Goal: Task Accomplishment & Management: Manage account settings

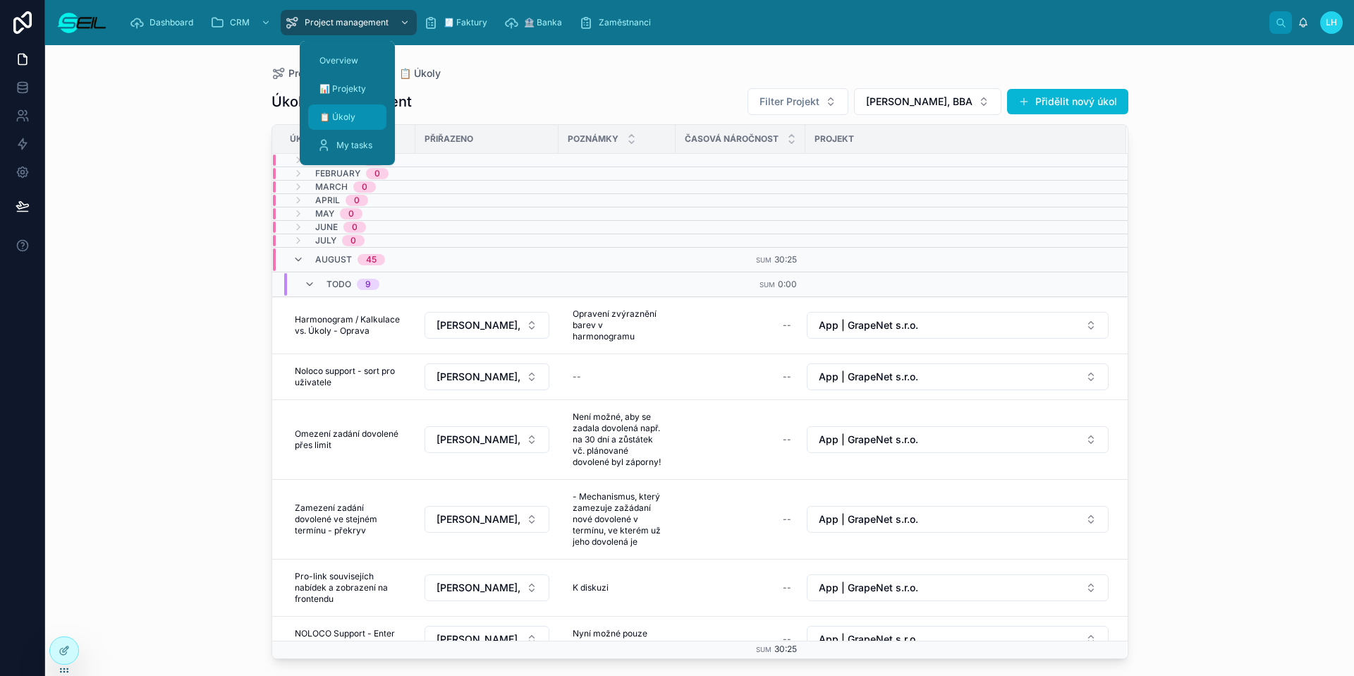
click at [353, 126] on div "📋 Úkoly" at bounding box center [347, 117] width 61 height 23
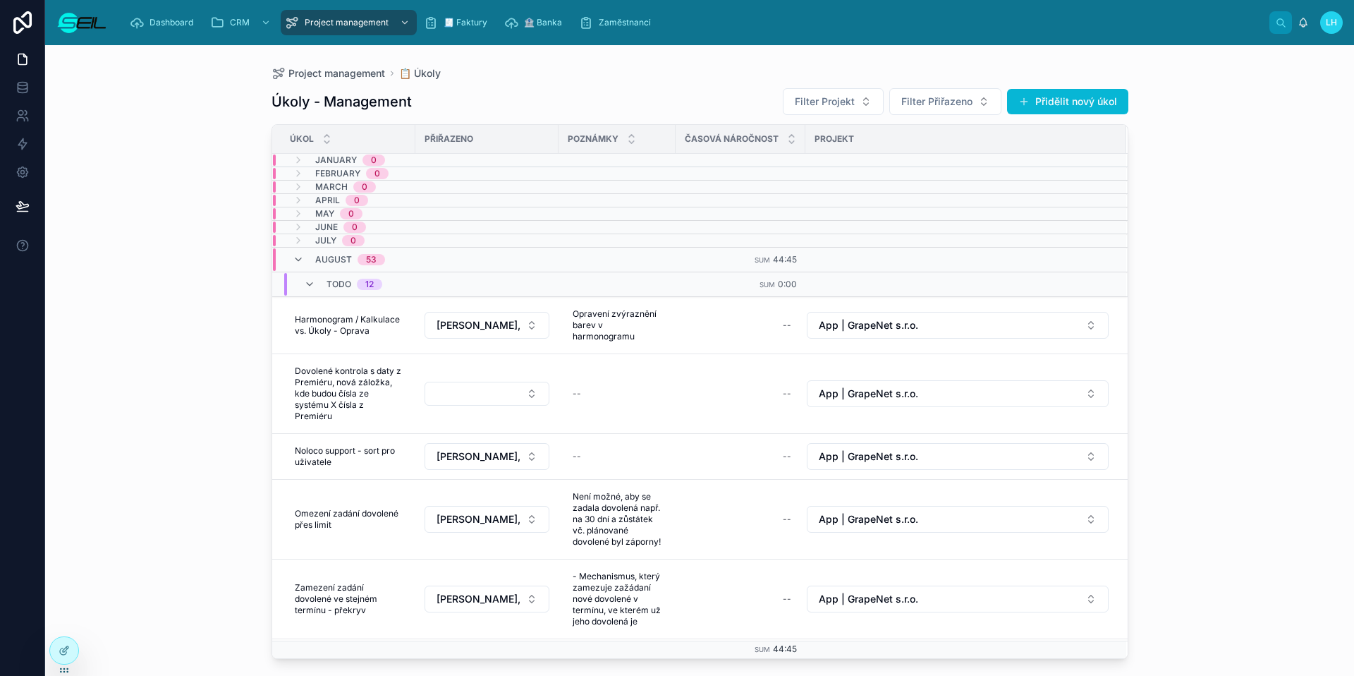
click at [685, 85] on div "Úkoly - Management Filter Projekt Filter Přiřazeno Přidělit nový úkol Úkol Přiř…" at bounding box center [699, 369] width 857 height 580
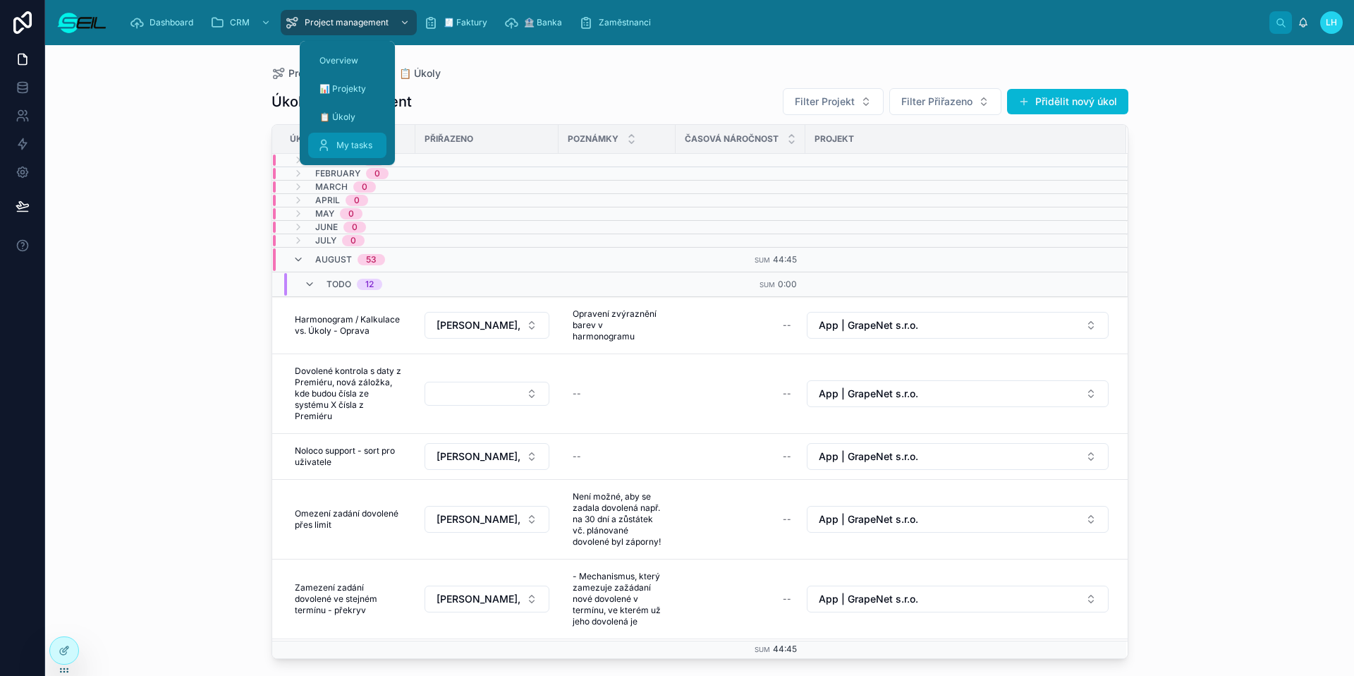
click at [353, 137] on div "My tasks" at bounding box center [347, 145] width 61 height 23
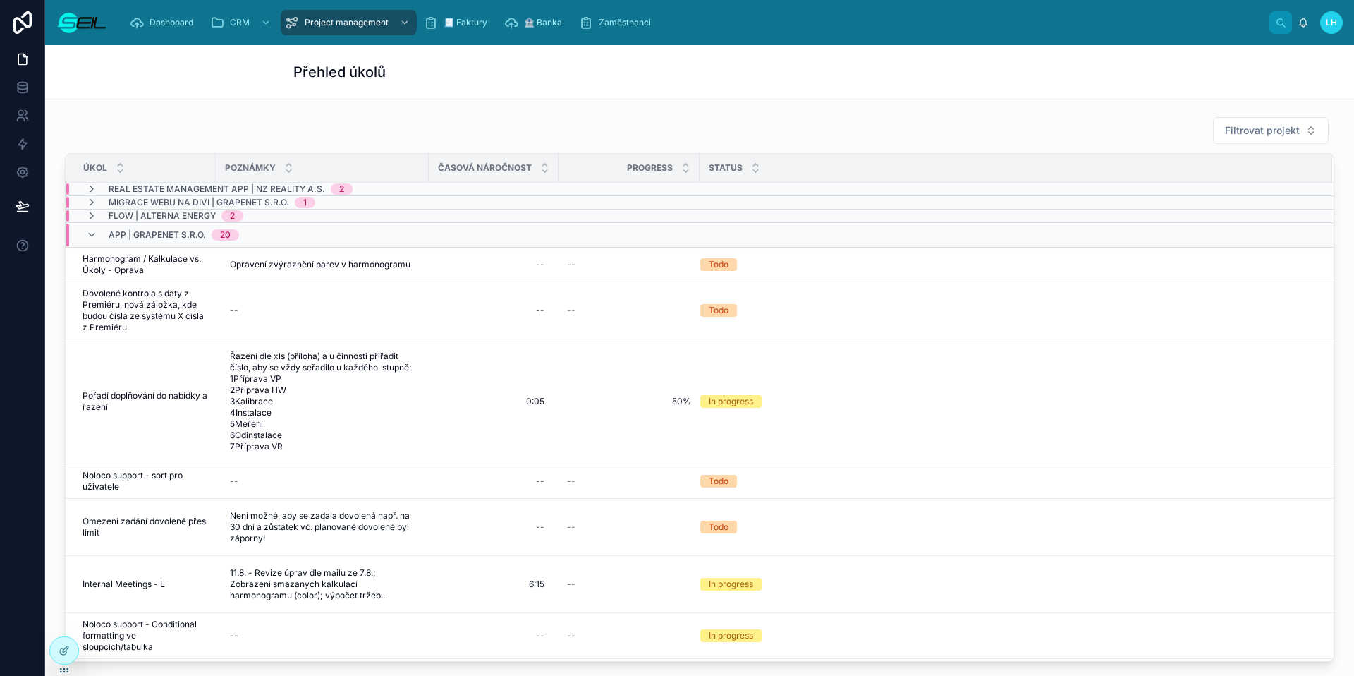
click at [691, 81] on div "Přehled úkolů" at bounding box center [699, 72] width 812 height 20
click at [1228, 133] on span "Filtrovat projekt" at bounding box center [1262, 130] width 75 height 14
click at [1221, 231] on span "Migrace webu na Divi | GrapeNet s.r.o." at bounding box center [1252, 233] width 141 height 14
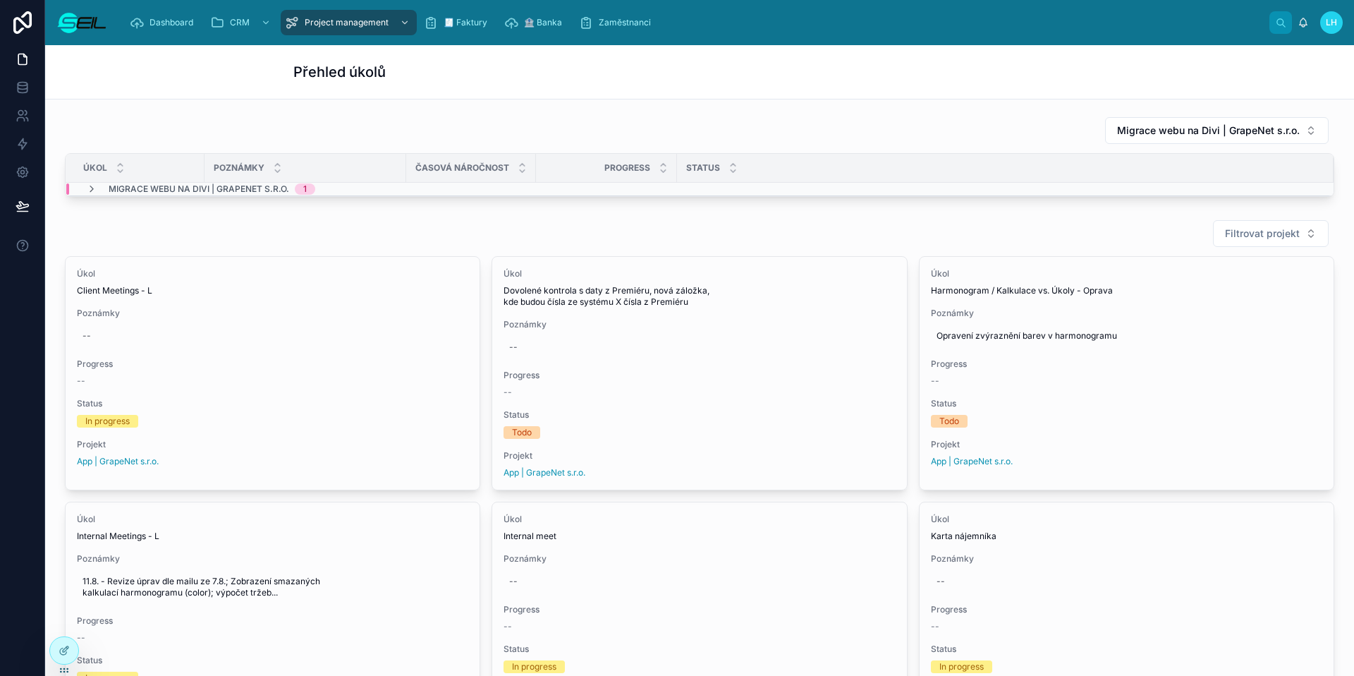
click at [612, 119] on div "Migrace webu na Divi | GrapeNet s.r.o." at bounding box center [699, 130] width 1269 height 28
click at [181, 188] on span "Migrace webu na Divi | GrapeNet s.r.o." at bounding box center [199, 188] width 181 height 11
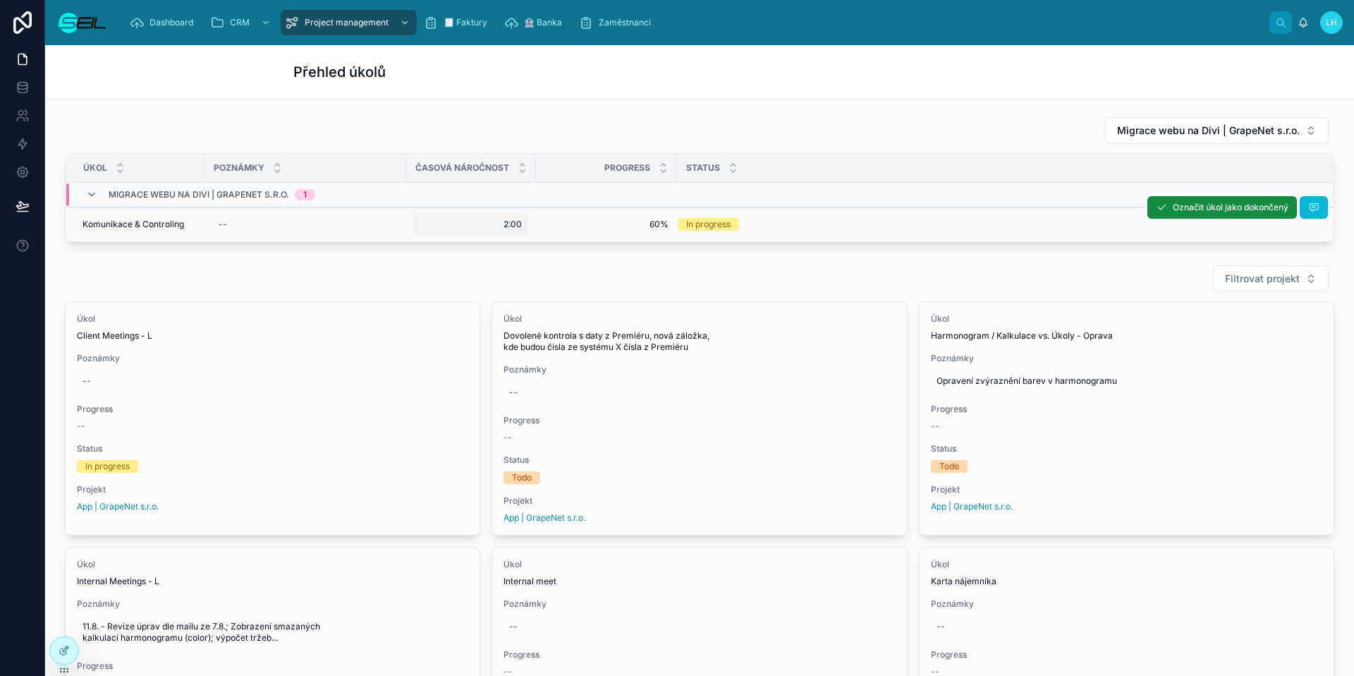
click at [492, 223] on div "2:00 2:00" at bounding box center [471, 224] width 113 height 23
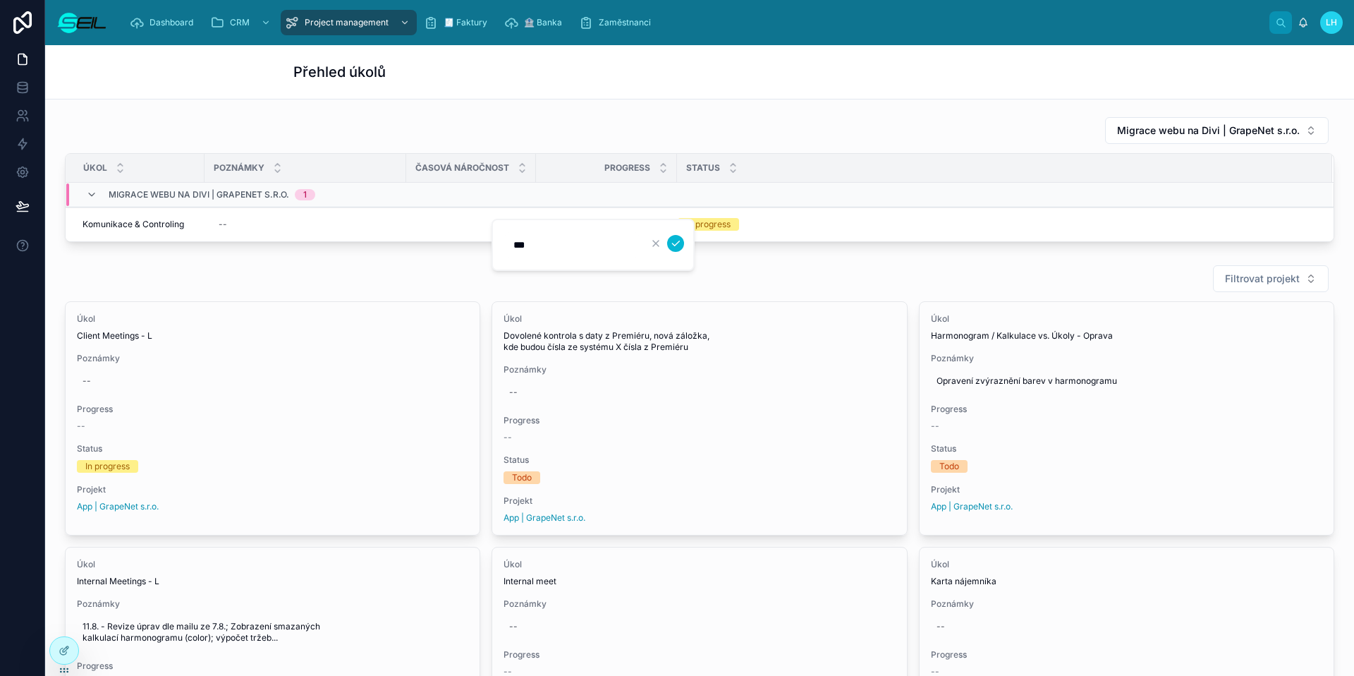
type input "****"
click button "submit" at bounding box center [675, 243] width 17 height 17
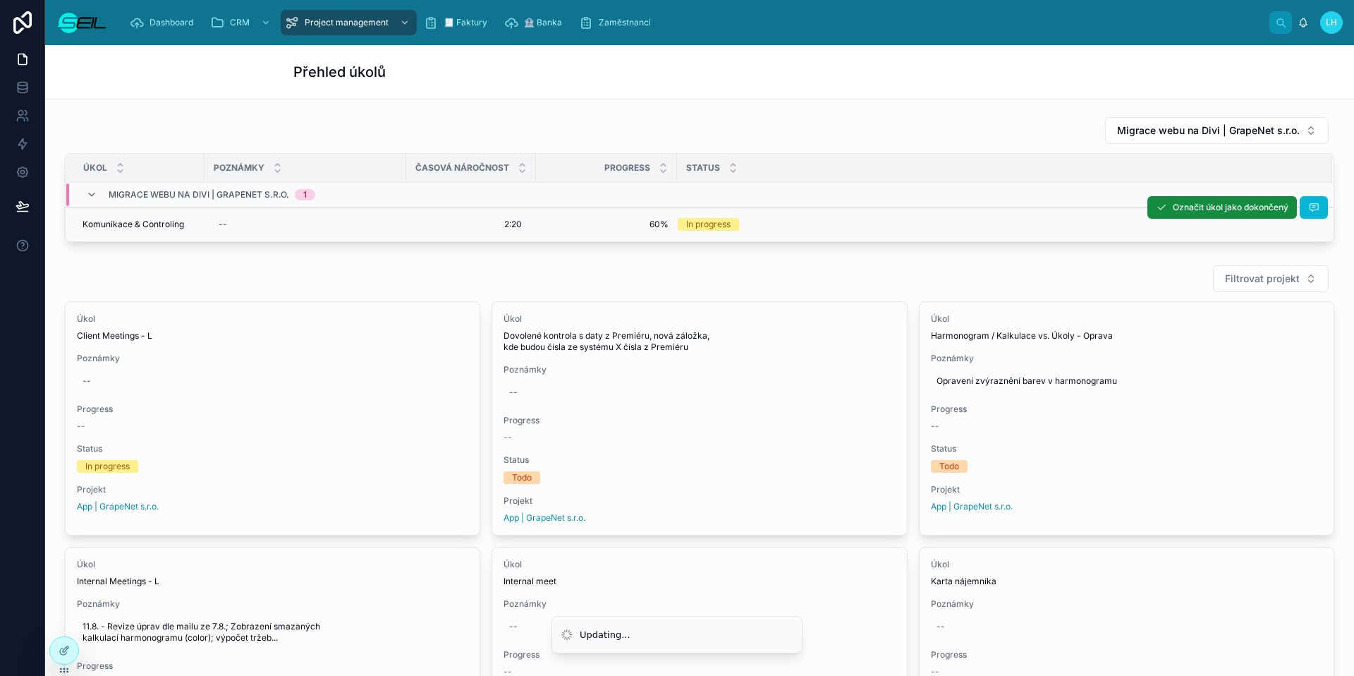
click at [617, 215] on td "60% 60%" at bounding box center [606, 224] width 141 height 35
click at [651, 226] on span "60%" at bounding box center [606, 224] width 124 height 11
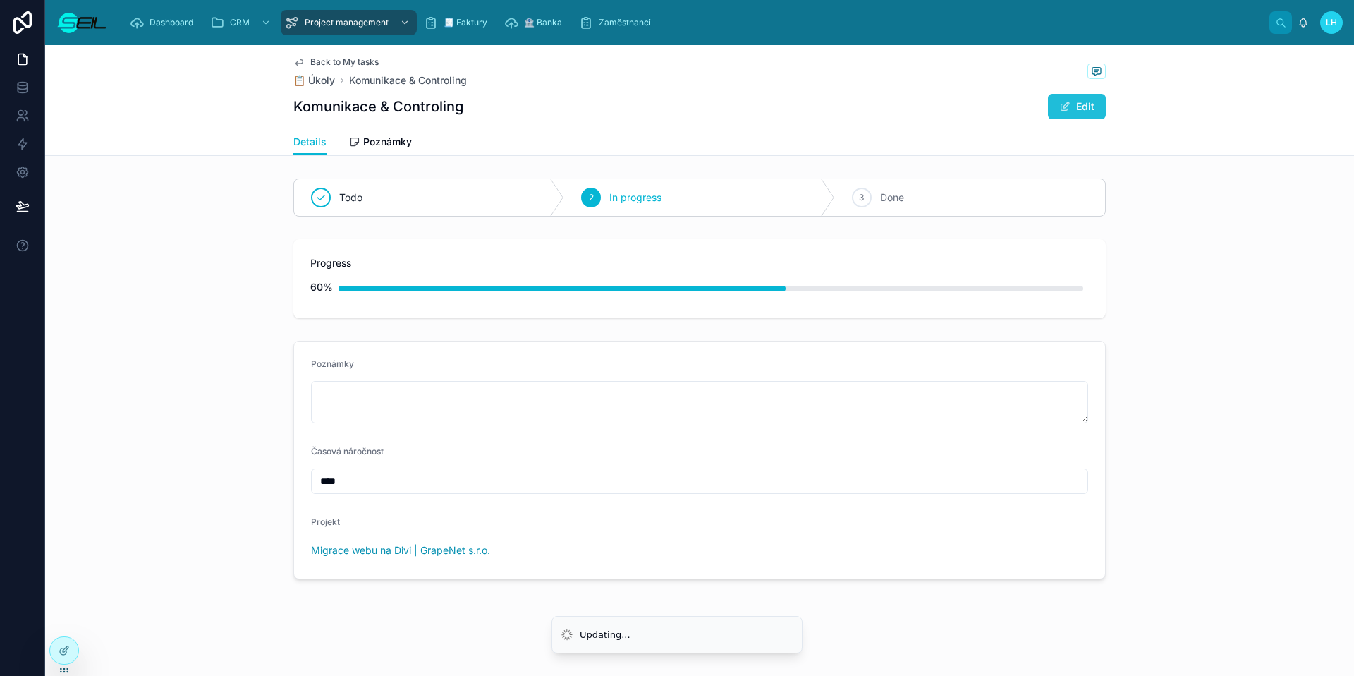
click at [1055, 109] on button "Edit" at bounding box center [1077, 106] width 58 height 25
click at [313, 285] on div "60%" at bounding box center [321, 287] width 23 height 28
drag, startPoint x: 1084, startPoint y: 112, endPoint x: 1063, endPoint y: 114, distance: 20.5
click at [1084, 112] on button "Done" at bounding box center [1073, 106] width 65 height 25
click at [307, 61] on link "Back to My tasks" at bounding box center [335, 61] width 85 height 11
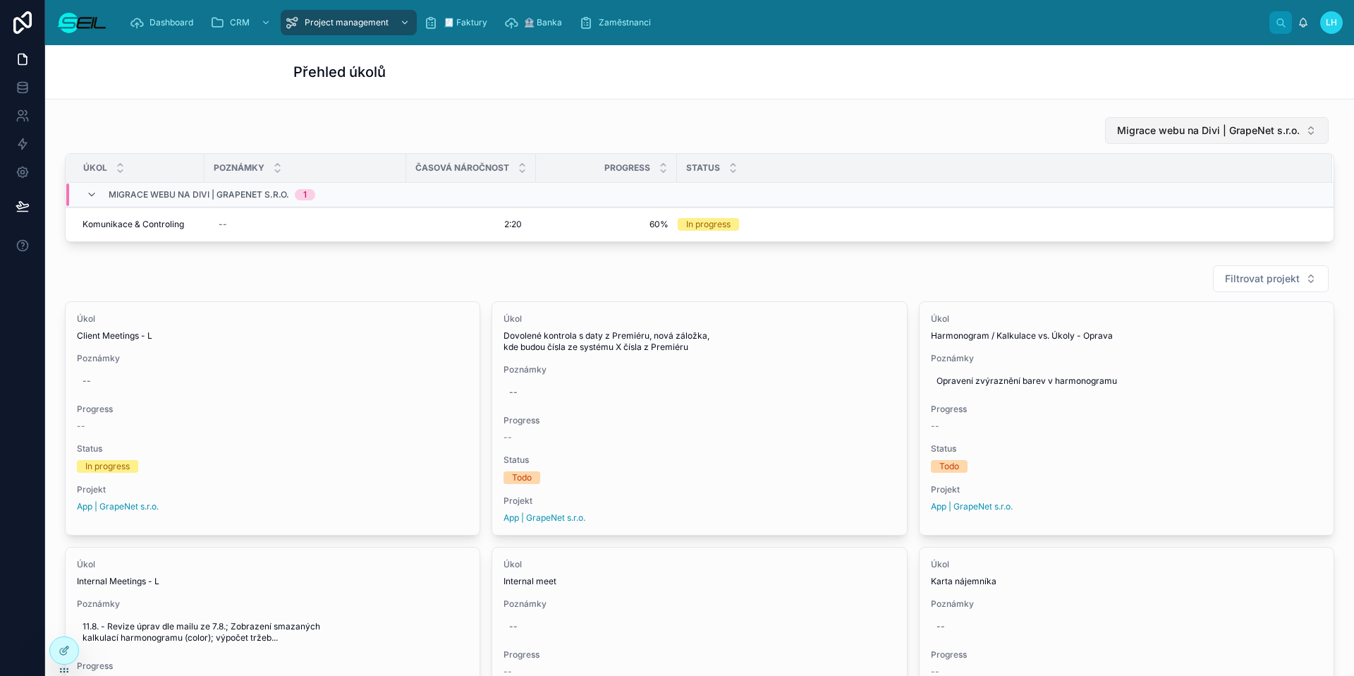
click at [1301, 126] on button "Migrace webu na Divi | GrapeNet s.r.o." at bounding box center [1217, 130] width 224 height 27
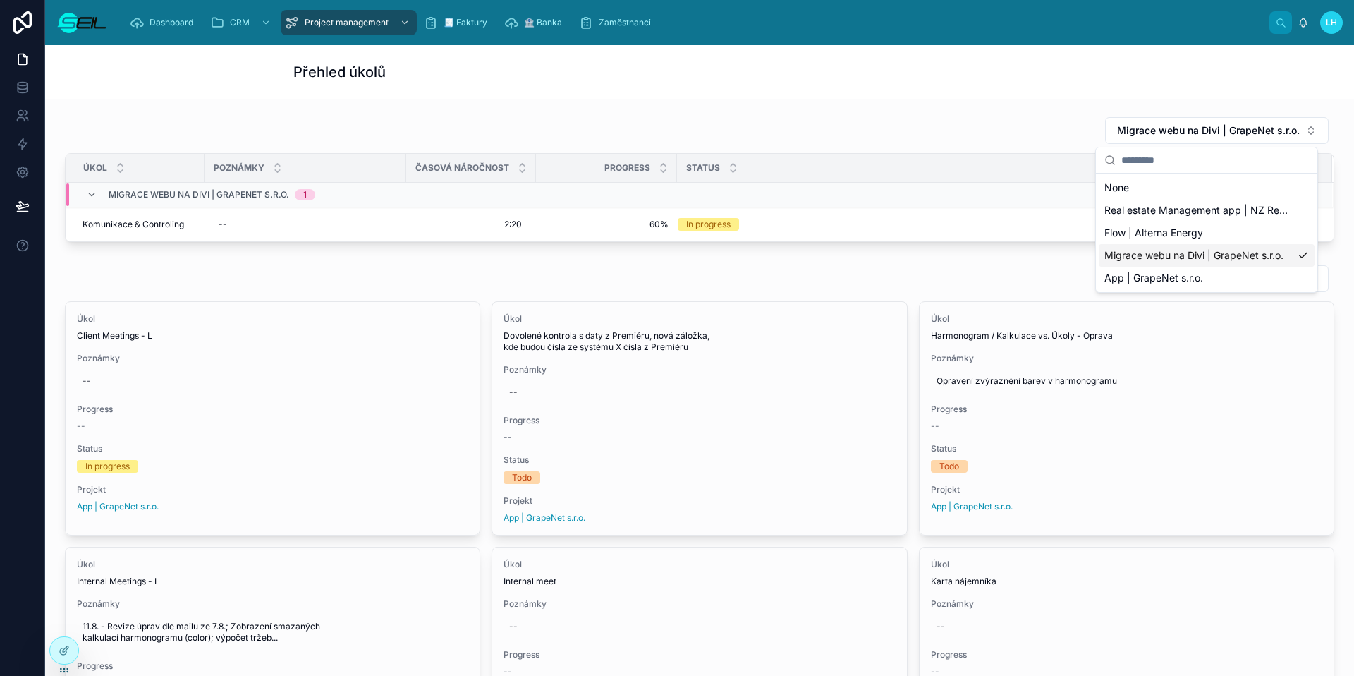
click at [1149, 257] on span "Migrace webu na Divi | GrapeNet s.r.o." at bounding box center [1193, 255] width 179 height 14
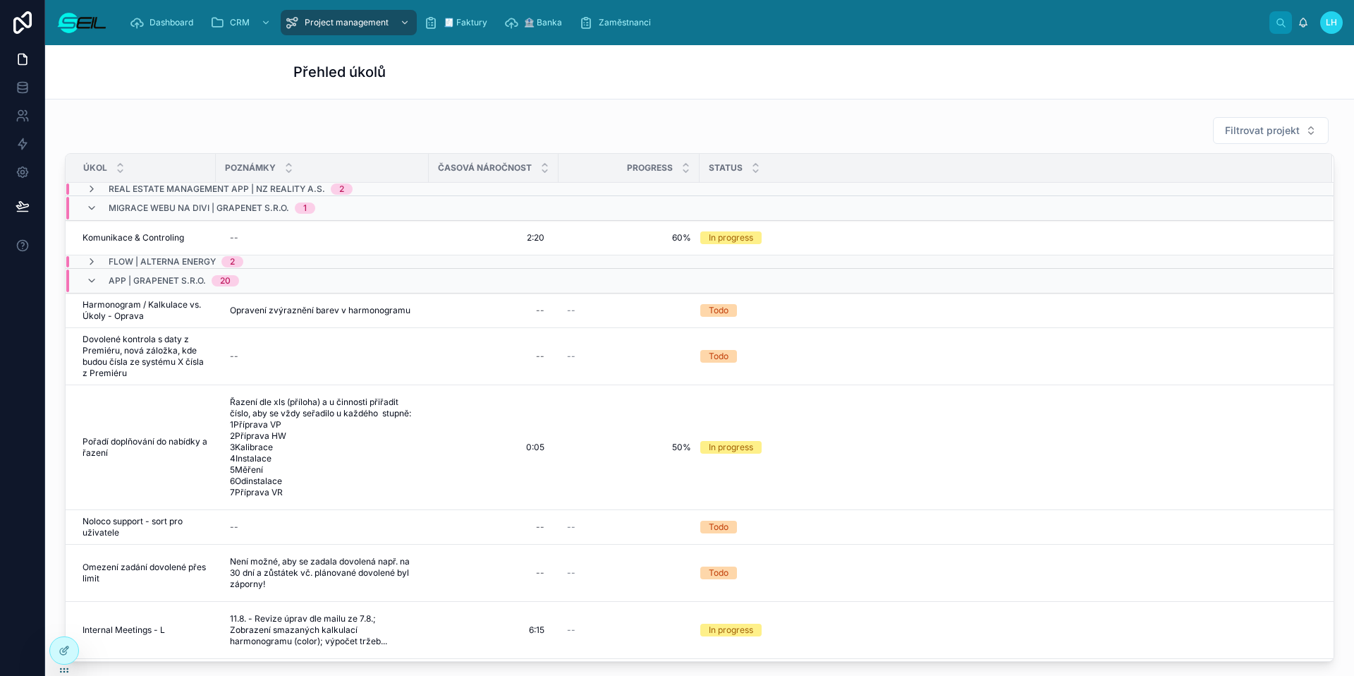
click at [811, 119] on div "Filtrovat projekt" at bounding box center [699, 130] width 1269 height 28
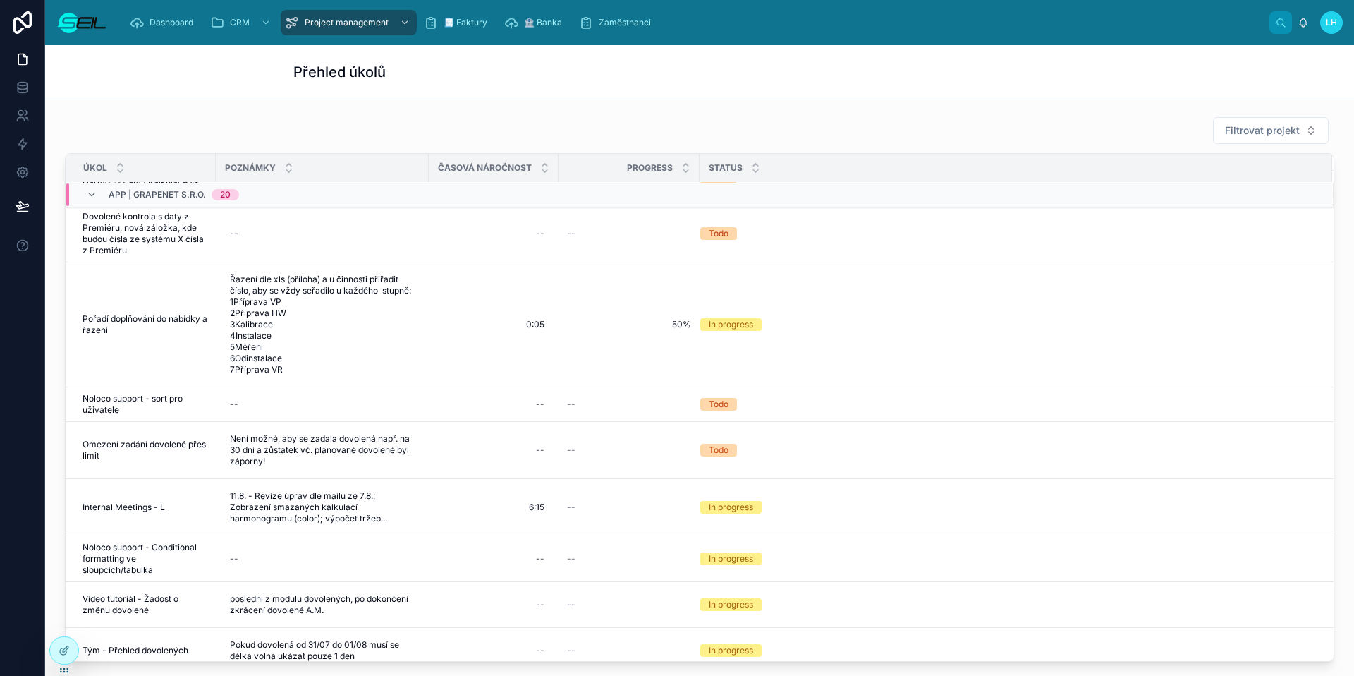
scroll to position [547, 0]
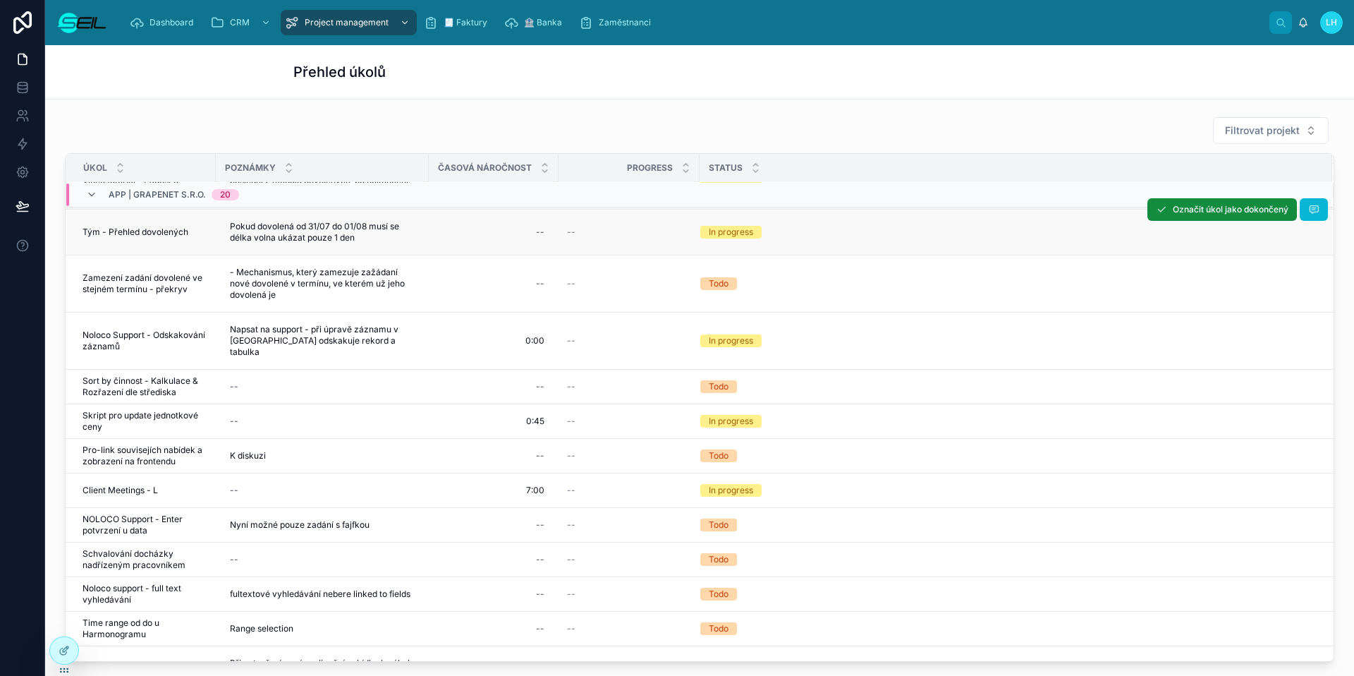
click at [196, 247] on td "Tým - Přehled dovolených Tým - Přehled dovolených" at bounding box center [141, 232] width 150 height 46
click at [162, 238] on span "Tým - Přehled dovolených" at bounding box center [135, 231] width 106 height 11
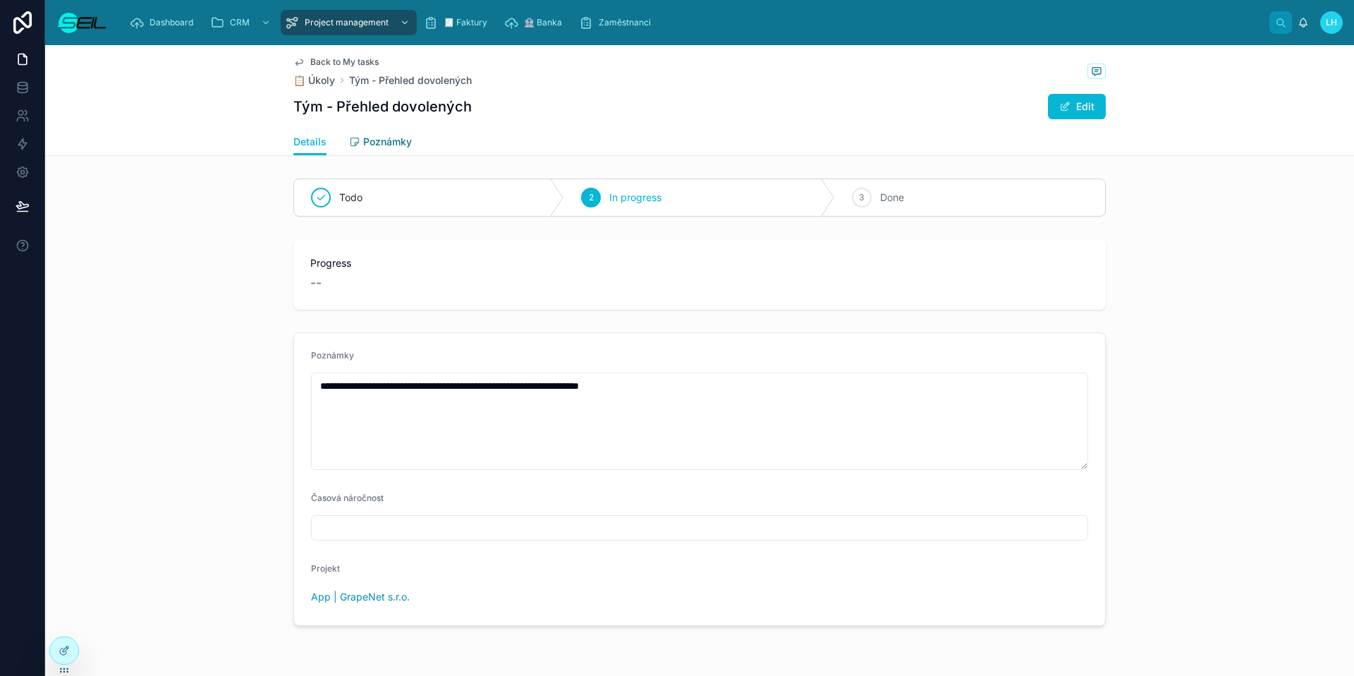
click at [384, 141] on span "Poznámky" at bounding box center [387, 142] width 49 height 14
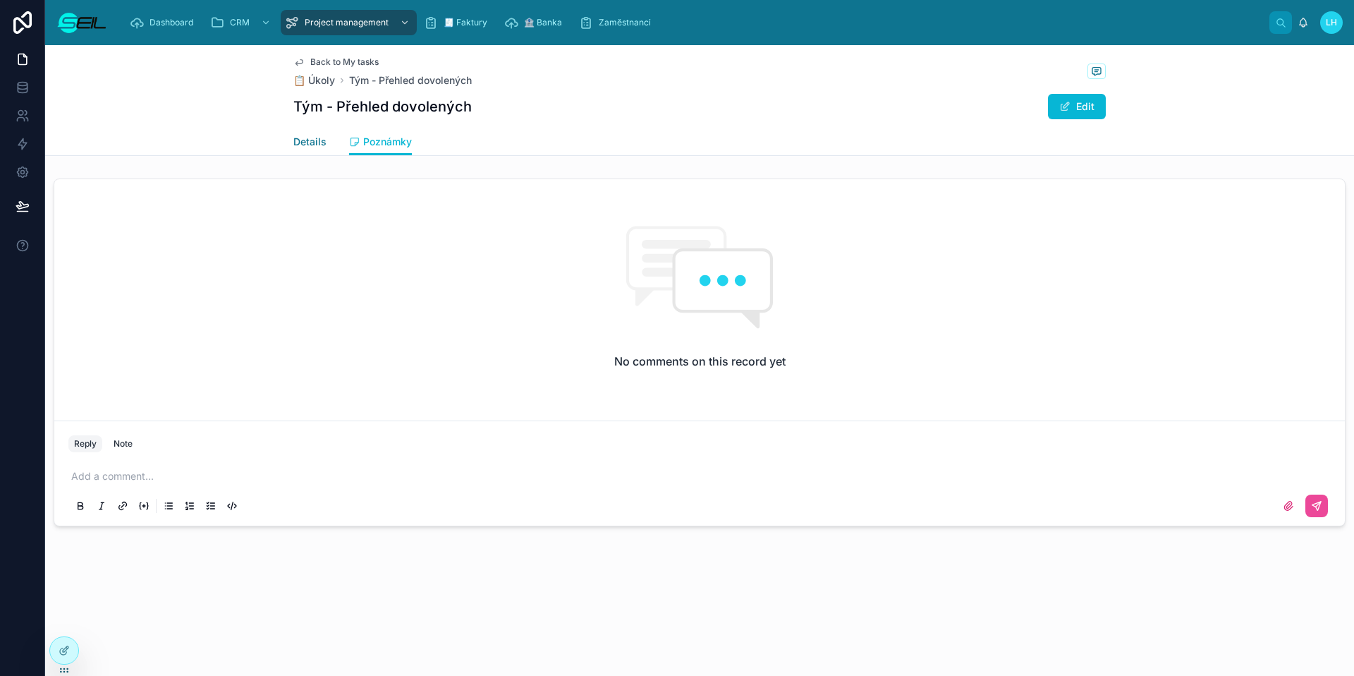
click at [323, 137] on span "Details" at bounding box center [309, 142] width 33 height 14
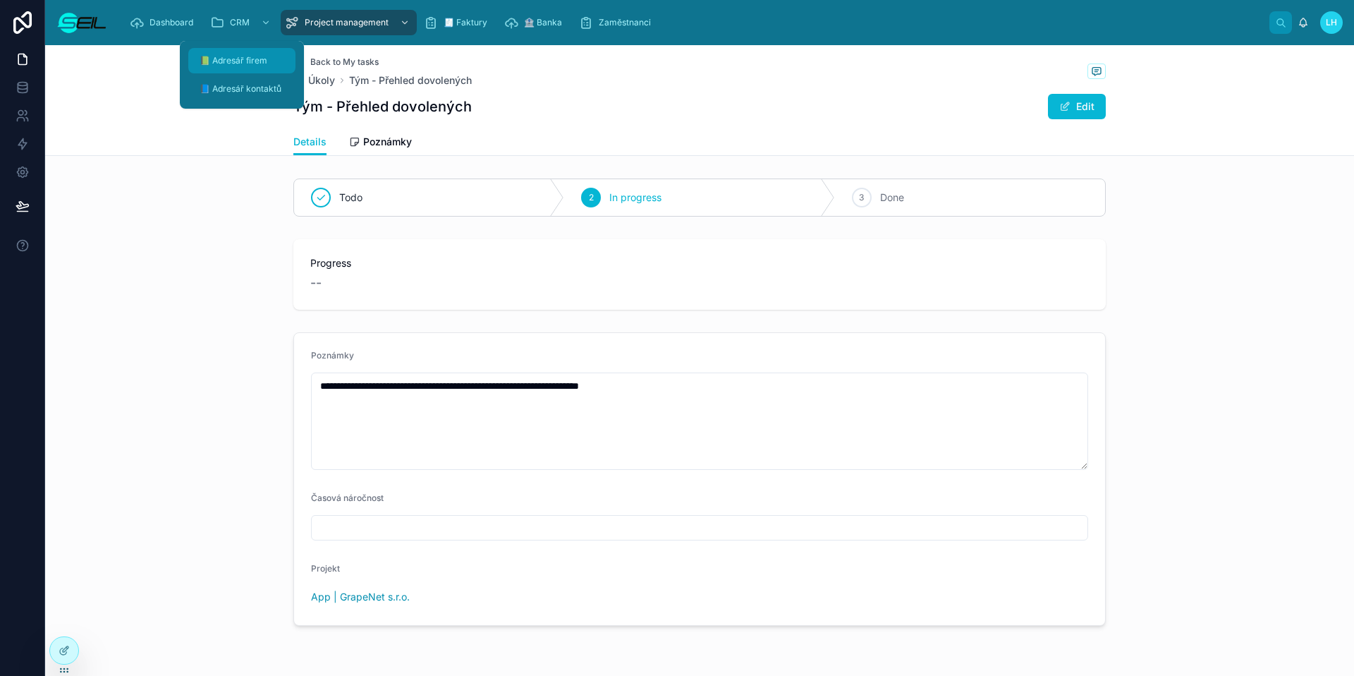
click at [240, 56] on span "📗 Adresář firem" at bounding box center [234, 60] width 68 height 11
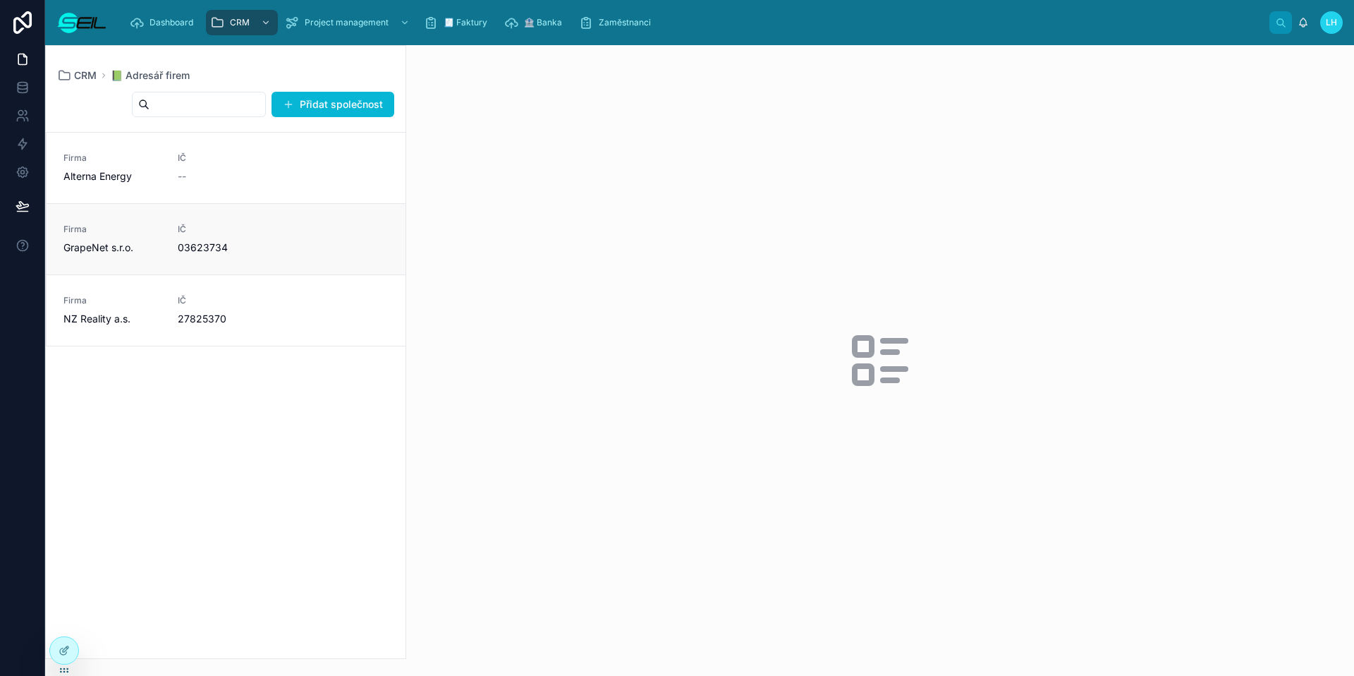
click at [343, 238] on div "Firma GrapeNet s.r.o. IČ 03623734" at bounding box center [225, 239] width 325 height 31
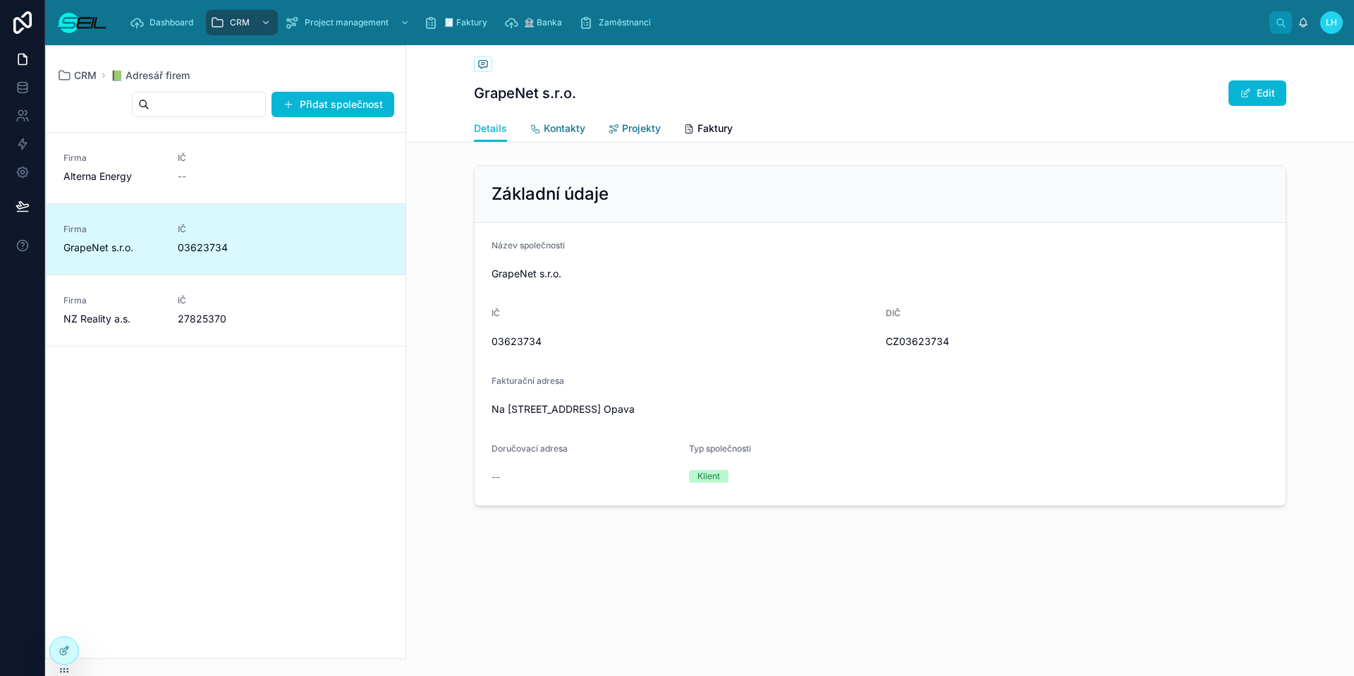
drag, startPoint x: 580, startPoint y: 125, endPoint x: 610, endPoint y: 135, distance: 32.1
click at [580, 125] on span "Kontakty" at bounding box center [565, 128] width 42 height 14
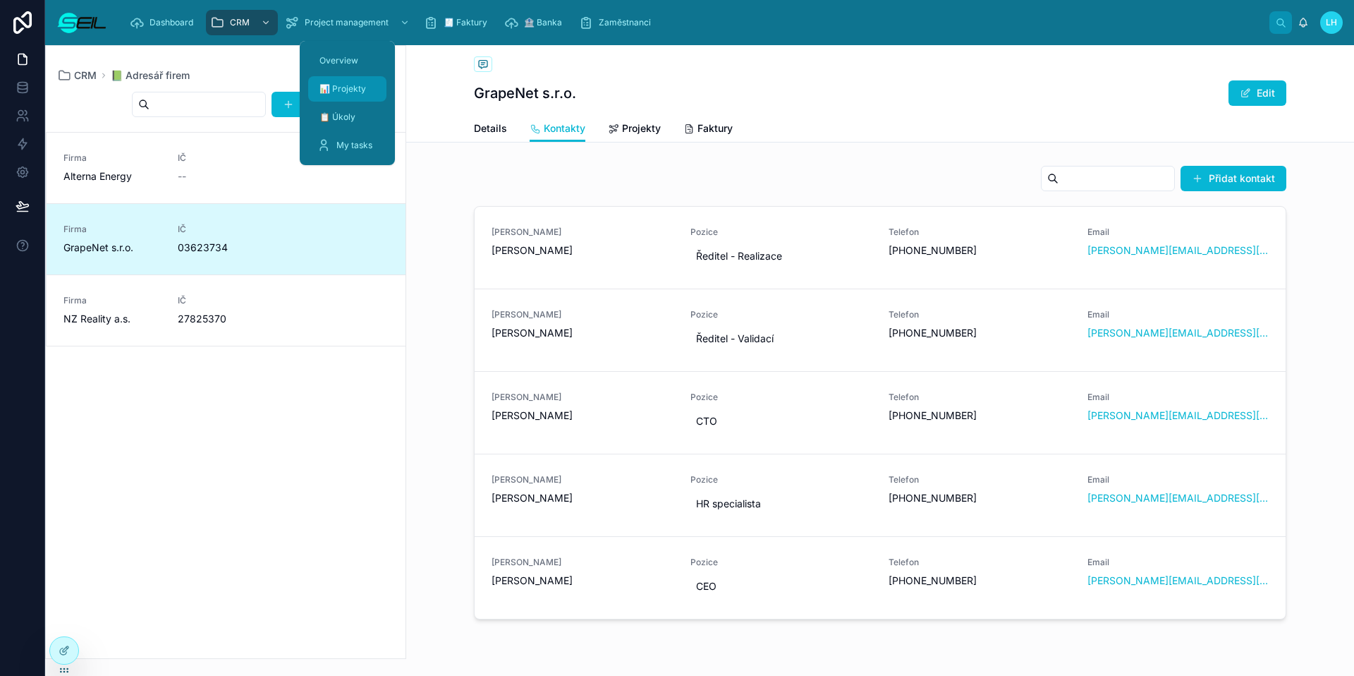
click at [331, 87] on span "📊 Projekty" at bounding box center [342, 88] width 47 height 11
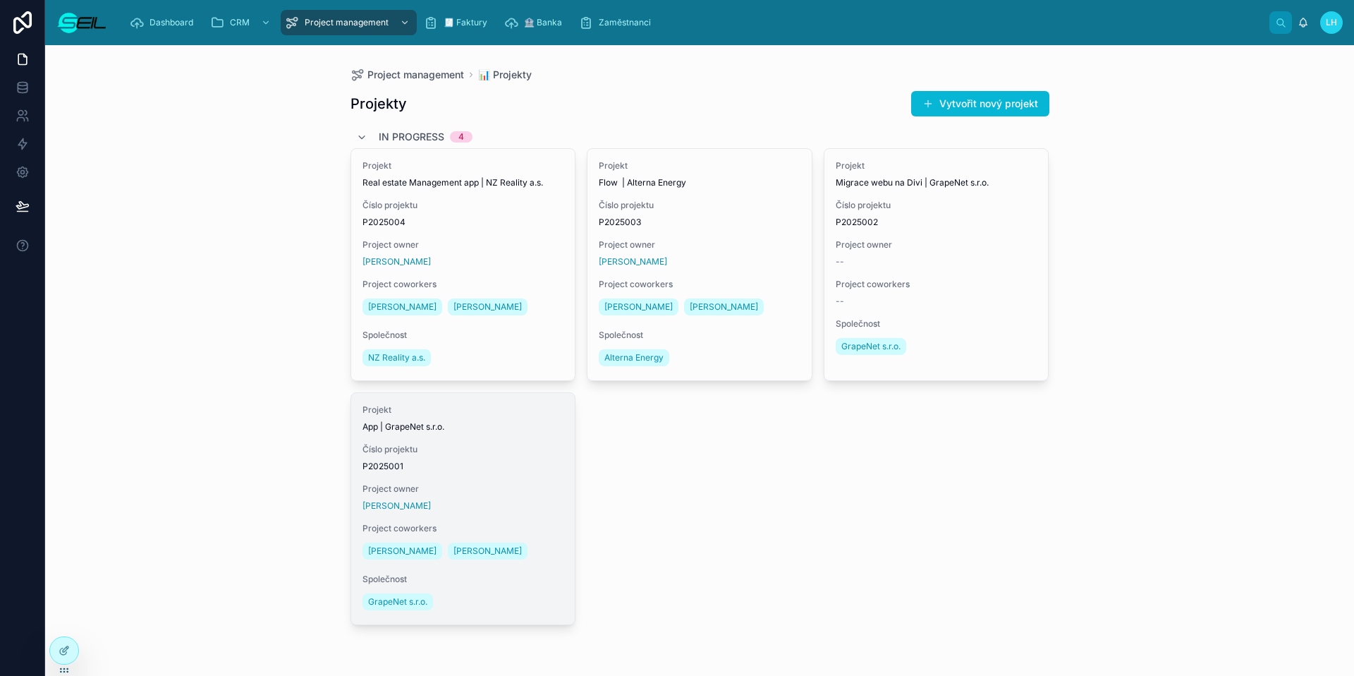
click at [482, 492] on span "Project owner" at bounding box center [463, 488] width 202 height 11
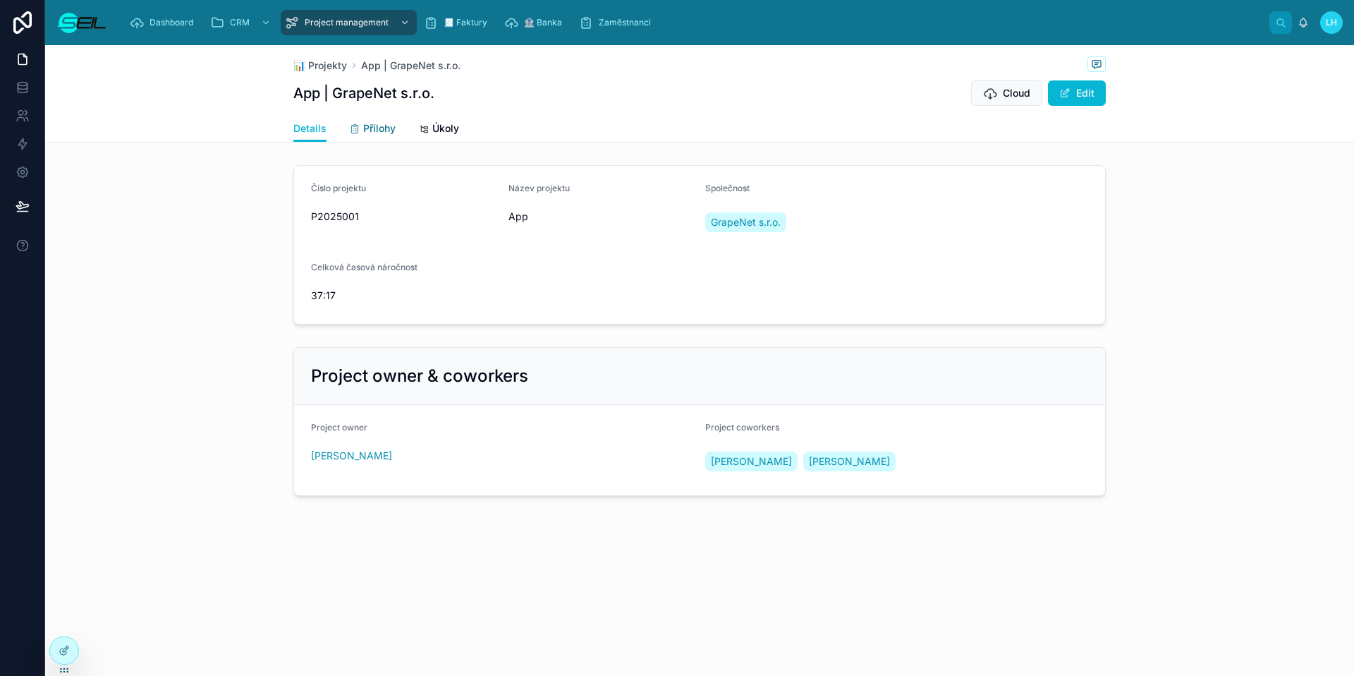
click at [349, 133] on icon at bounding box center [354, 128] width 11 height 11
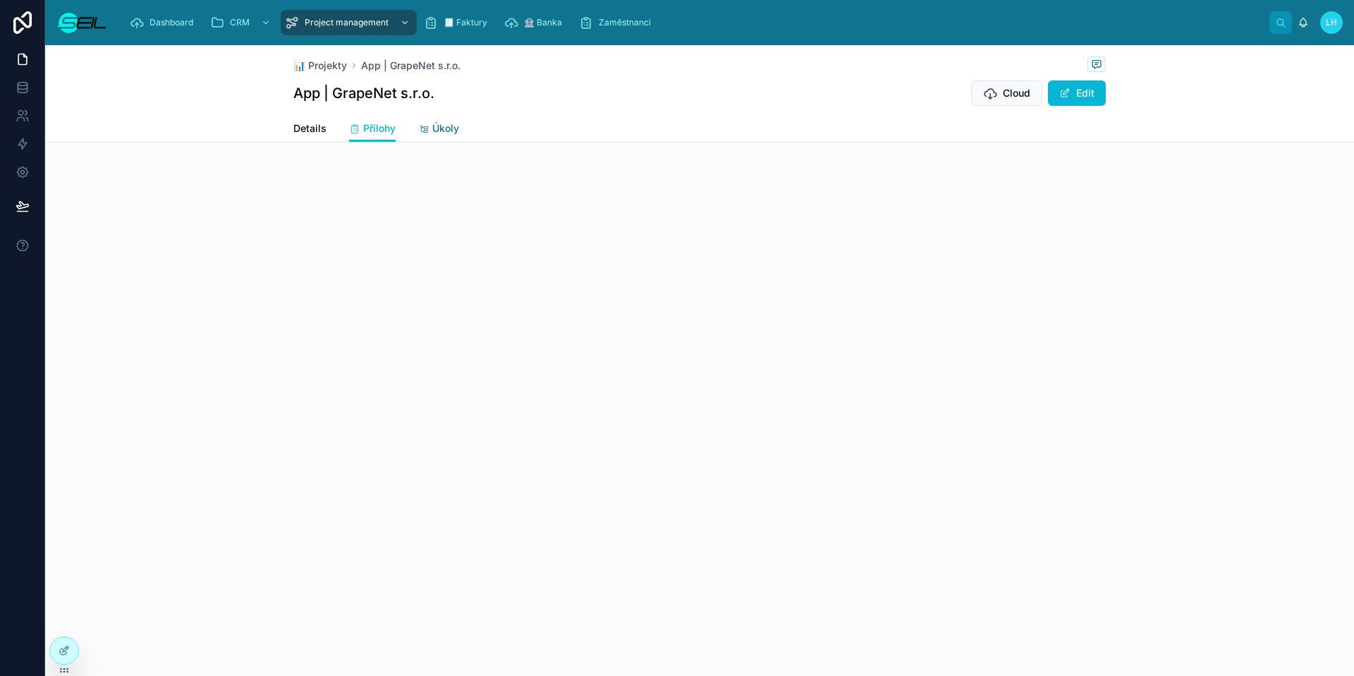
click at [429, 137] on link "Úkoly" at bounding box center [438, 130] width 41 height 28
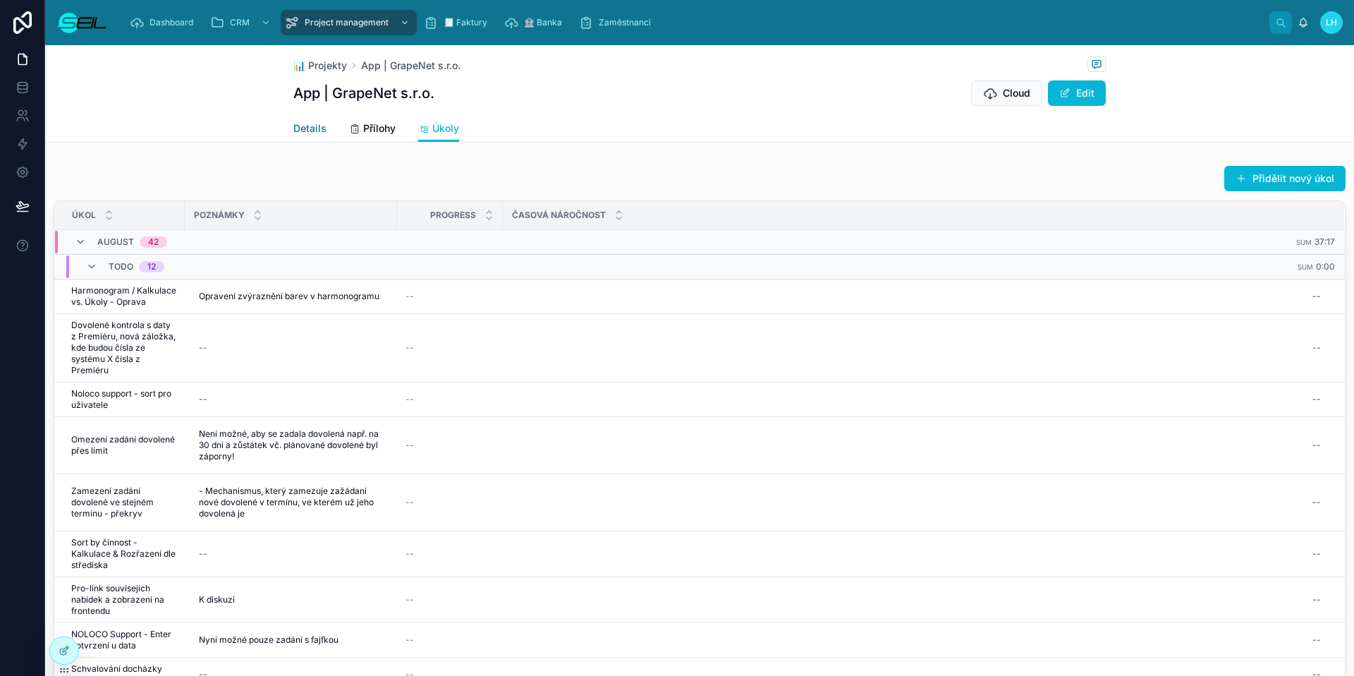
click at [319, 123] on span "Details" at bounding box center [309, 128] width 33 height 14
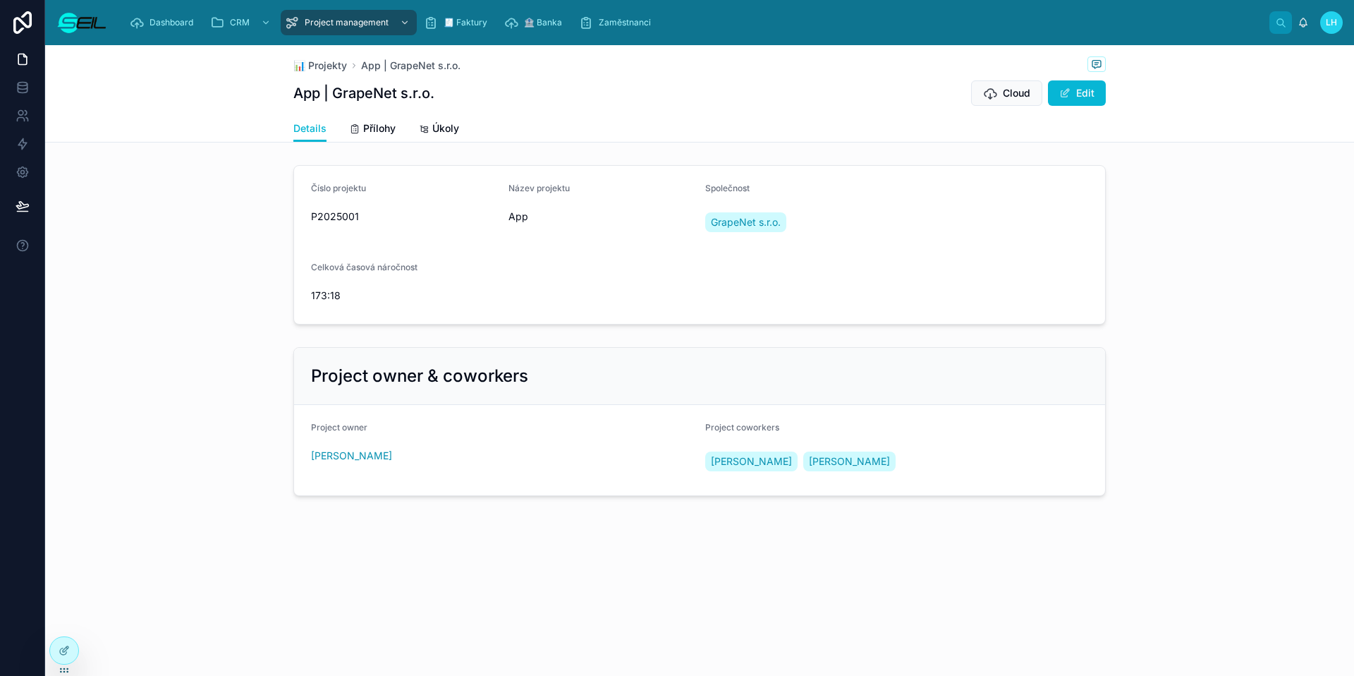
click at [482, 116] on div "Details Přílohy Úkoly" at bounding box center [699, 128] width 812 height 27
click at [418, 129] on icon at bounding box center [423, 128] width 11 height 11
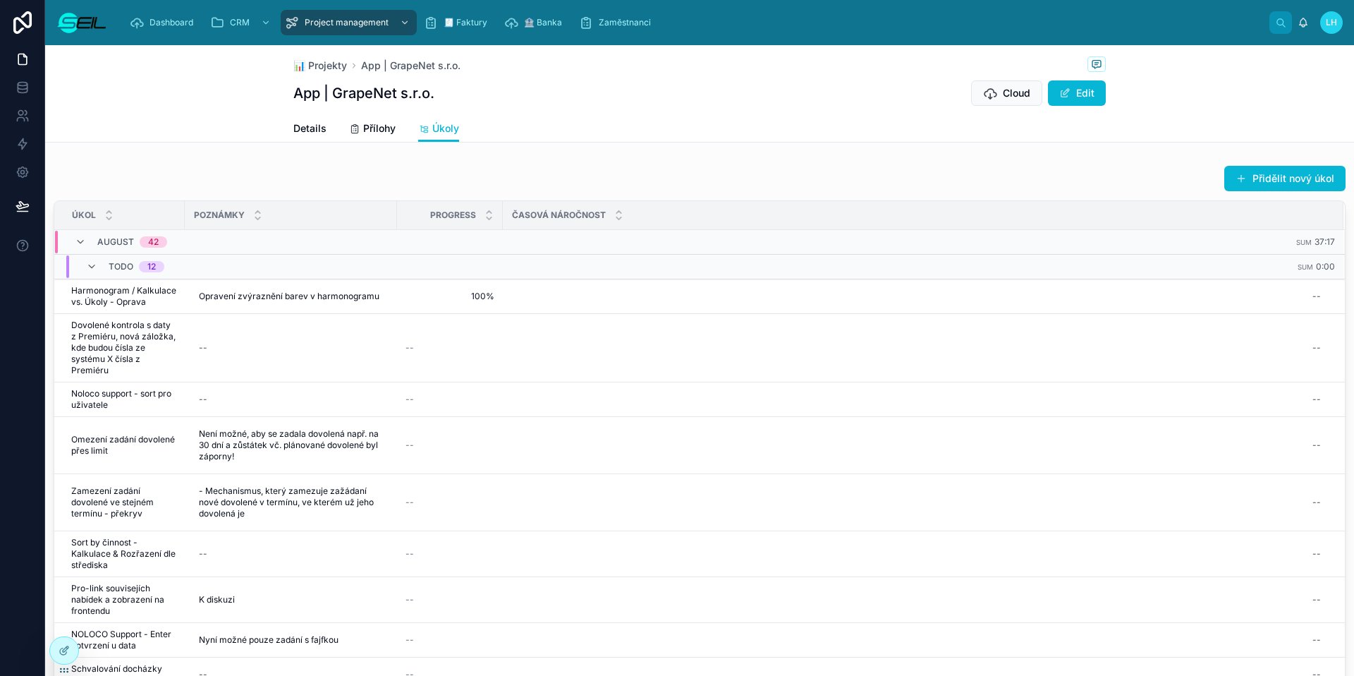
click at [87, 238] on div "August 42" at bounding box center [121, 242] width 92 height 23
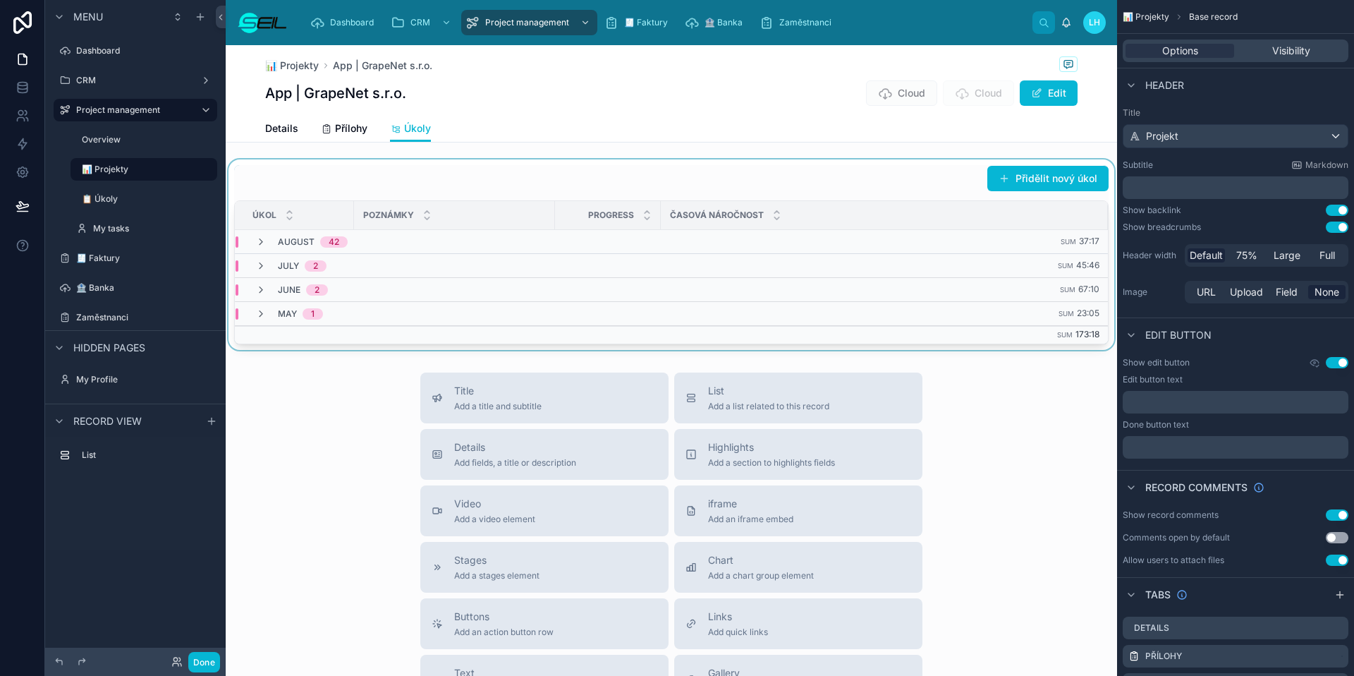
click at [405, 179] on div at bounding box center [671, 254] width 891 height 190
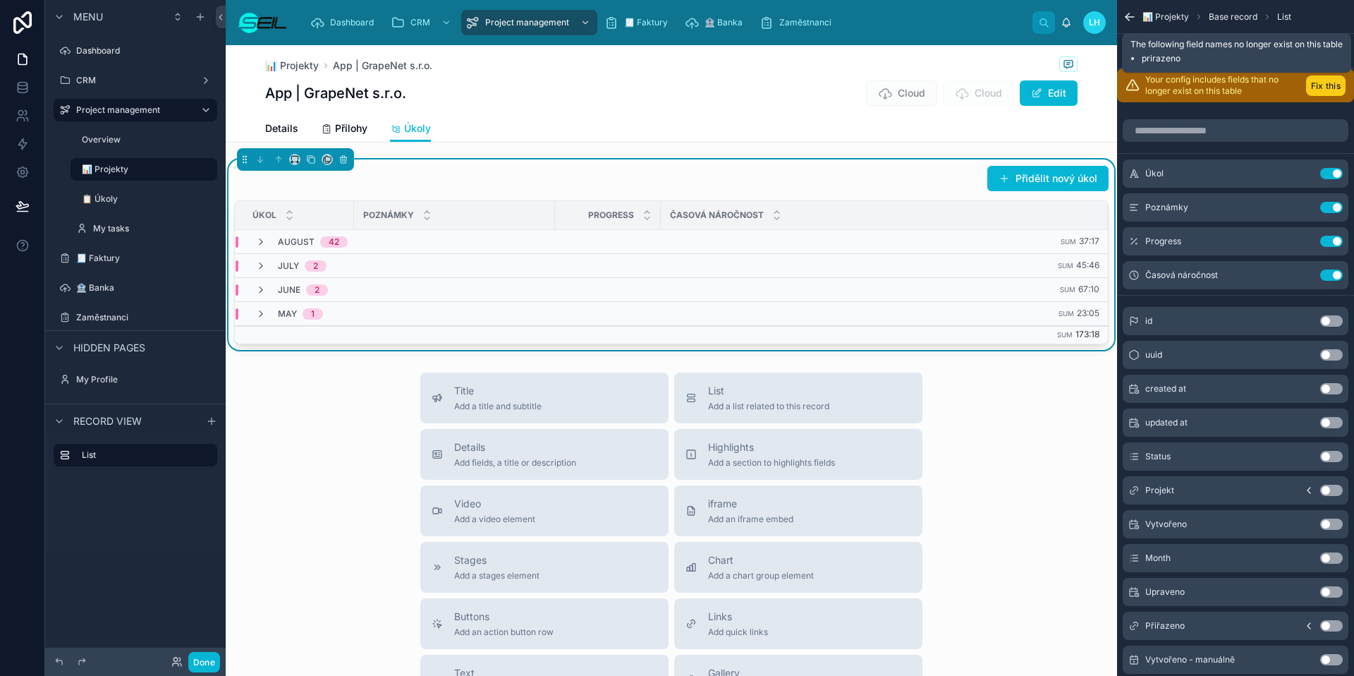
click at [1313, 82] on button "Fix this" at bounding box center [1325, 85] width 39 height 20
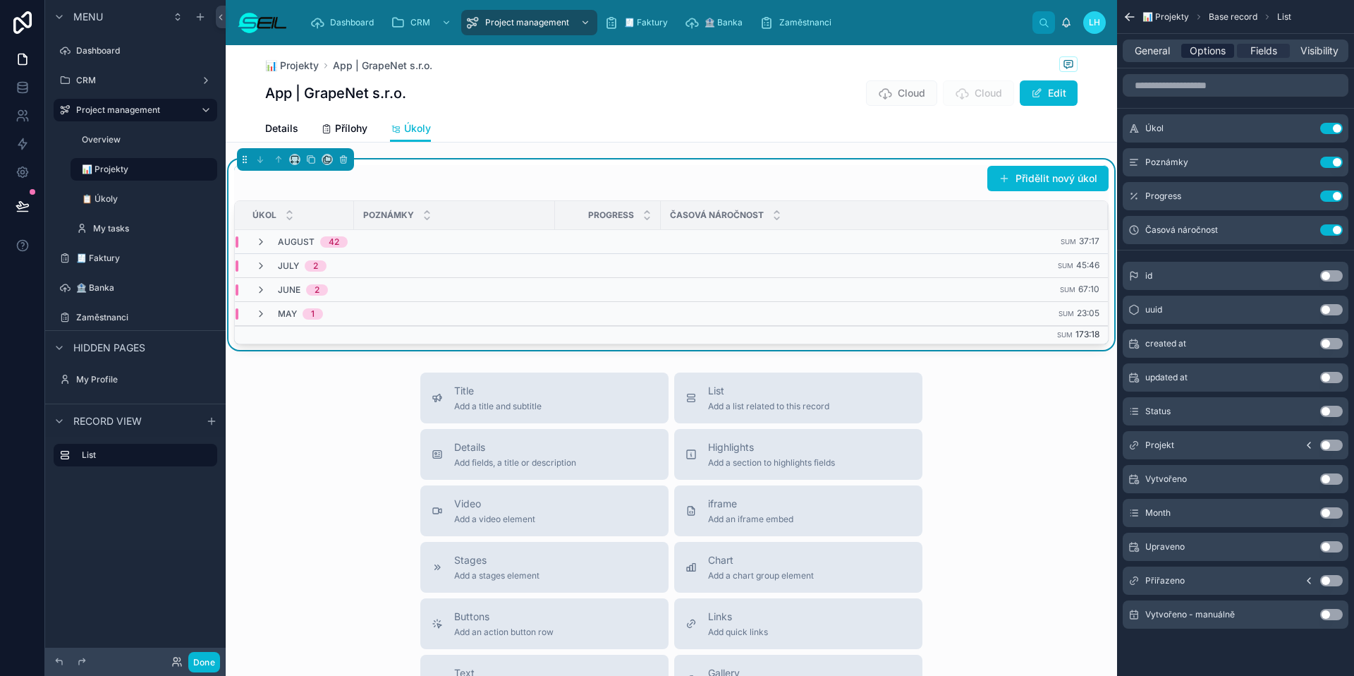
click at [1226, 54] on div "Options" at bounding box center [1207, 51] width 53 height 14
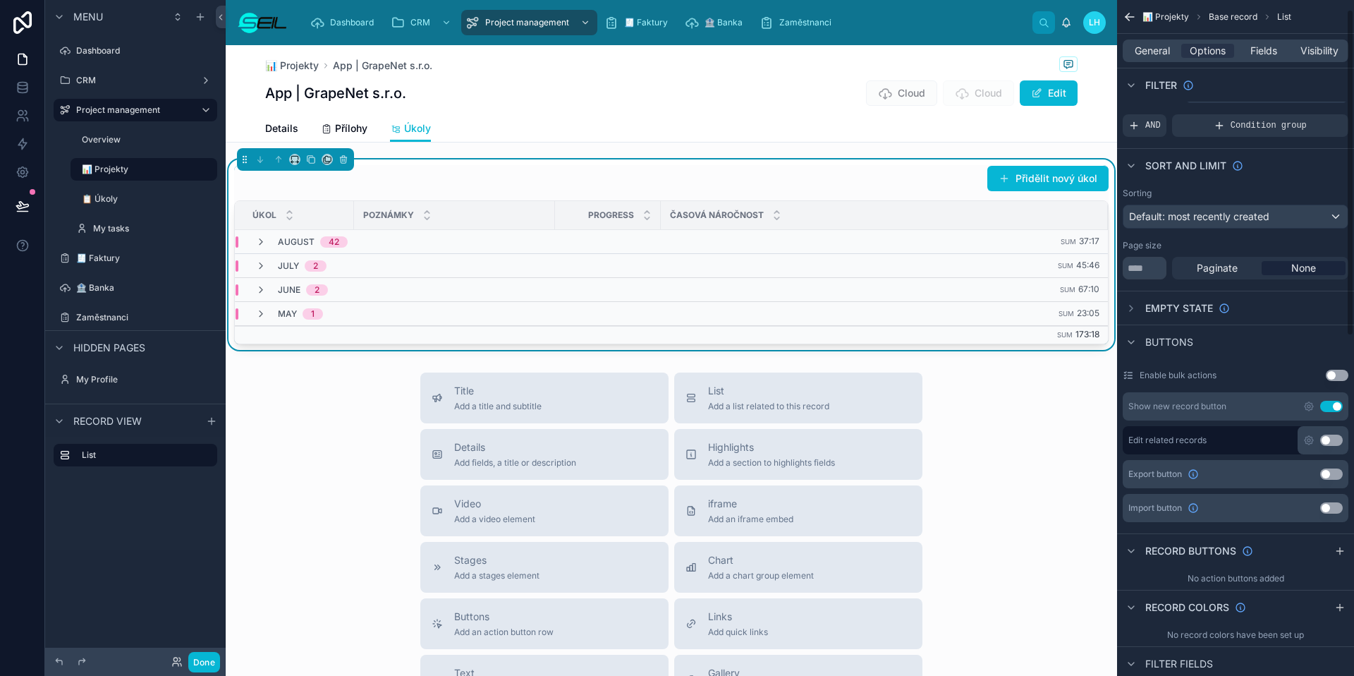
scroll to position [18, 0]
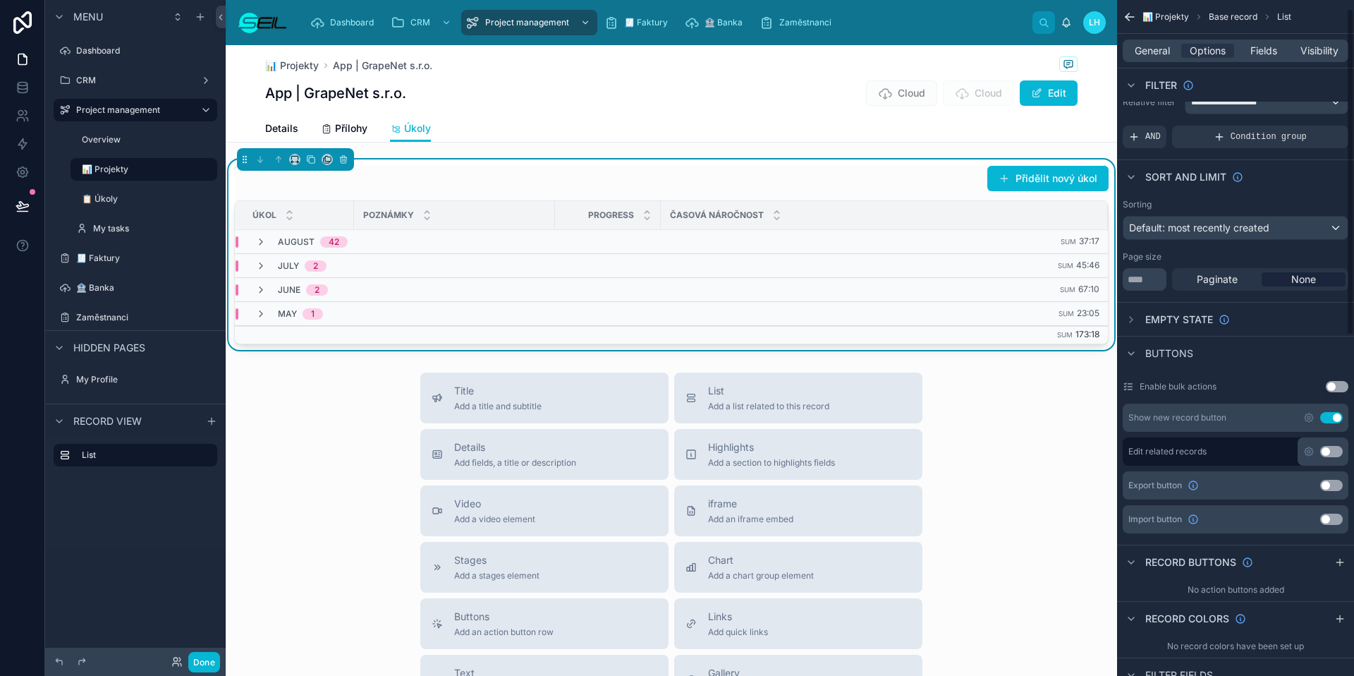
click at [1234, 211] on div "Sorting Default: most recently created" at bounding box center [1236, 219] width 226 height 41
click at [1235, 220] on div "Default: most recently created" at bounding box center [1235, 227] width 224 height 23
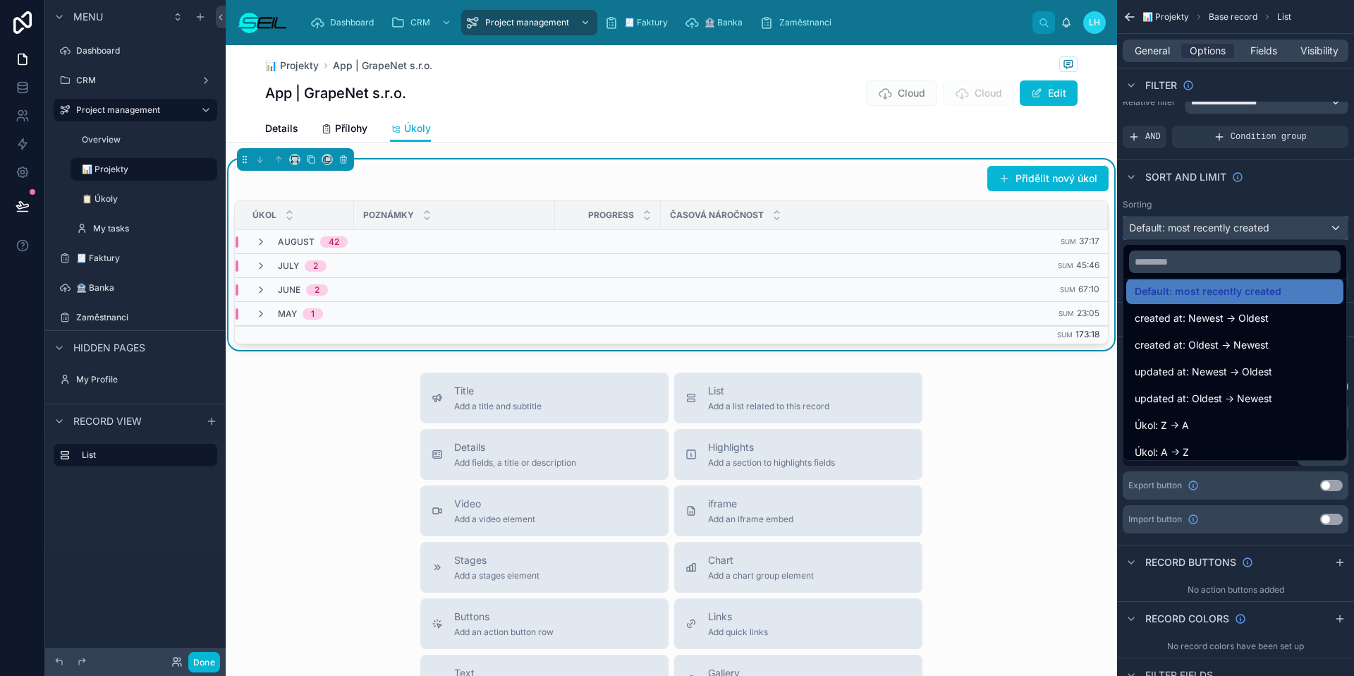
scroll to position [0, 0]
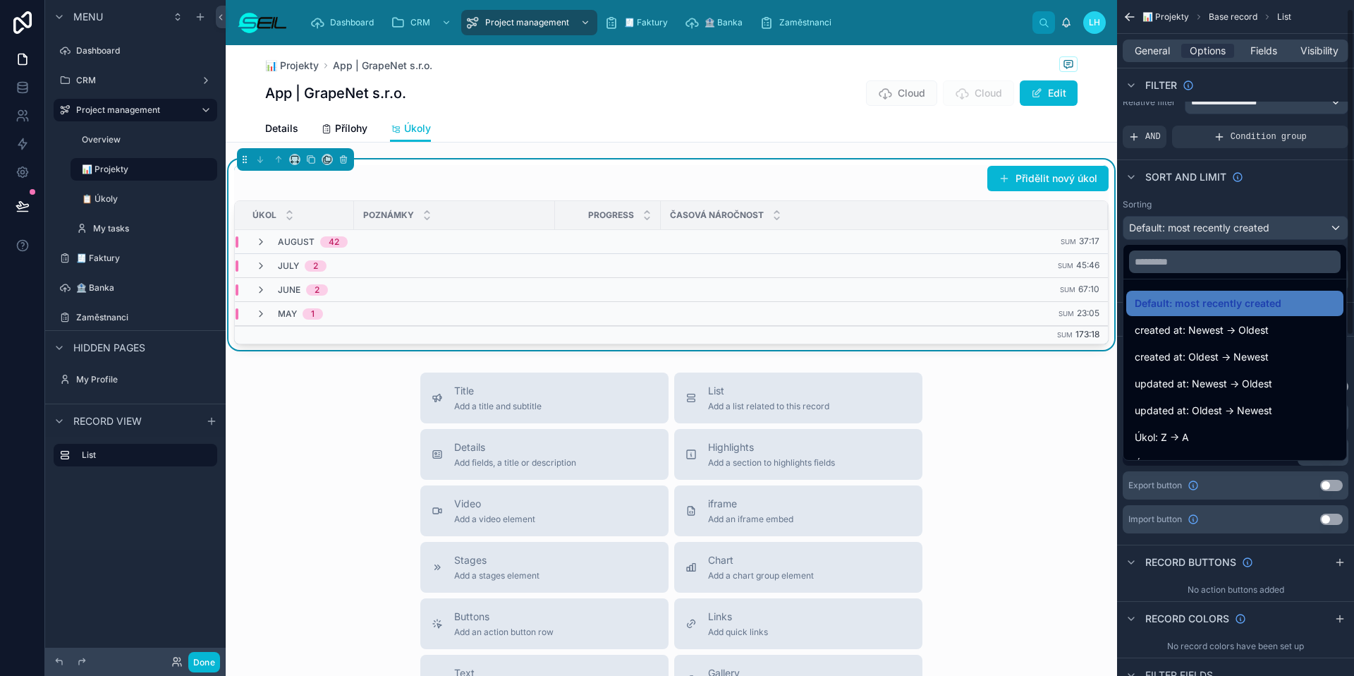
click at [1211, 203] on div "scrollable content" at bounding box center [677, 338] width 1354 height 676
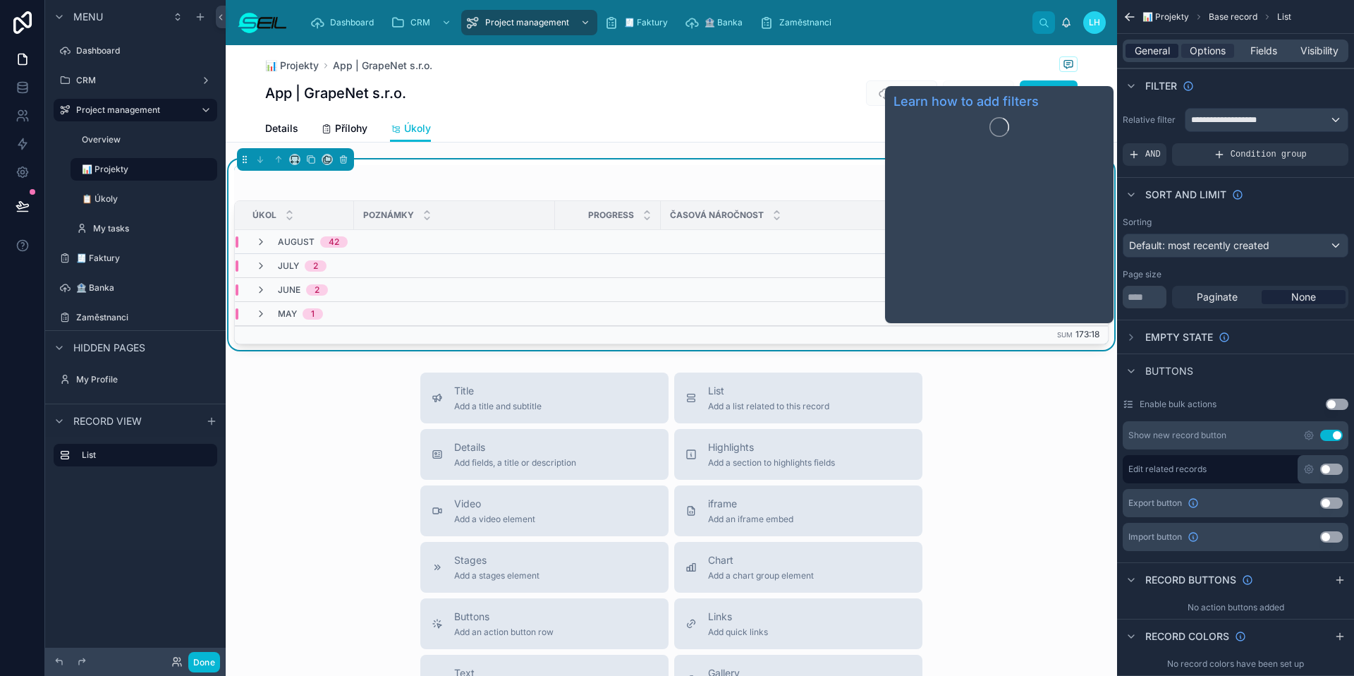
click at [1171, 51] on div "General" at bounding box center [1151, 51] width 53 height 14
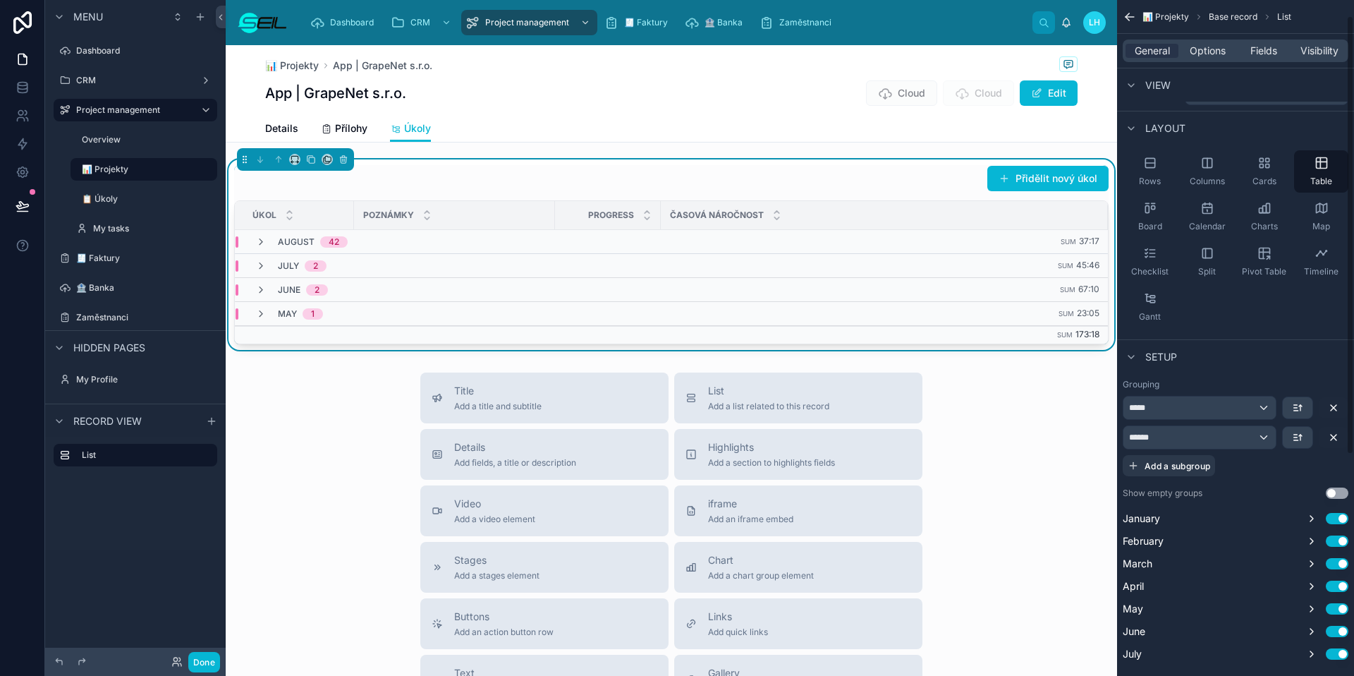
scroll to position [44, 0]
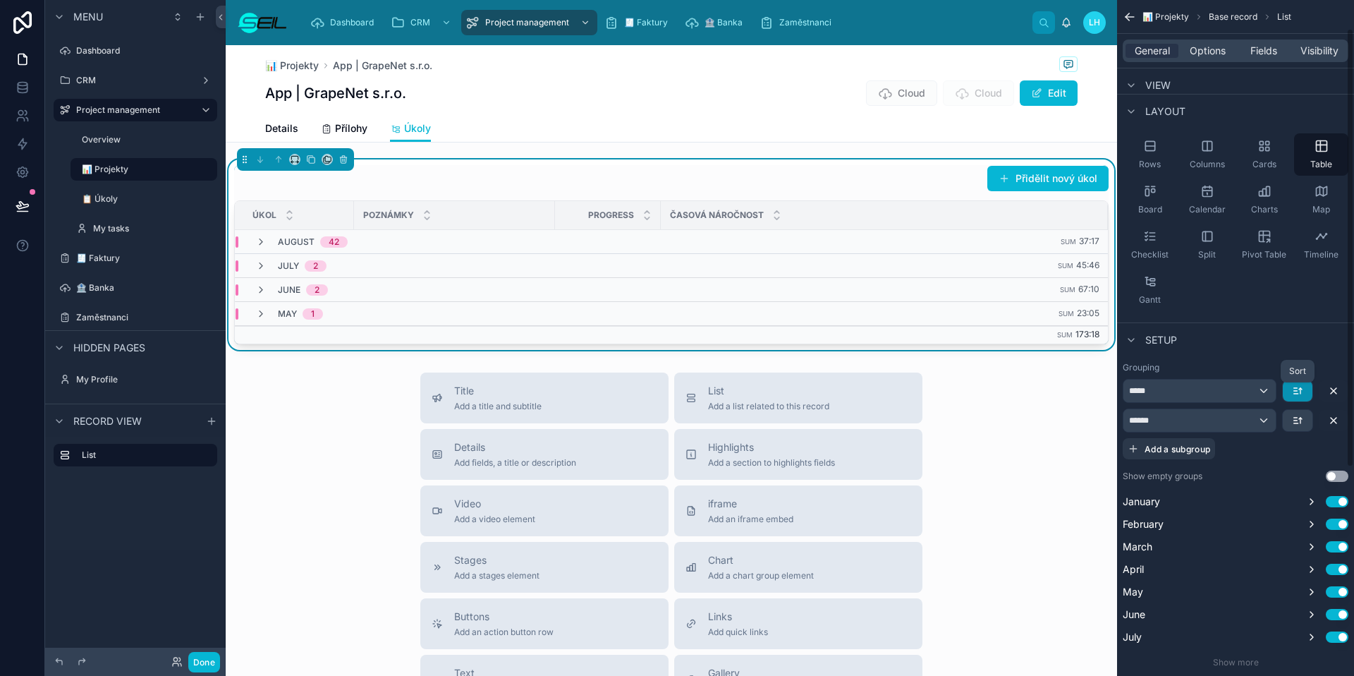
click at [1294, 391] on icon "scrollable content" at bounding box center [1296, 391] width 4 height 0
click at [1285, 443] on span "Last -> First" at bounding box center [1271, 449] width 54 height 17
click at [1287, 393] on button "scrollable content" at bounding box center [1298, 390] width 30 height 21
click at [1298, 429] on span "First -> Last" at bounding box center [1271, 422] width 54 height 17
click at [217, 661] on button "Done" at bounding box center [204, 662] width 32 height 20
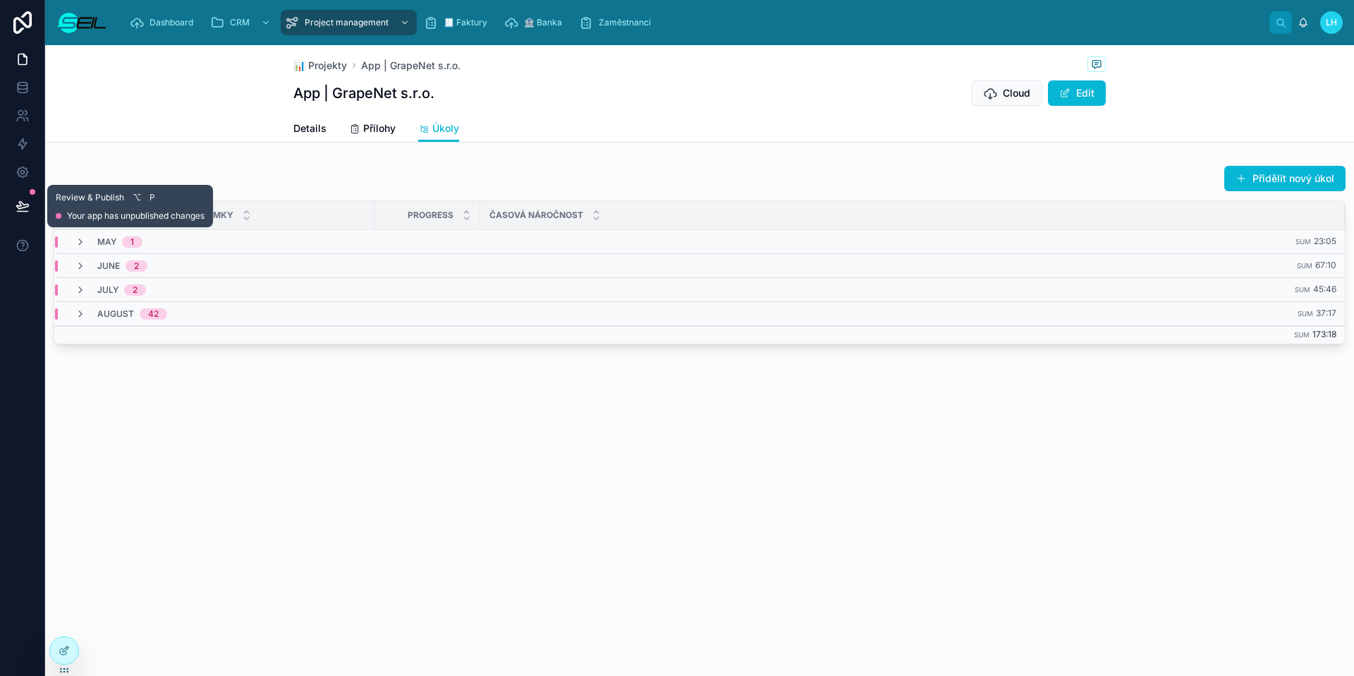
click at [27, 206] on icon at bounding box center [22, 205] width 12 height 7
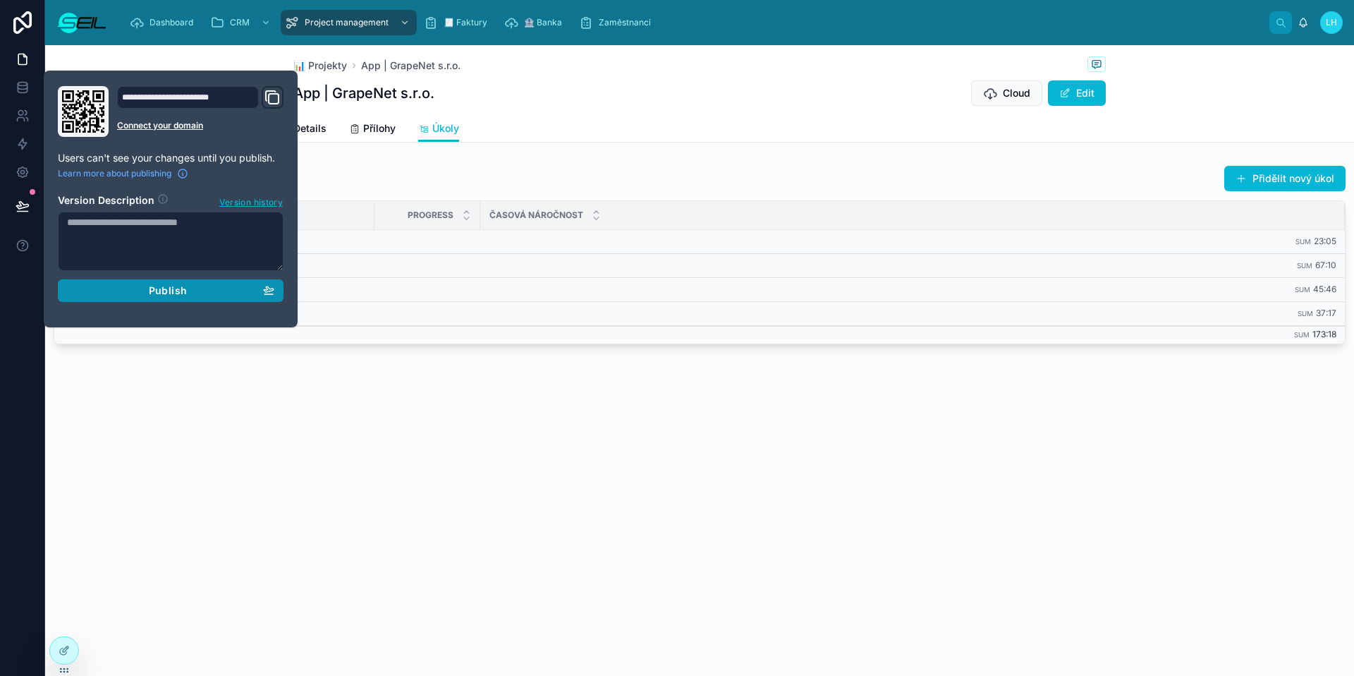
click at [161, 291] on span "Publish" at bounding box center [168, 290] width 38 height 13
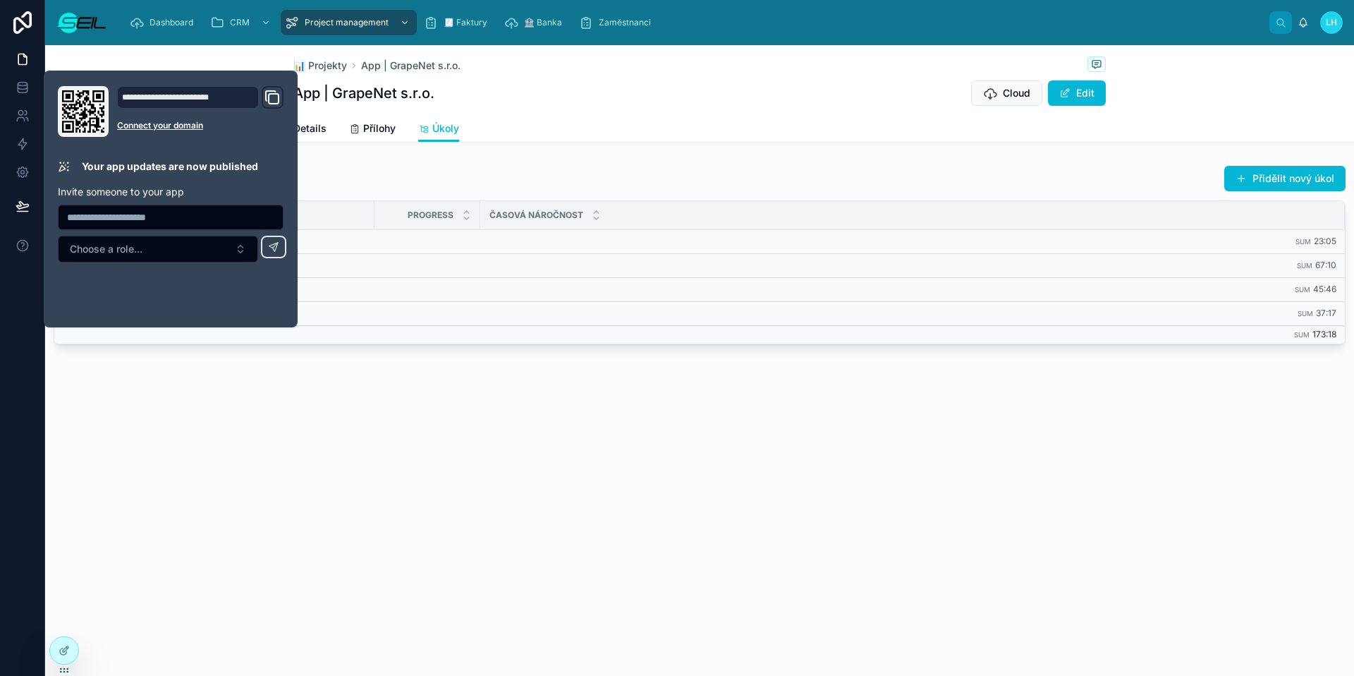
click at [533, 136] on div "Details Přílohy Úkoly" at bounding box center [699, 128] width 812 height 27
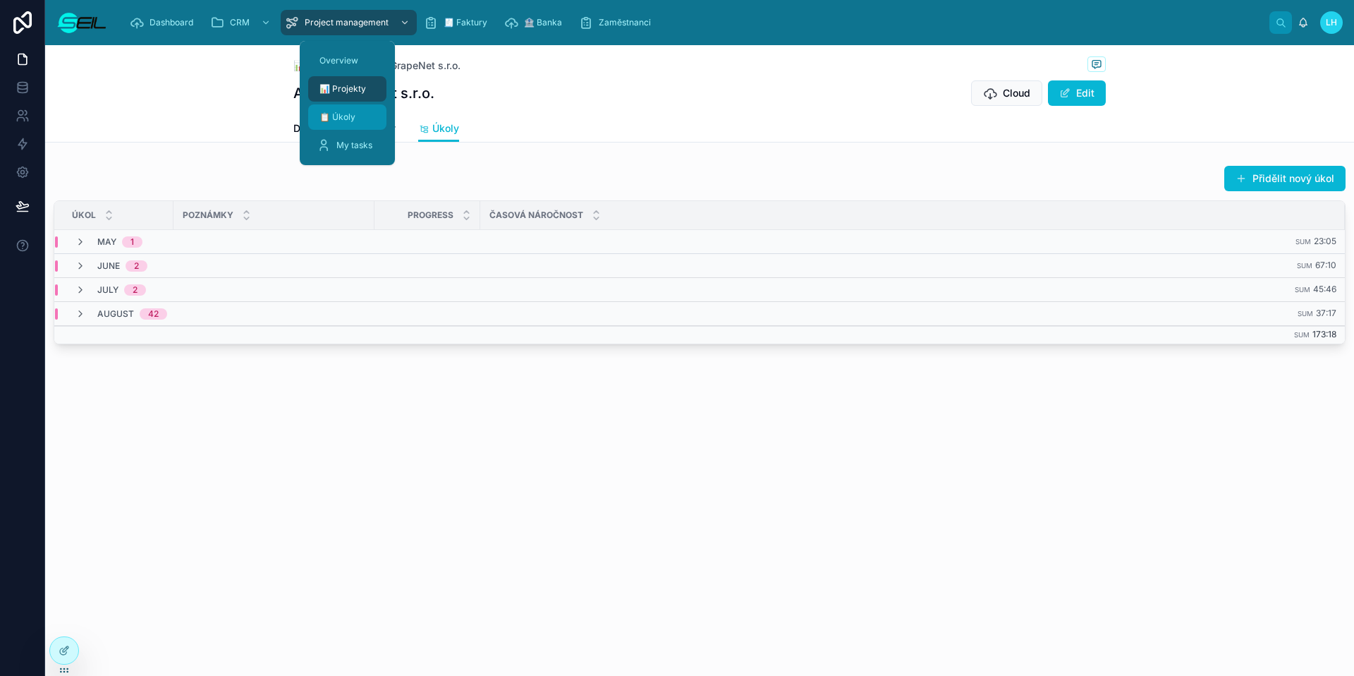
click at [363, 110] on div "📋 Úkoly" at bounding box center [347, 117] width 61 height 23
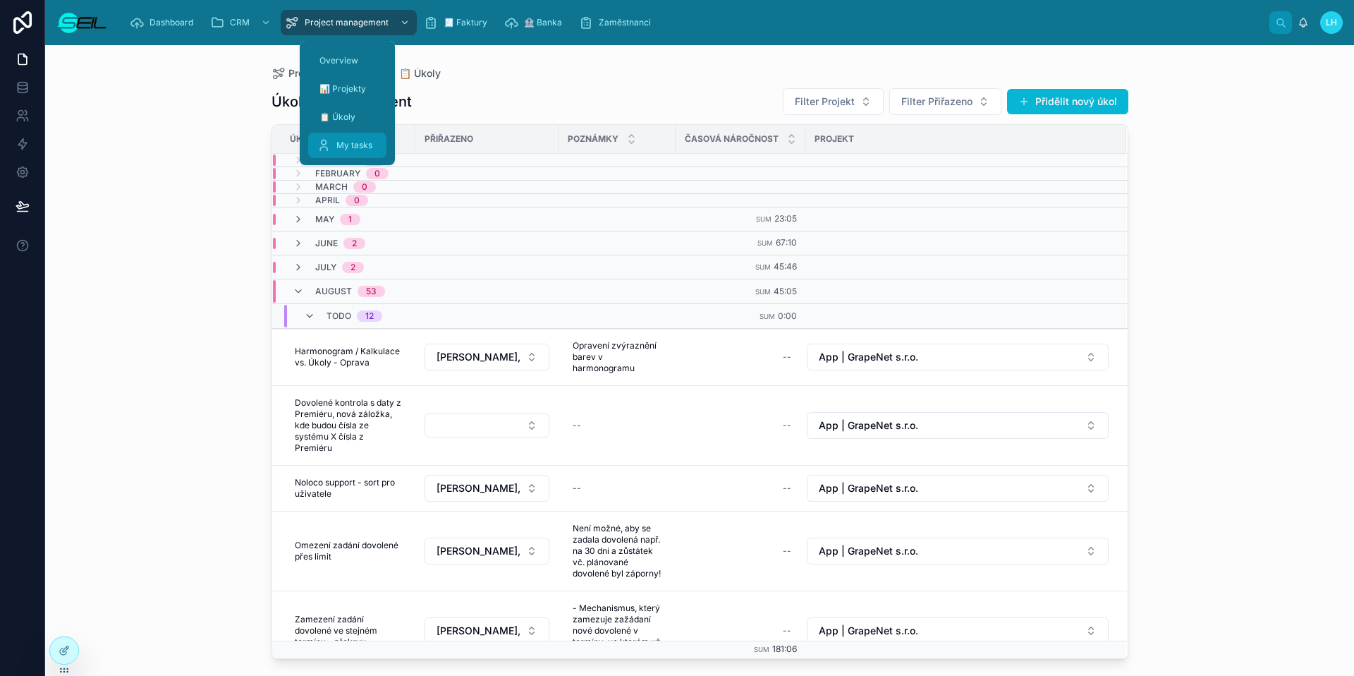
click at [368, 142] on span "My tasks" at bounding box center [354, 145] width 36 height 11
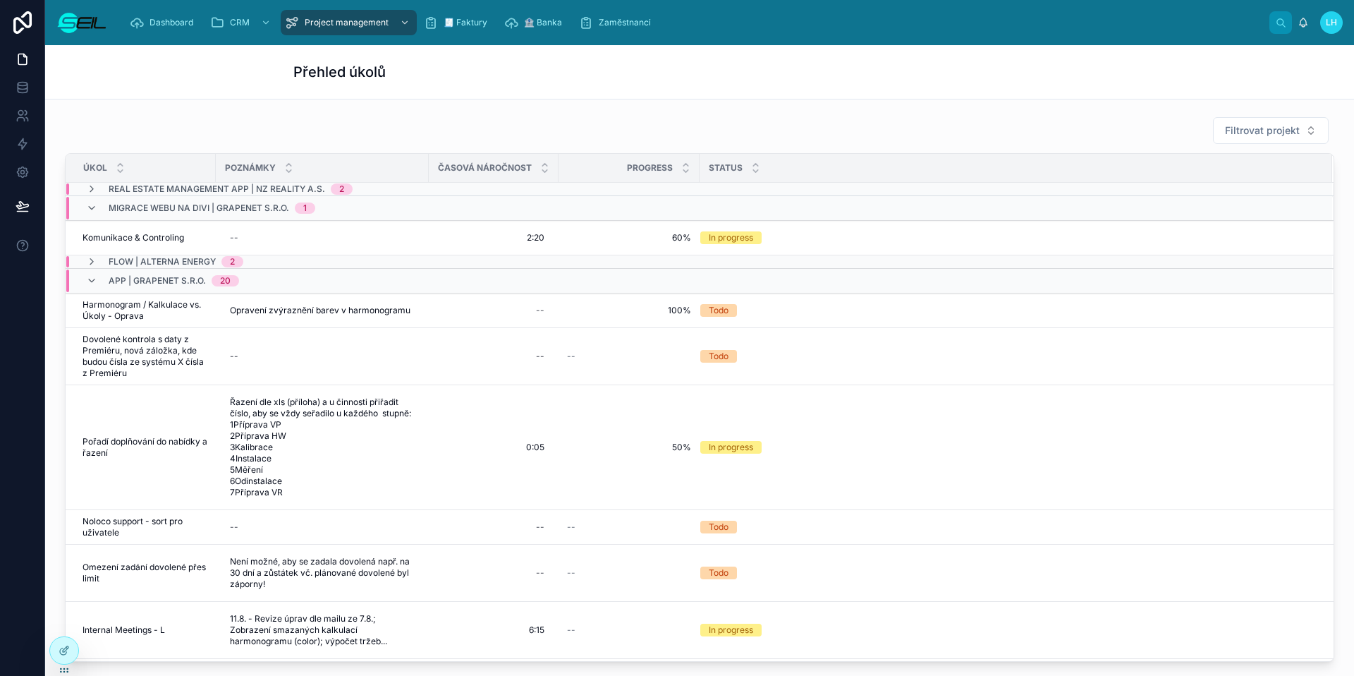
click at [363, 127] on div "Filtrovat projekt" at bounding box center [699, 130] width 1269 height 28
drag, startPoint x: 188, startPoint y: 24, endPoint x: 192, endPoint y: 30, distance: 7.5
click at [188, 24] on span "Dashboard" at bounding box center [171, 22] width 44 height 11
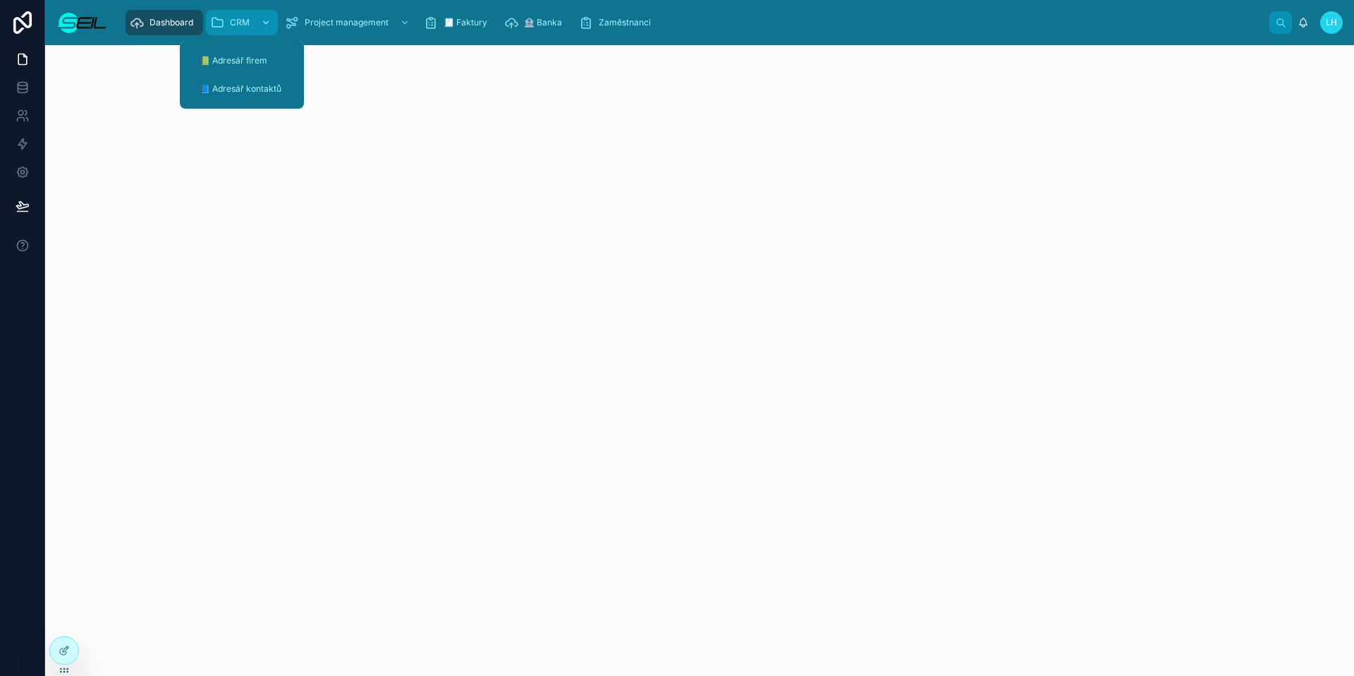
click at [243, 22] on span "CRM" at bounding box center [240, 22] width 20 height 11
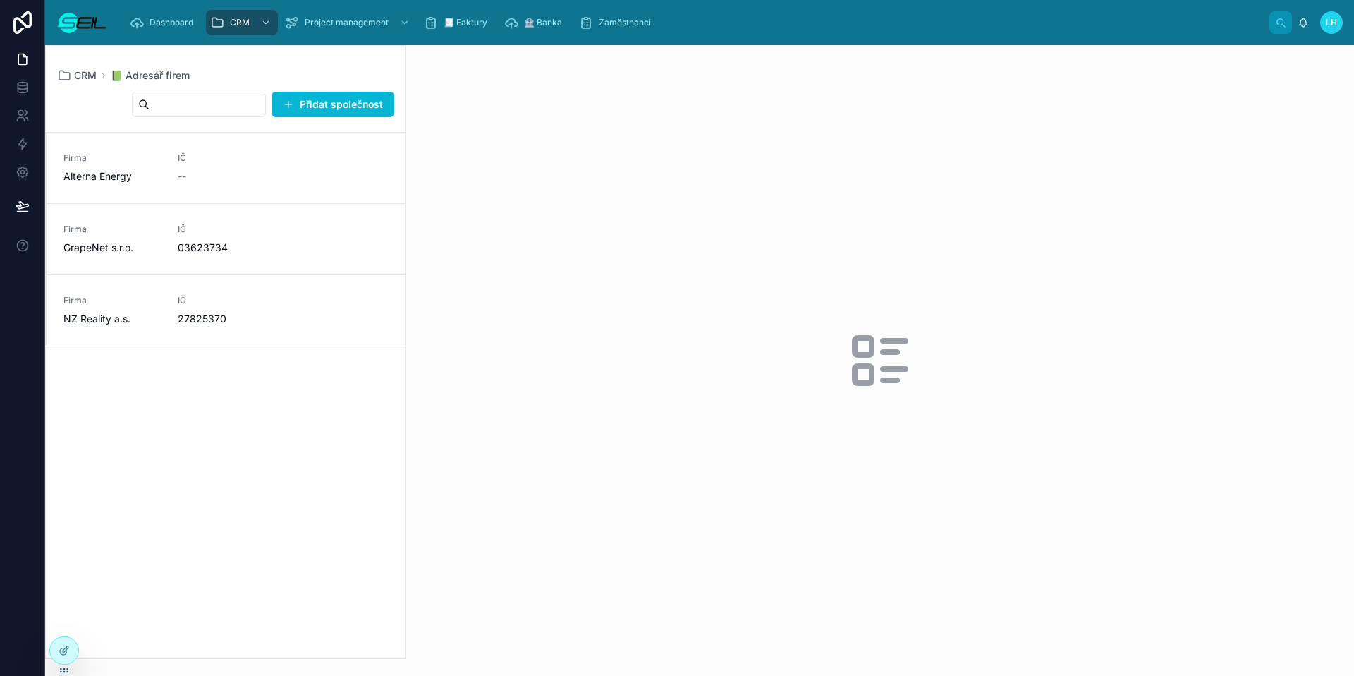
click at [63, 28] on img at bounding box center [81, 22] width 51 height 23
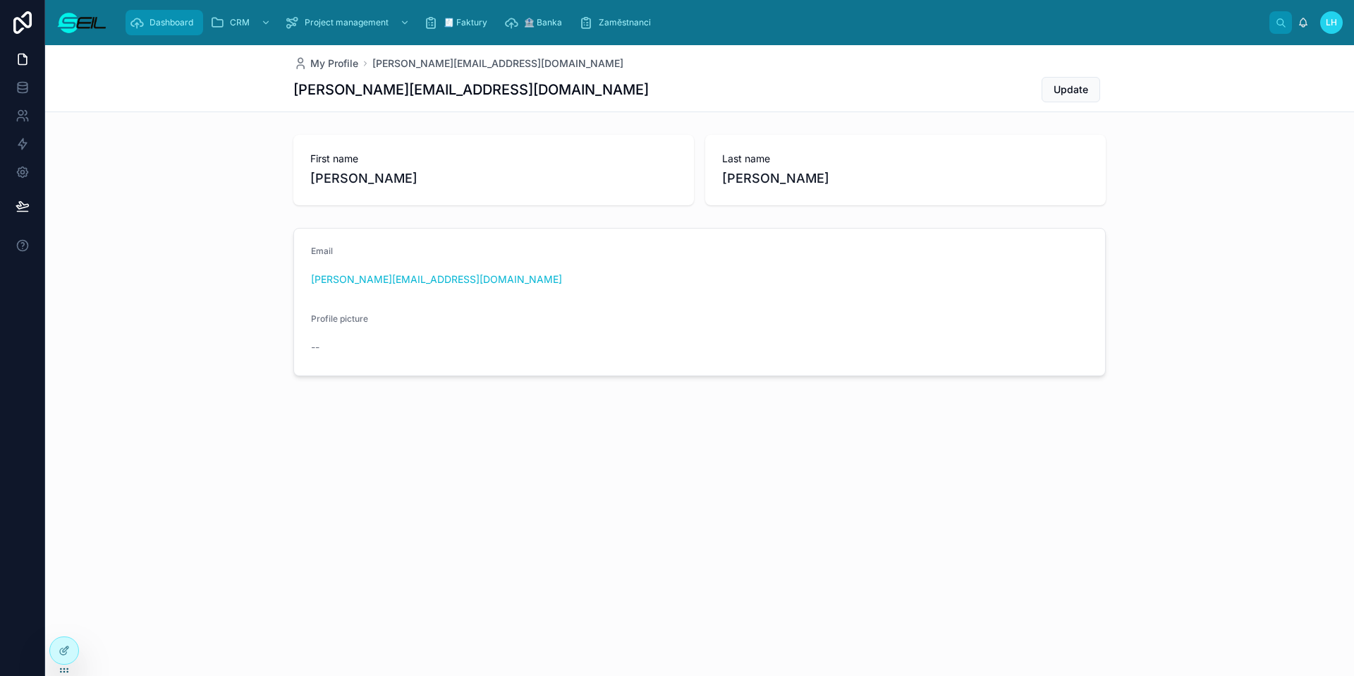
click at [176, 25] on span "Dashboard" at bounding box center [171, 22] width 44 height 11
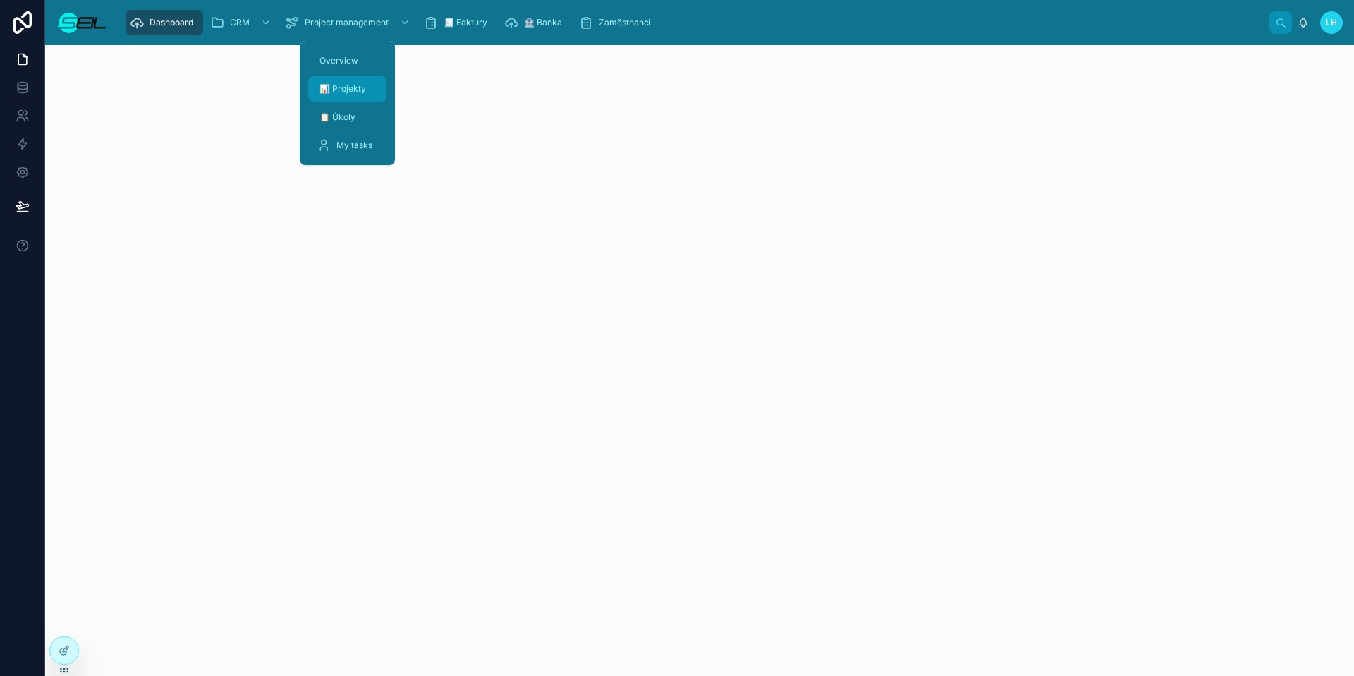
click at [350, 90] on span "📊 Projekty" at bounding box center [342, 88] width 47 height 11
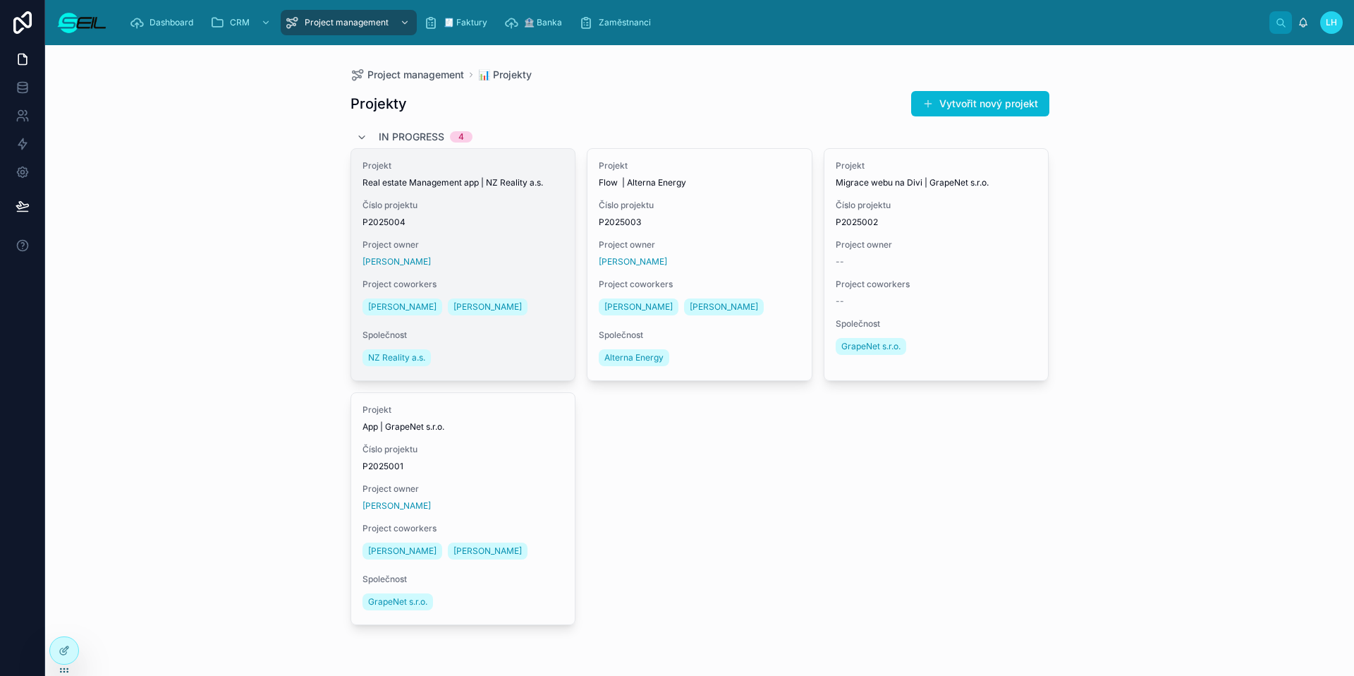
click at [532, 250] on span "Project owner" at bounding box center [463, 244] width 202 height 11
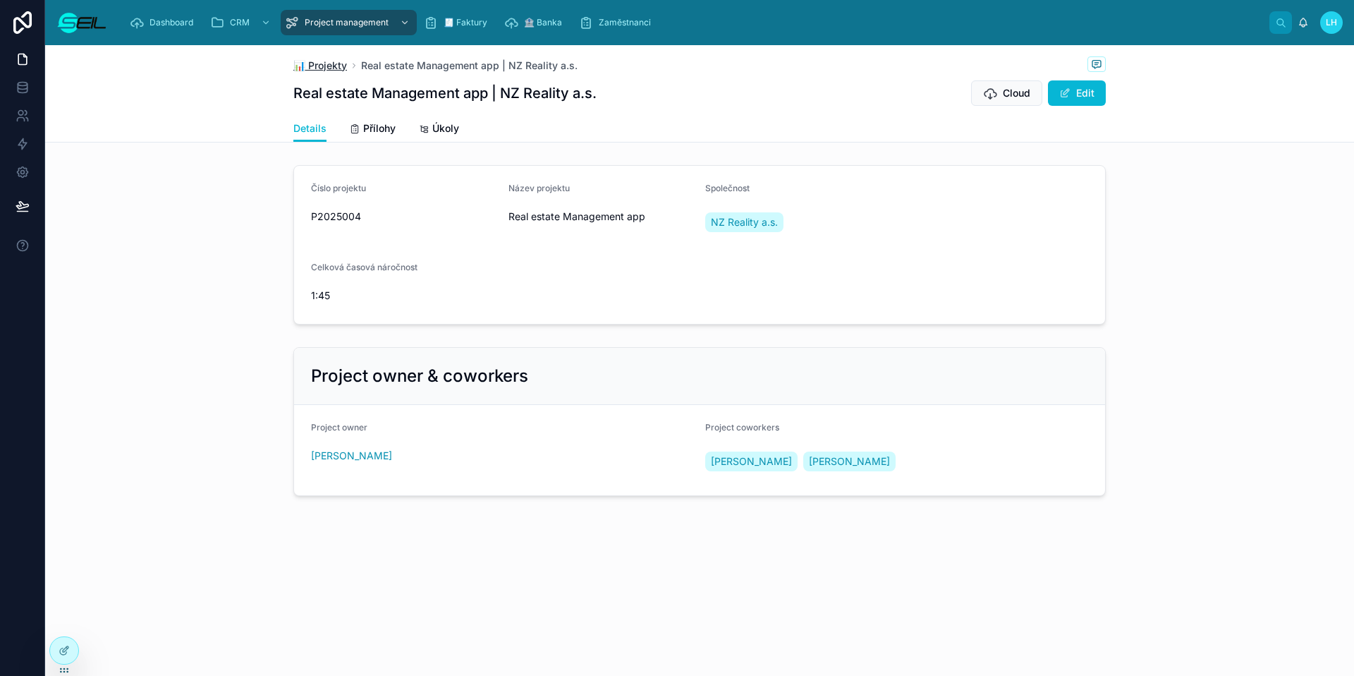
click at [324, 66] on span "📊 Projekty" at bounding box center [320, 66] width 54 height 14
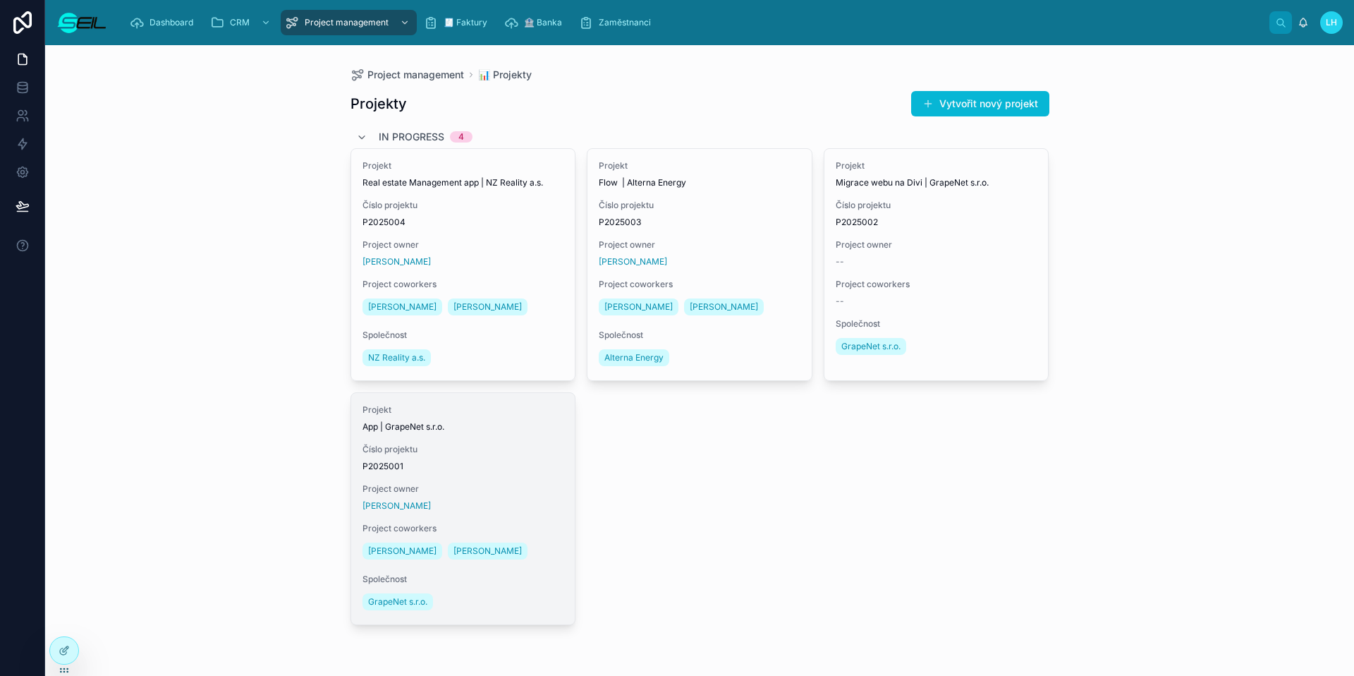
click at [478, 476] on div "Projekt App | GrapeNet s.r.o. Číslo projektu P2025001 Project owner [PERSON_NAM…" at bounding box center [463, 508] width 224 height 231
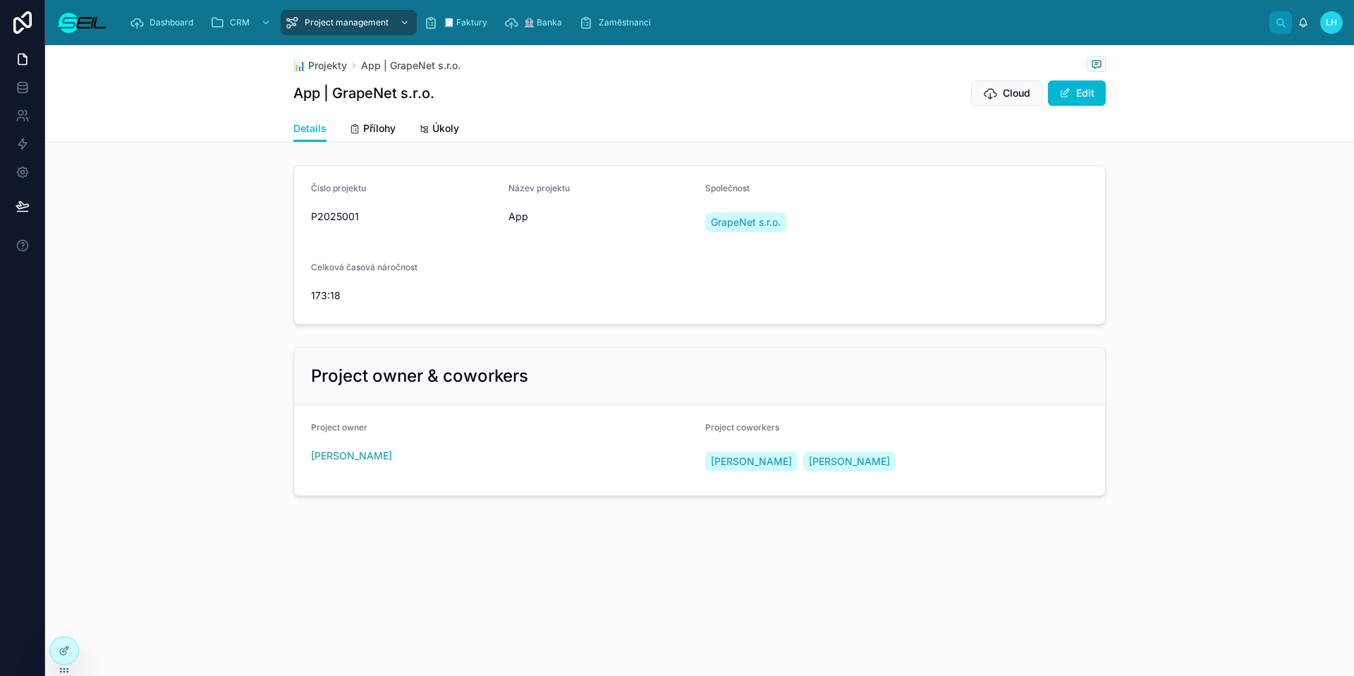
click at [320, 78] on div "📊 Projekty App | GrapeNet s.r.o. App | GrapeNet s.r.o. Cloud Edit" at bounding box center [699, 80] width 812 height 70
click at [337, 48] on div "📊 Projekty App | GrapeNet s.r.o. App | GrapeNet s.r.o. Cloud Edit" at bounding box center [699, 80] width 812 height 70
click at [336, 75] on div "📊 Projekty App | GrapeNet s.r.o. App | GrapeNet s.r.o. Cloud Edit" at bounding box center [699, 80] width 812 height 70
click at [336, 72] on div "📊 Projekty App | GrapeNet s.r.o." at bounding box center [699, 65] width 812 height 18
click at [337, 68] on span "📊 Projekty" at bounding box center [320, 66] width 54 height 14
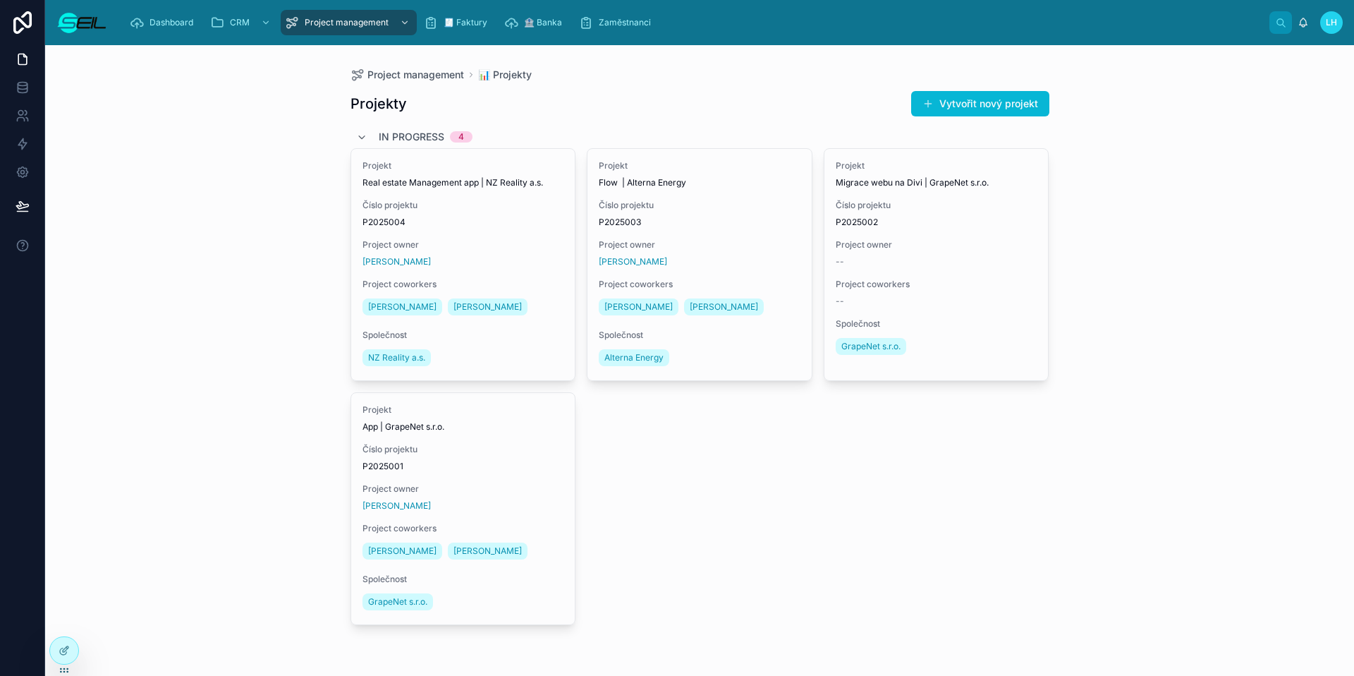
click at [591, 126] on div "In progress 4" at bounding box center [699, 137] width 699 height 23
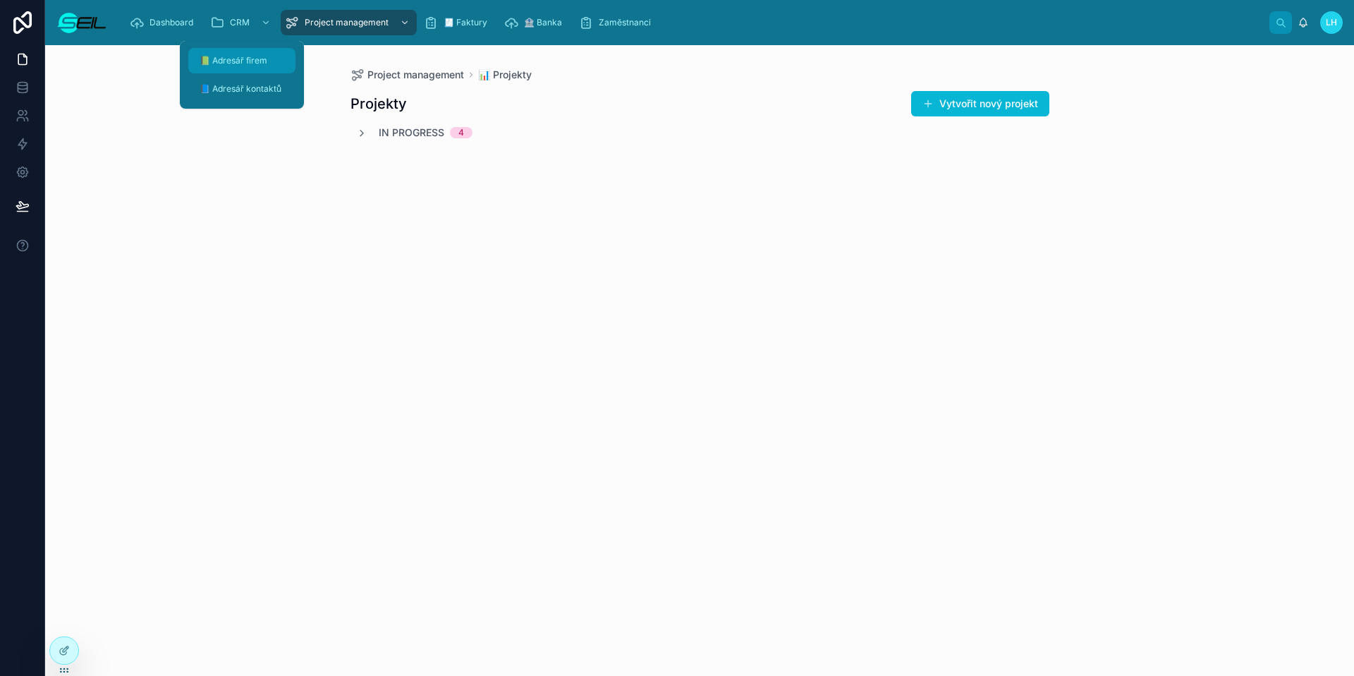
click at [238, 61] on span "📗 Adresář firem" at bounding box center [234, 60] width 68 height 11
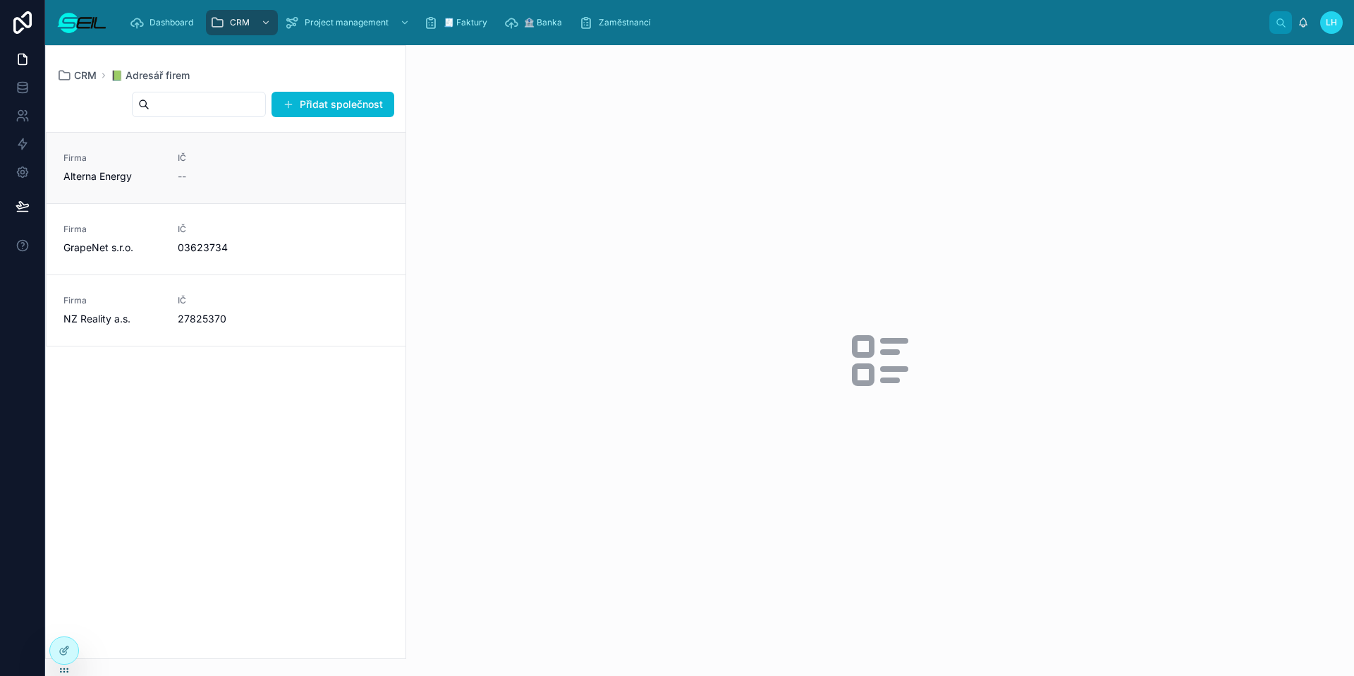
click at [338, 155] on div "Firma Alterna Energy IČ --" at bounding box center [225, 167] width 325 height 31
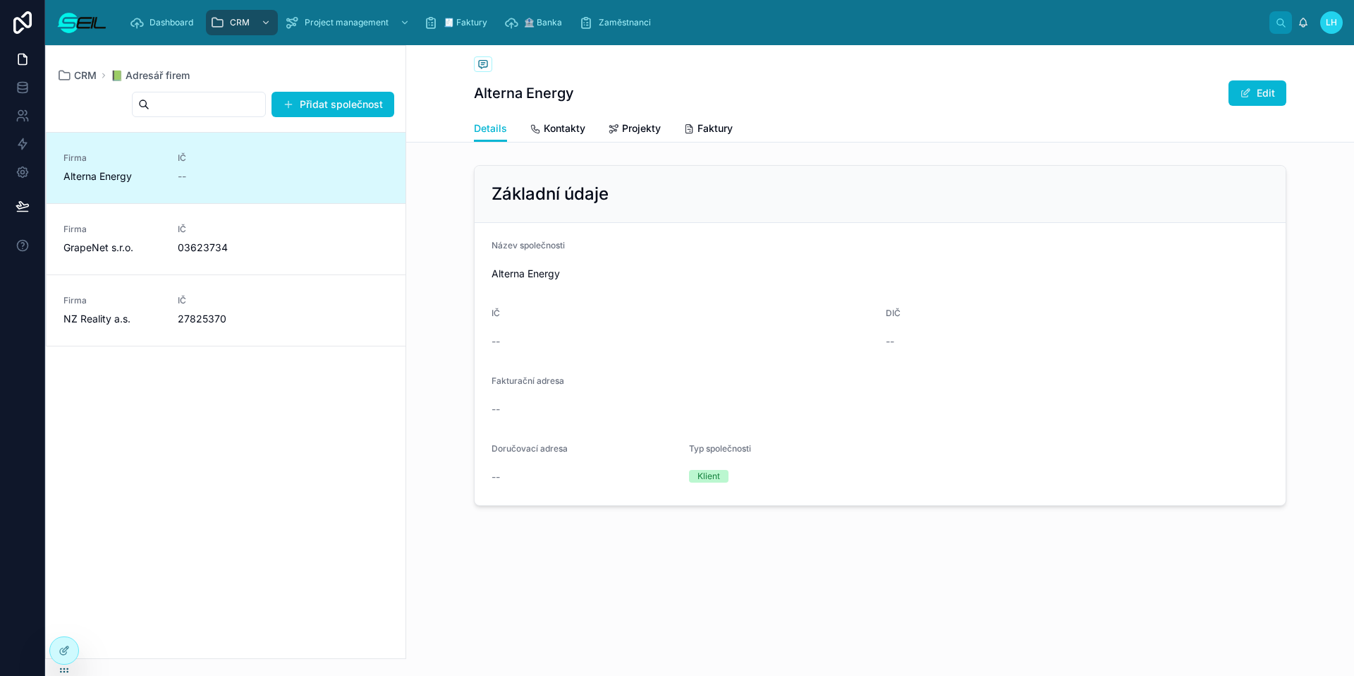
click at [592, 161] on div "Základní údaje Název společnosti Alterna Energy IČ -- DIČ -- Fakturační adresa …" at bounding box center [880, 335] width 948 height 352
click at [580, 142] on div "📗 Adresář firem Alterna Energy Edit Details Details Kontakty Projekty Faktury Z…" at bounding box center [880, 323] width 948 height 556
click at [578, 132] on span "Kontakty" at bounding box center [565, 128] width 42 height 14
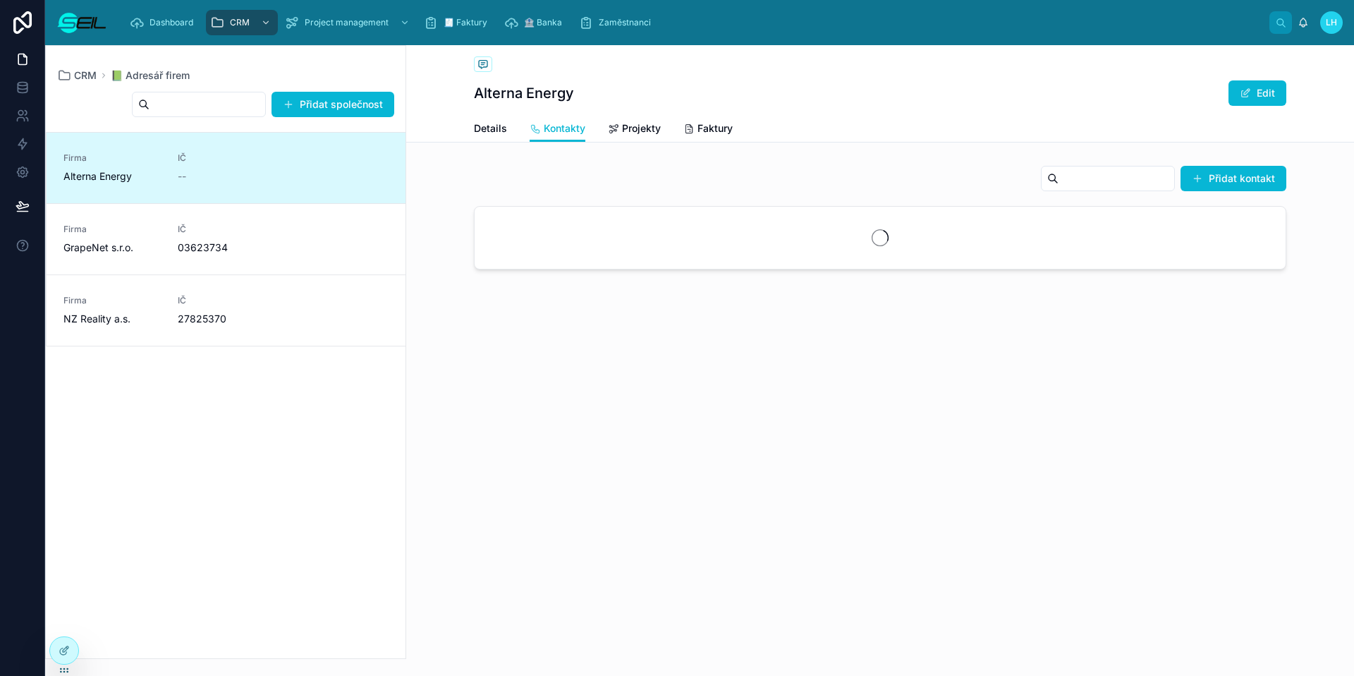
click at [601, 128] on div "Details Kontakty Projekty Faktury" at bounding box center [880, 128] width 812 height 27
drag, startPoint x: 611, startPoint y: 131, endPoint x: 610, endPoint y: 142, distance: 10.7
click at [611, 131] on icon at bounding box center [613, 128] width 11 height 11
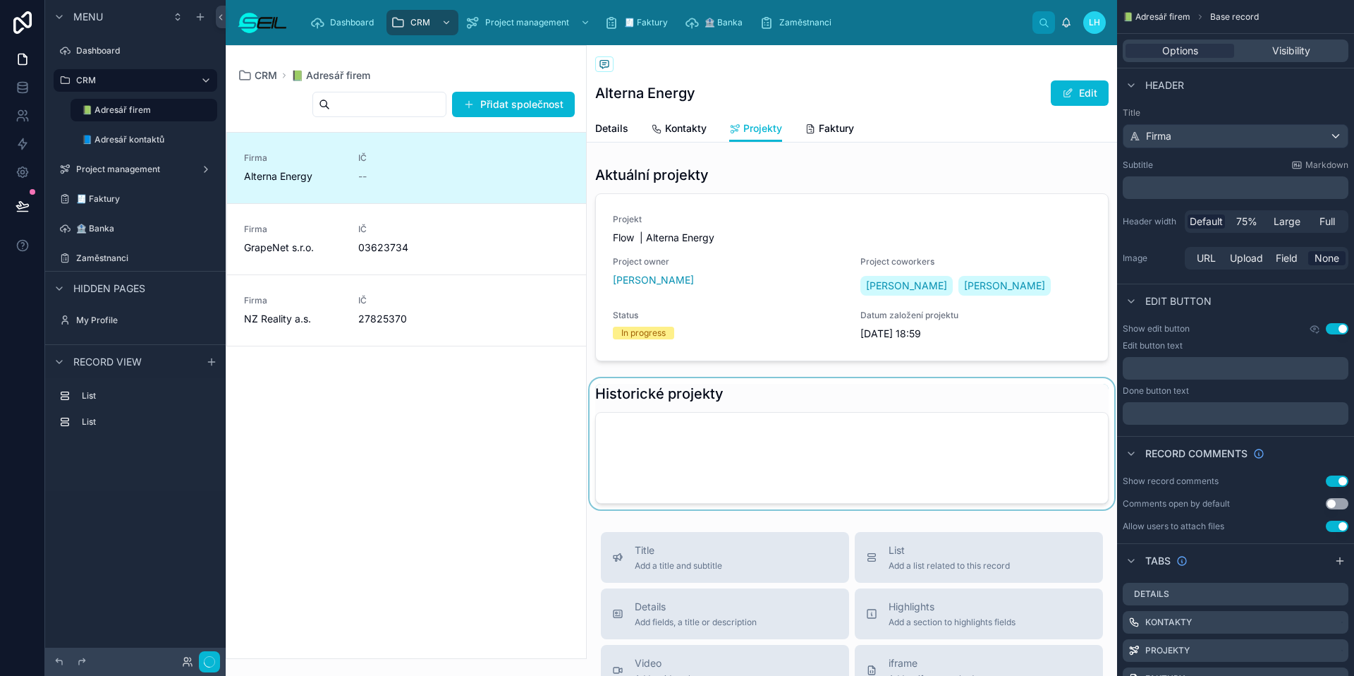
click at [690, 401] on div at bounding box center [852, 443] width 530 height 131
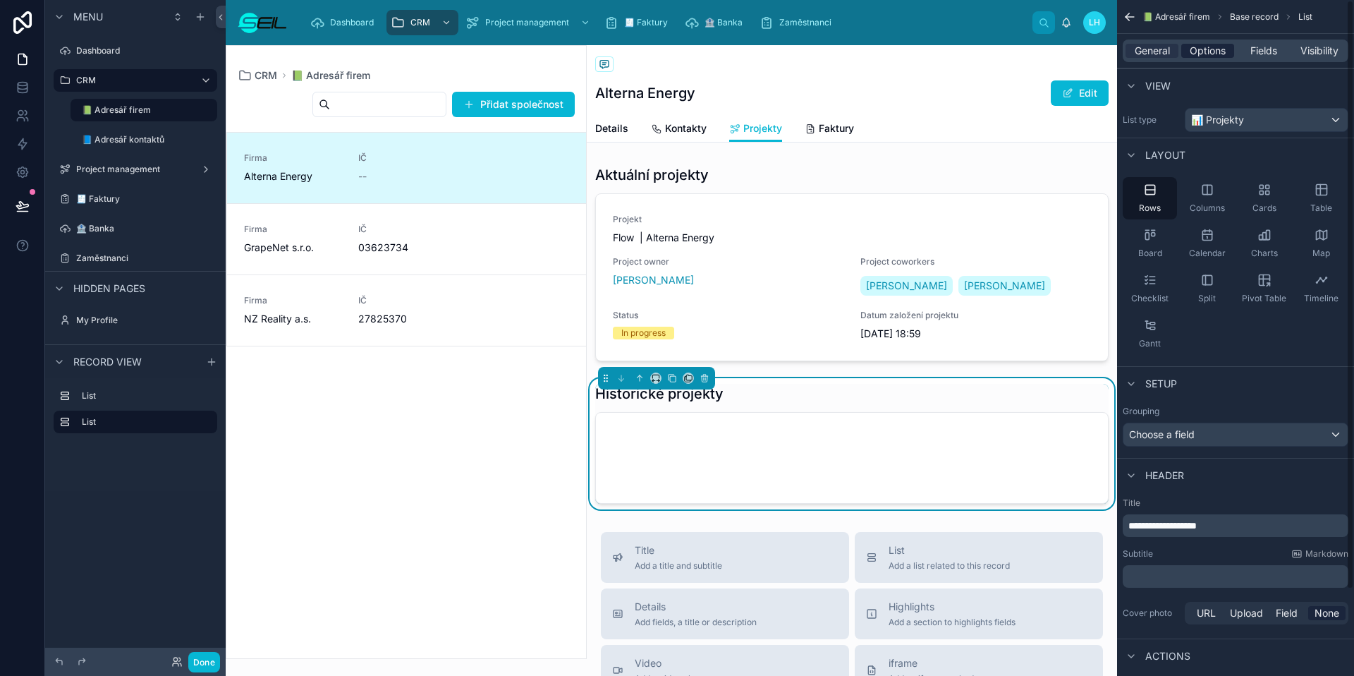
drag, startPoint x: 1206, startPoint y: 49, endPoint x: 1211, endPoint y: 66, distance: 17.6
click at [1206, 49] on span "Options" at bounding box center [1208, 51] width 36 height 14
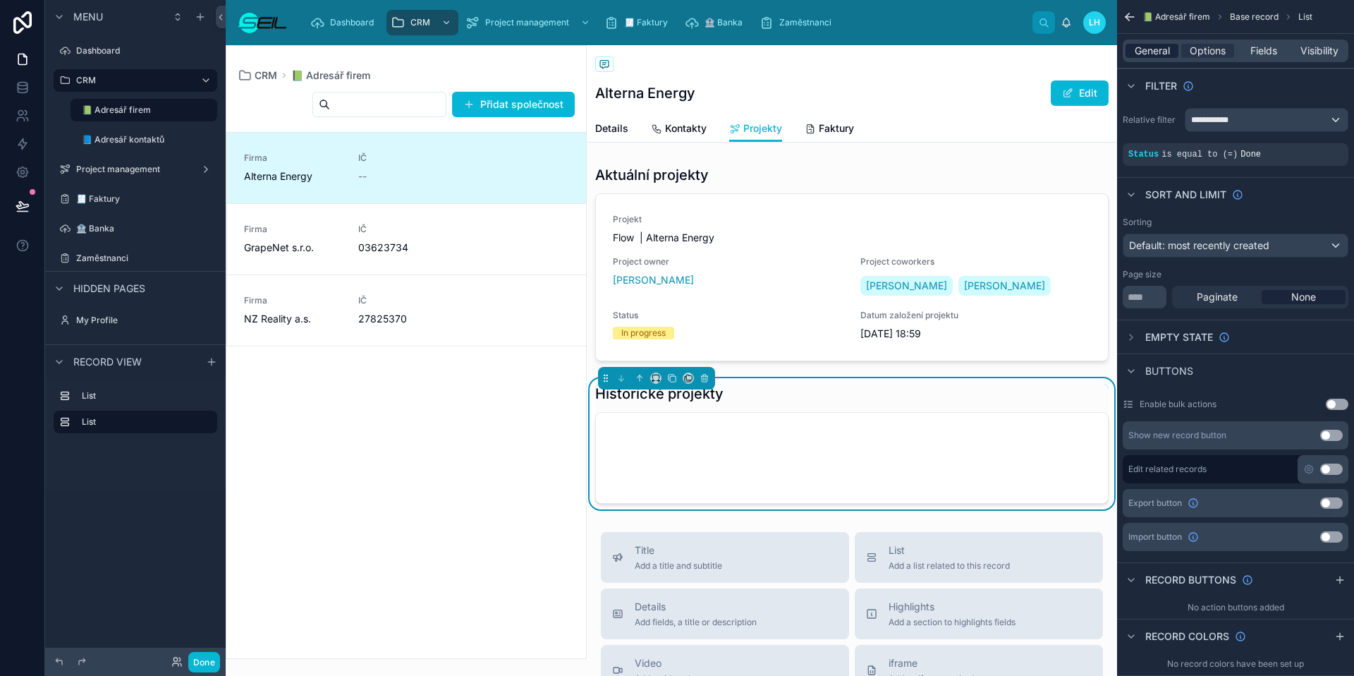
click at [1162, 44] on span "General" at bounding box center [1152, 51] width 35 height 14
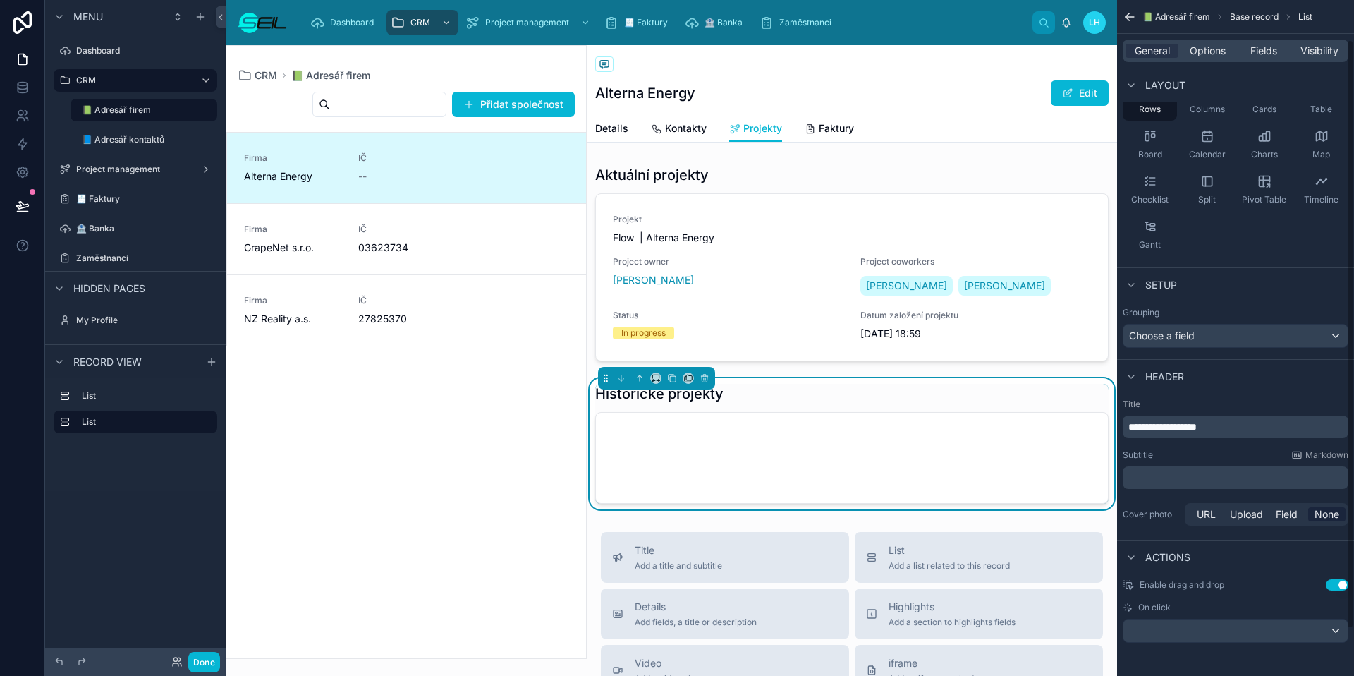
scroll to position [99, 0]
click at [1206, 45] on span "Options" at bounding box center [1208, 51] width 36 height 14
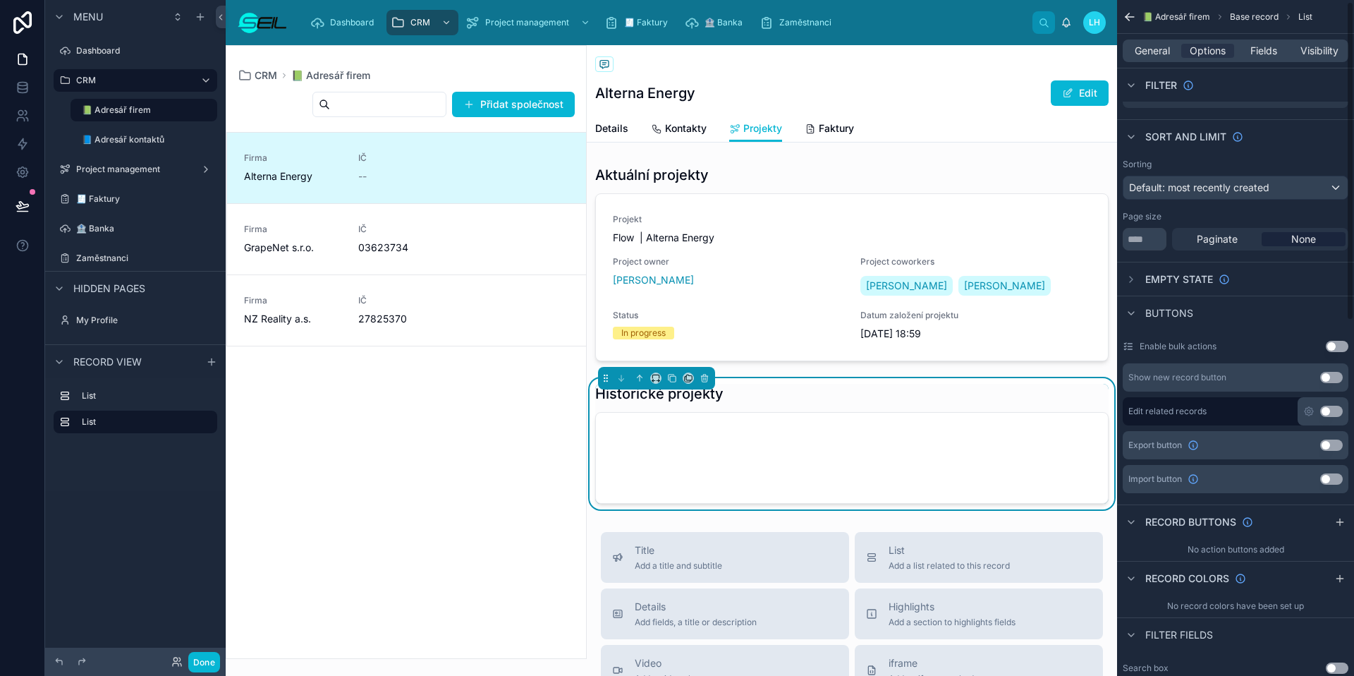
scroll to position [0, 0]
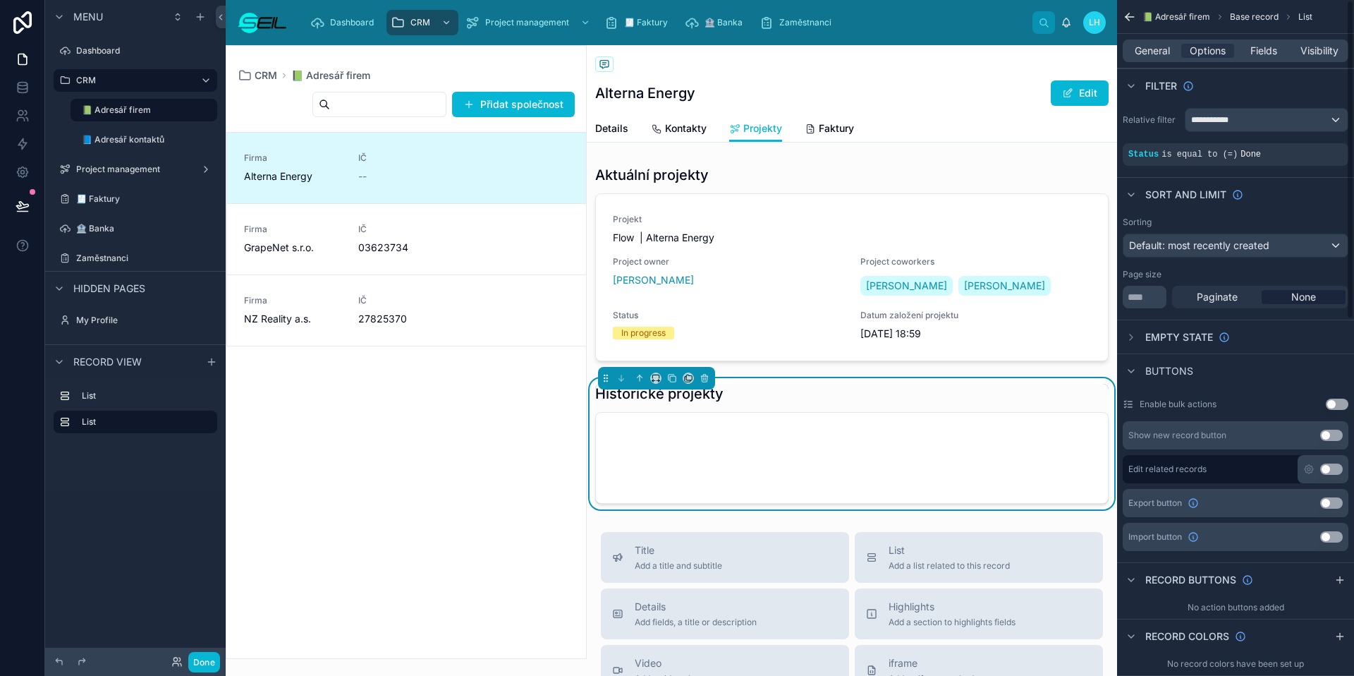
click at [1140, 329] on div "Empty state" at bounding box center [1176, 337] width 107 height 17
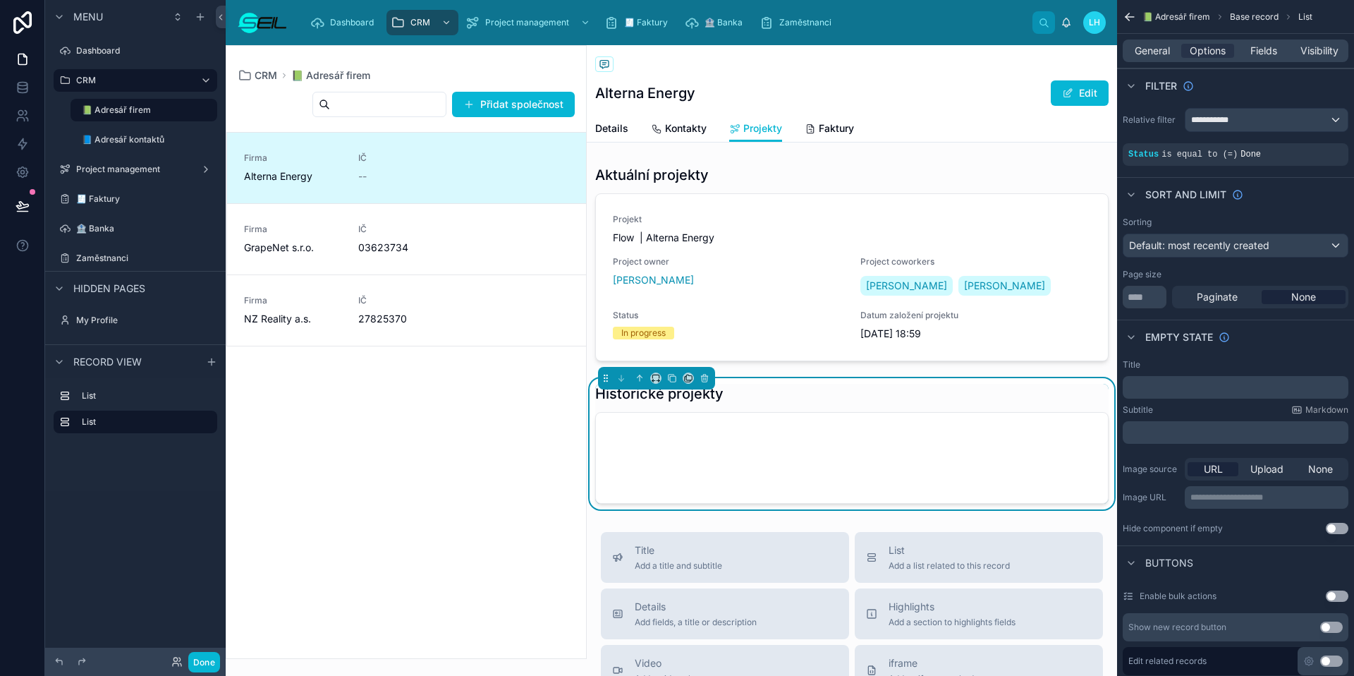
click at [1335, 527] on button "Use setting" at bounding box center [1337, 527] width 23 height 11
click at [204, 656] on button "Done" at bounding box center [204, 662] width 32 height 20
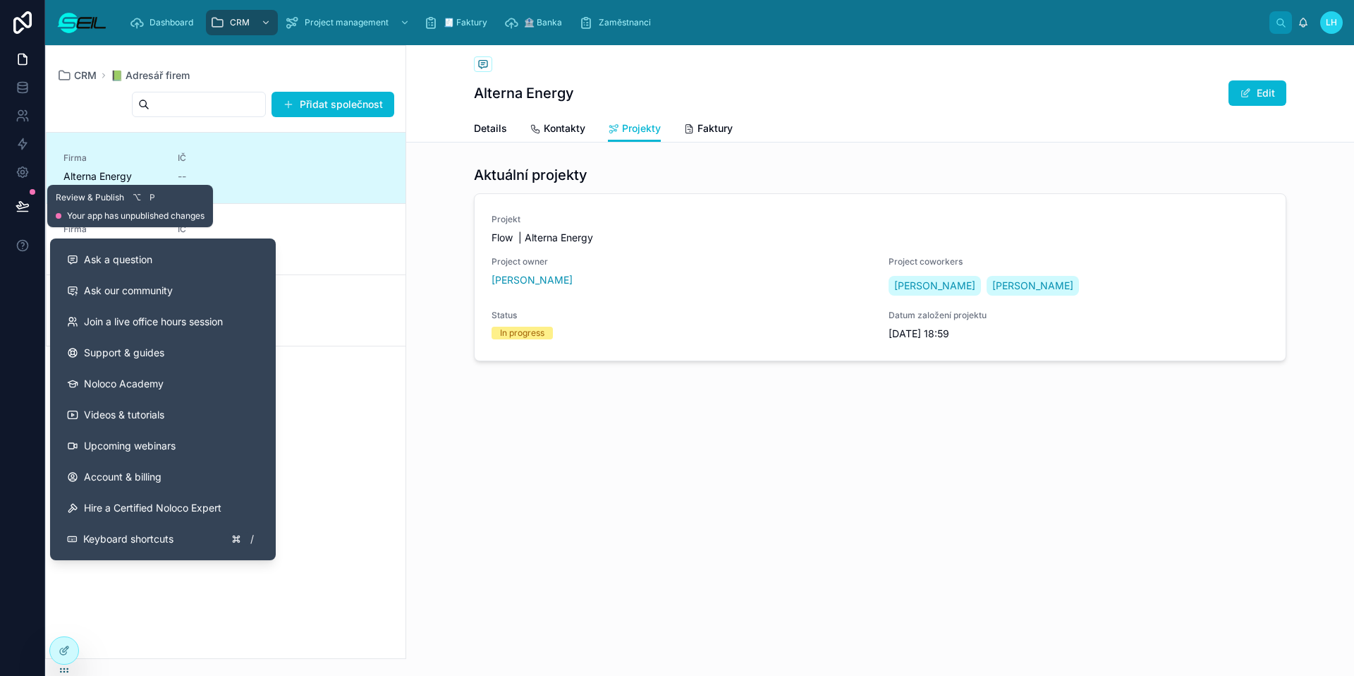
click at [16, 217] on button at bounding box center [22, 205] width 31 height 39
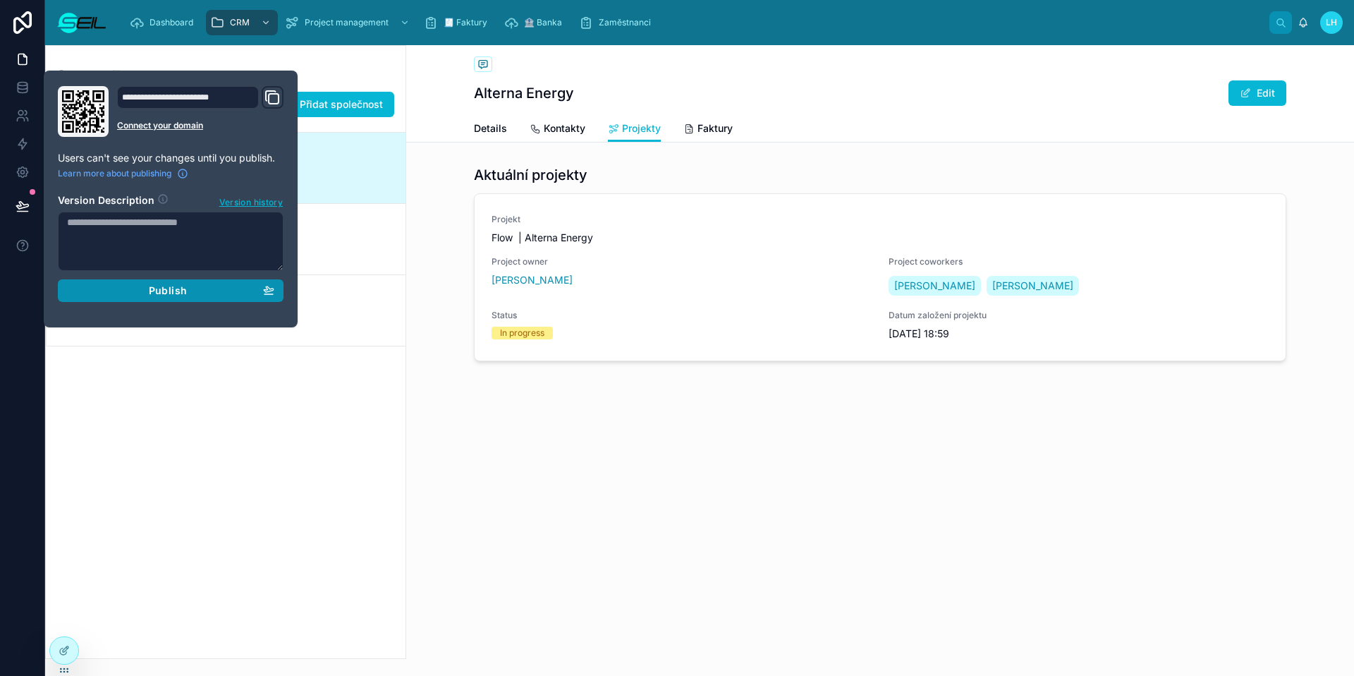
click at [115, 281] on button "Publish" at bounding box center [171, 290] width 226 height 23
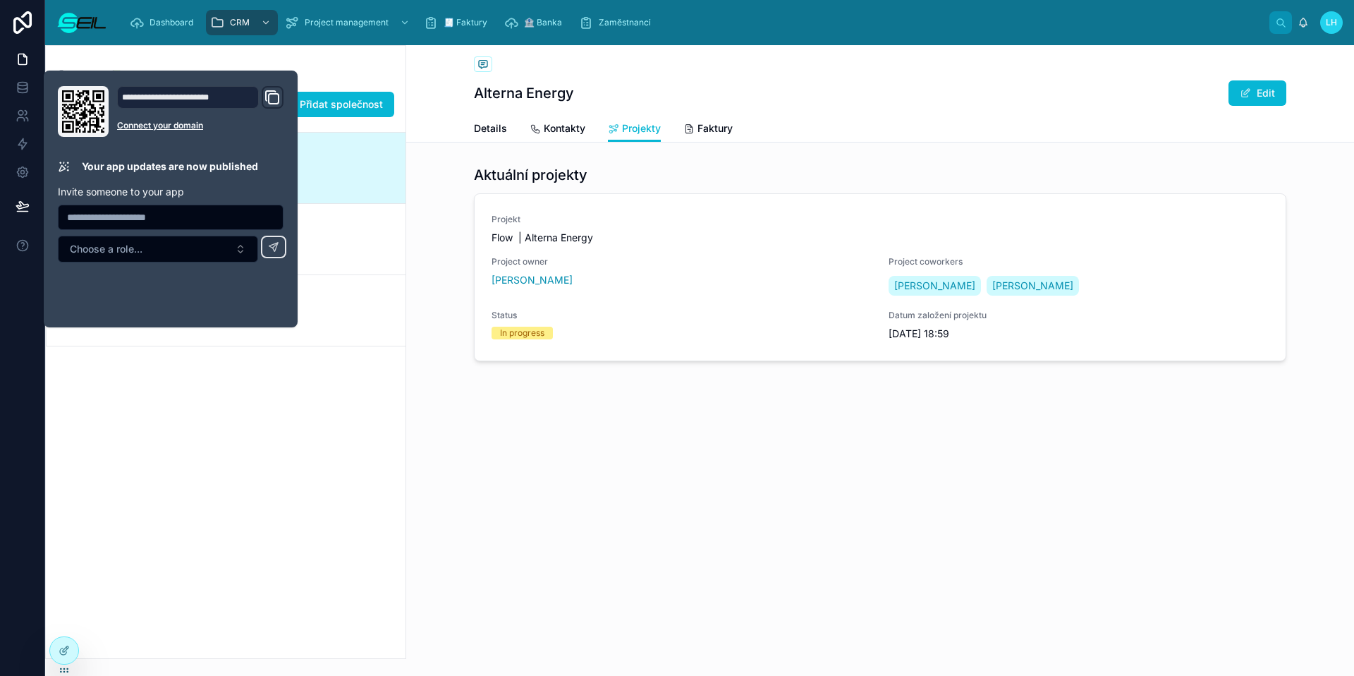
click at [471, 486] on div "📗 Adresář firem Alterna Energy Edit Projekty Details Kontakty Projekty Faktury …" at bounding box center [880, 360] width 948 height 630
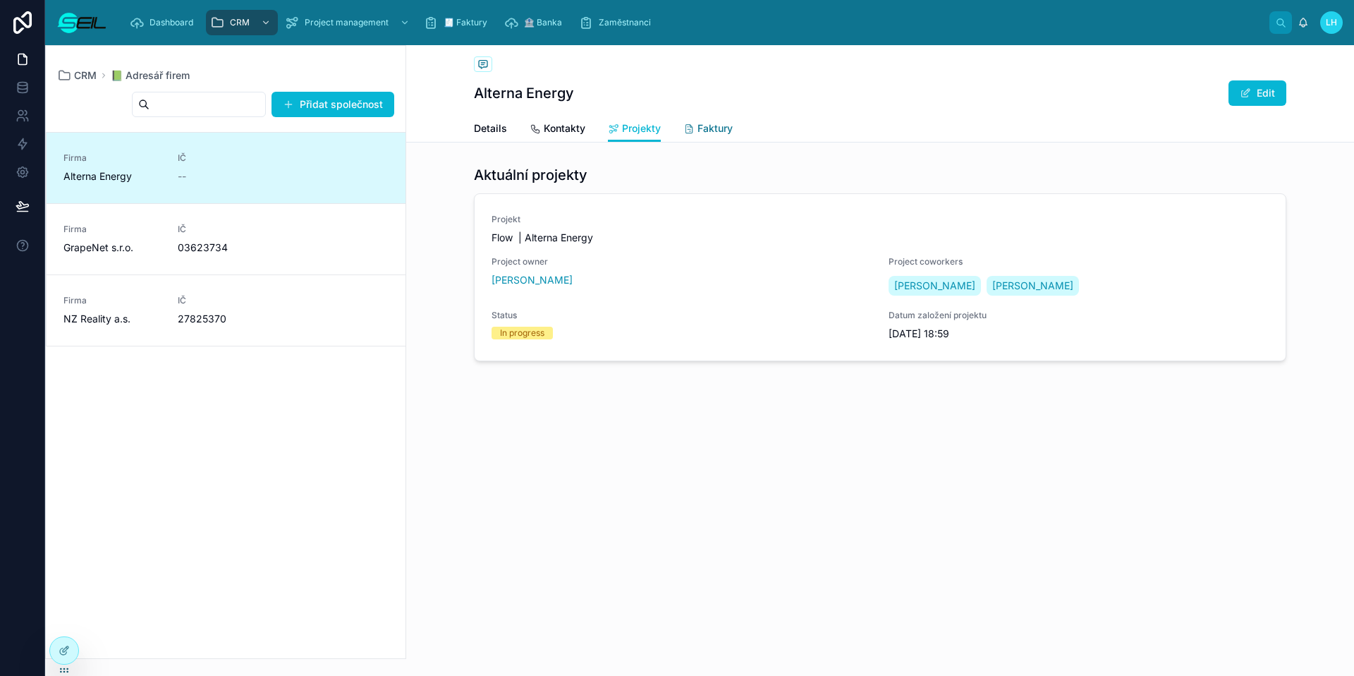
click at [692, 137] on link "Faktury" at bounding box center [707, 130] width 49 height 28
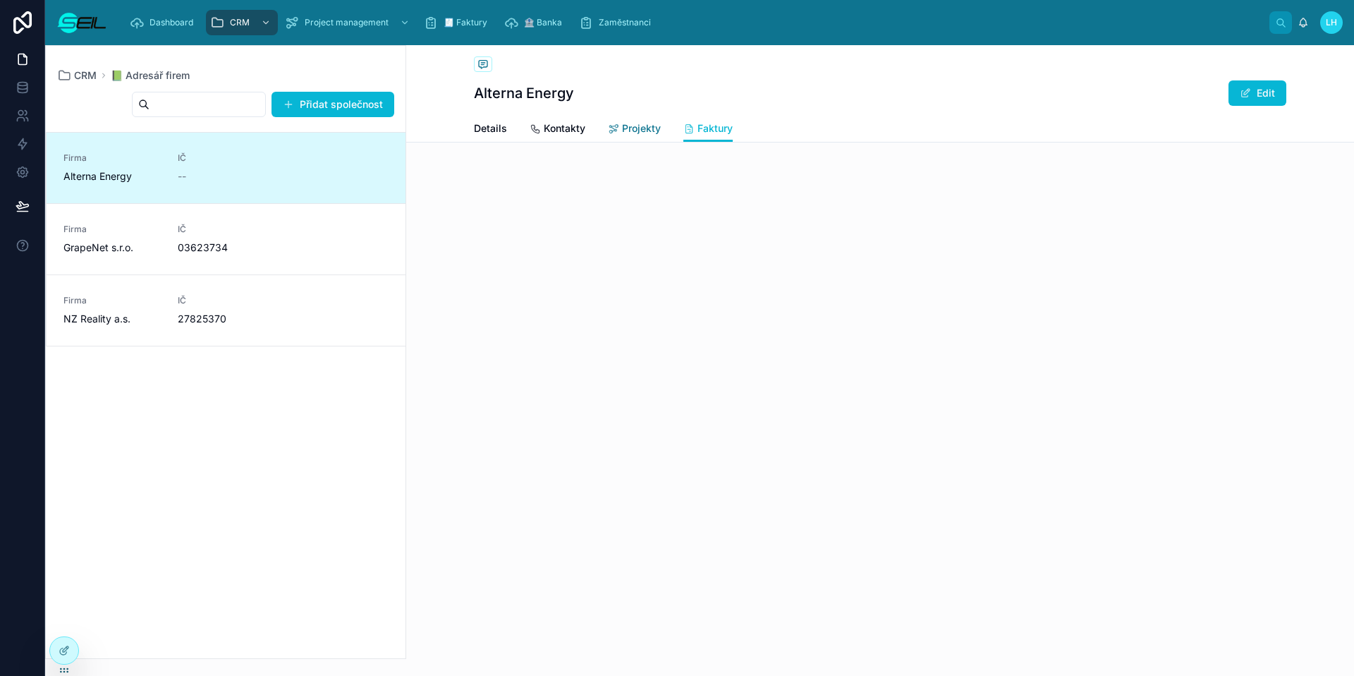
click at [637, 131] on span "Projekty" at bounding box center [641, 128] width 39 height 14
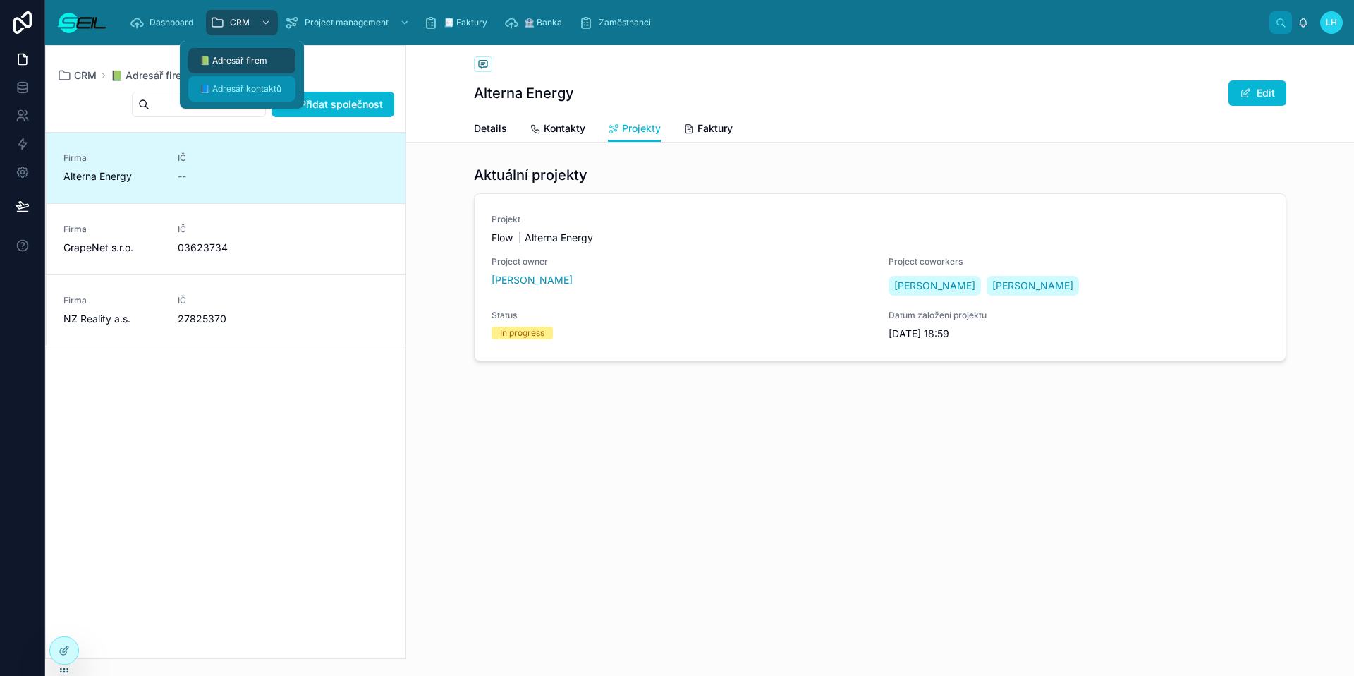
click at [252, 89] on span "📘 Adresář kontaktů" at bounding box center [241, 88] width 82 height 11
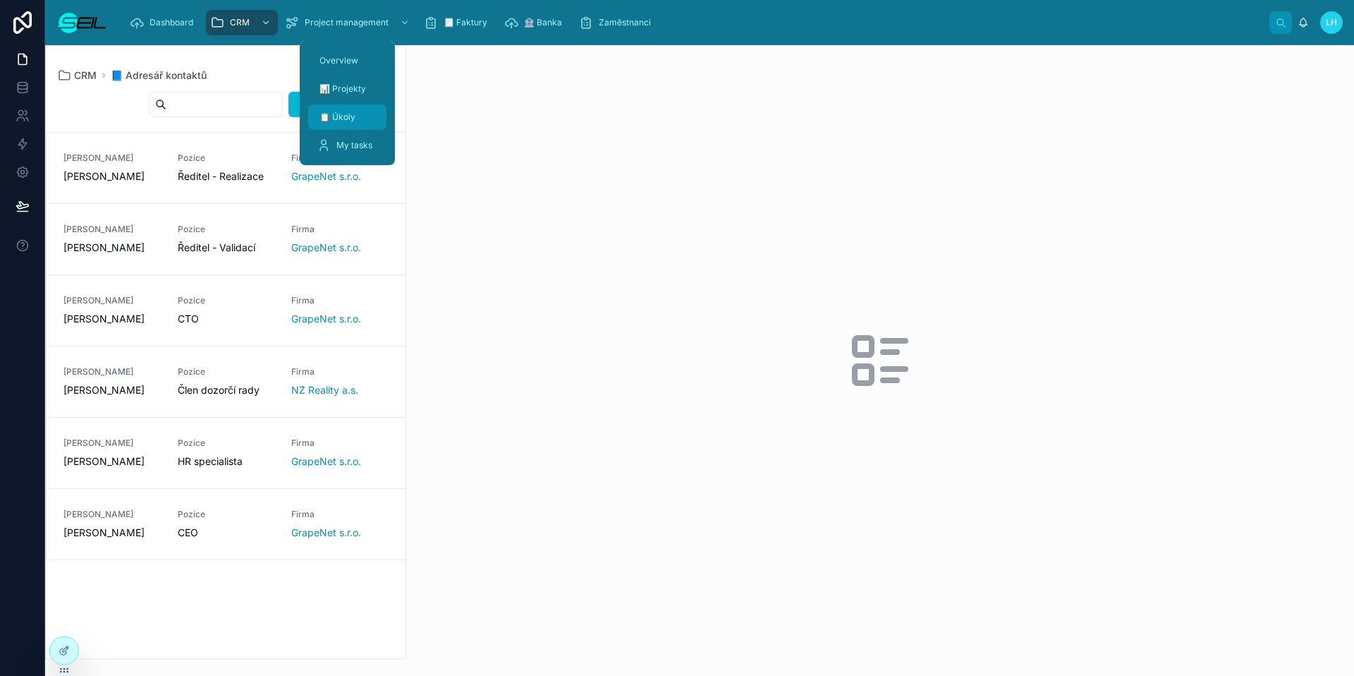
click at [350, 117] on span "📋 Úkoly" at bounding box center [337, 116] width 36 height 11
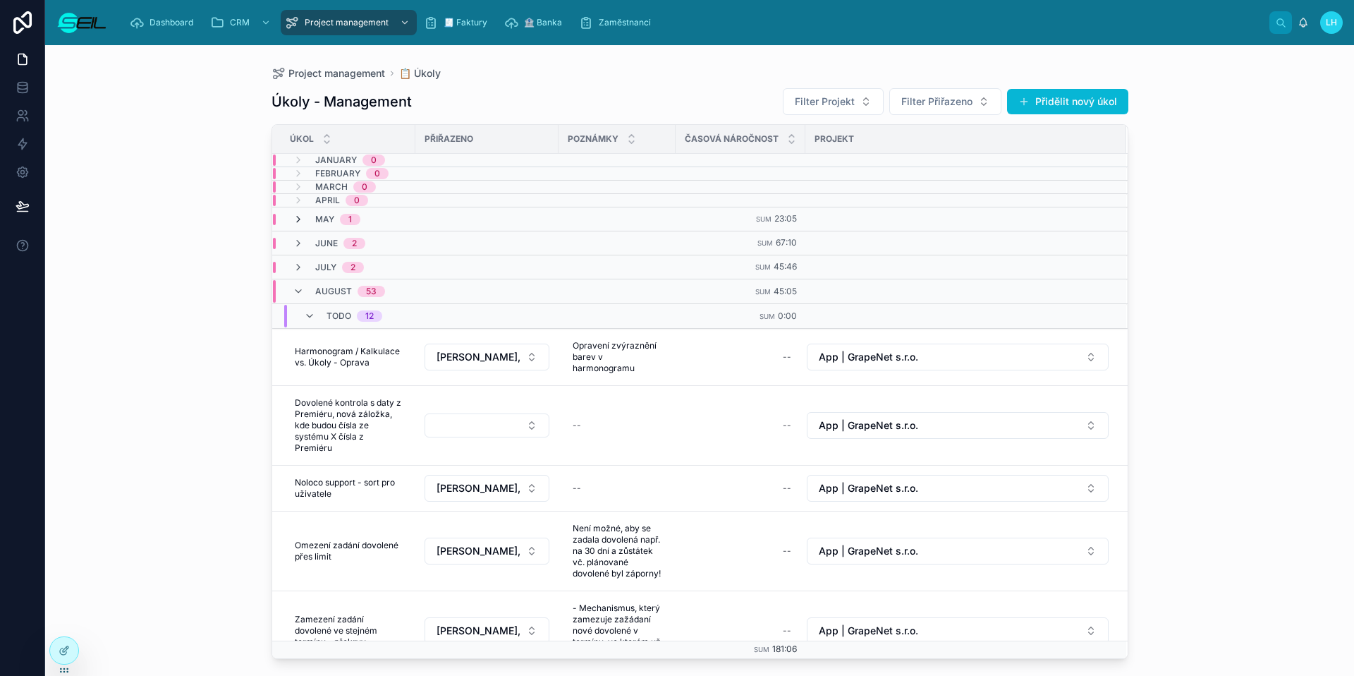
click at [300, 214] on icon at bounding box center [298, 219] width 11 height 11
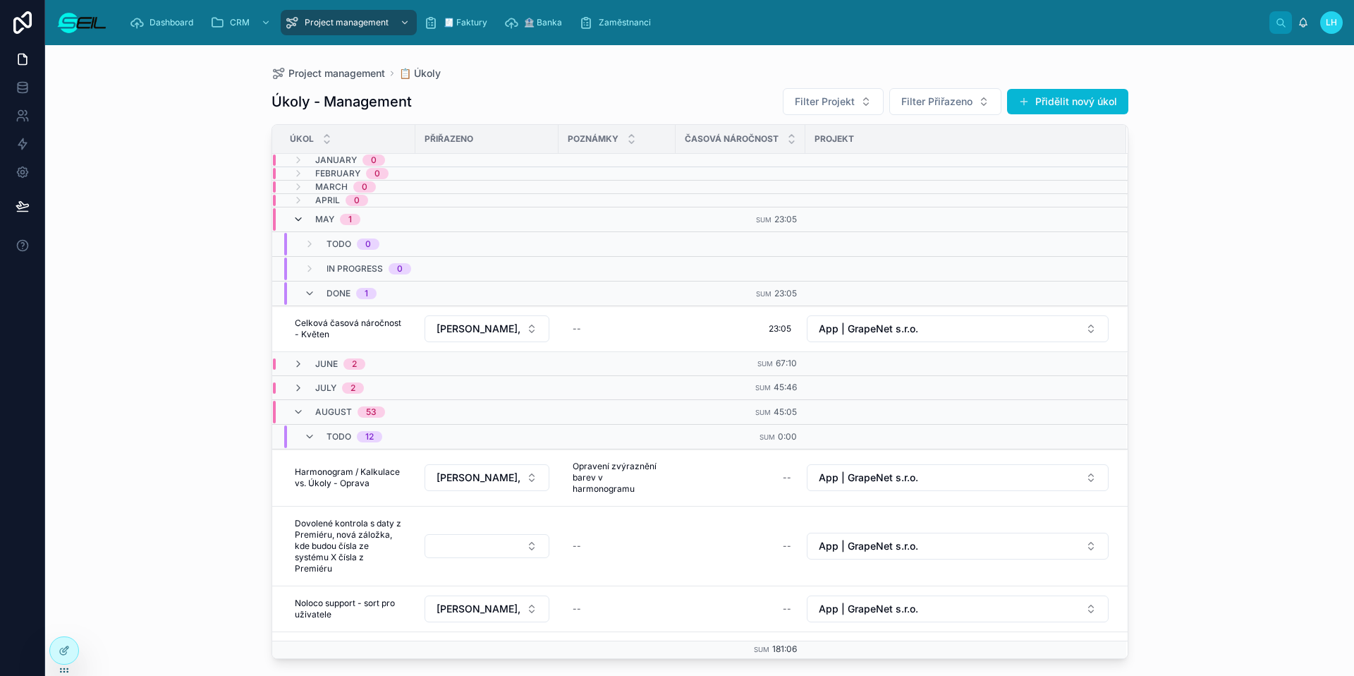
click at [300, 219] on icon at bounding box center [298, 219] width 11 height 11
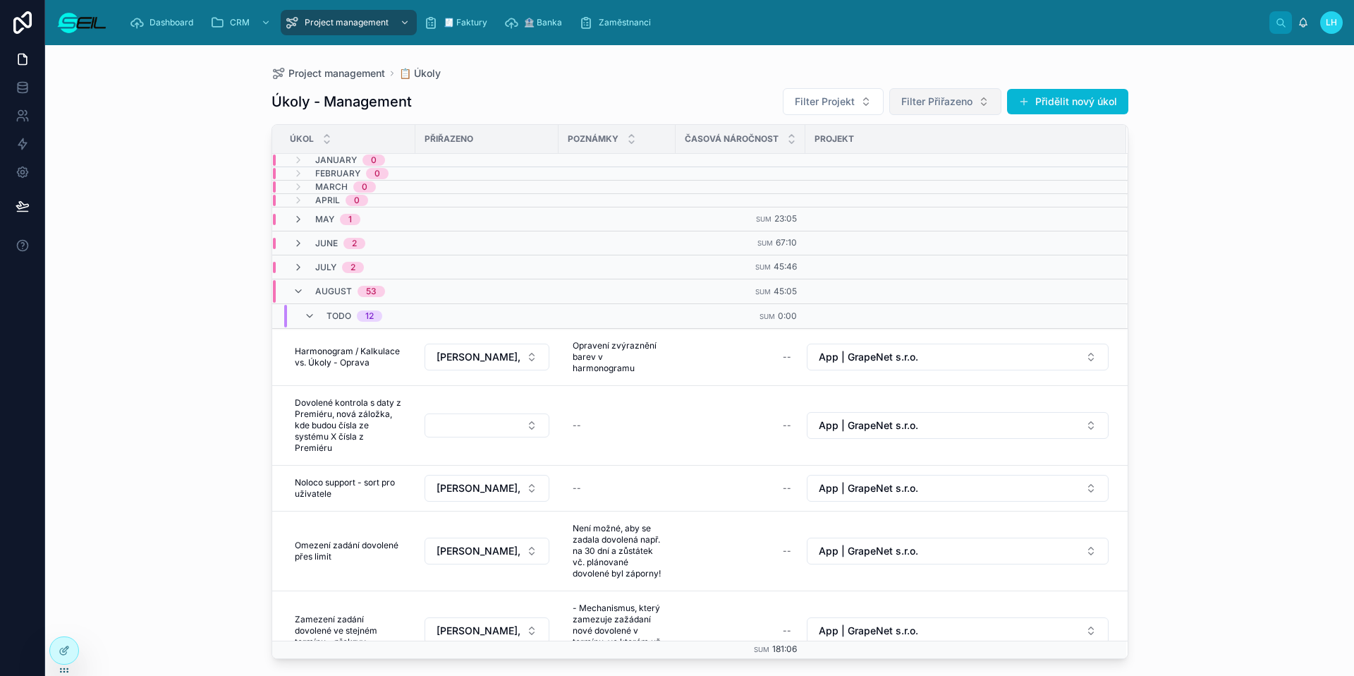
click at [901, 101] on span "Filter Přiřazeno" at bounding box center [936, 101] width 71 height 14
click at [939, 164] on span "[PERSON_NAME], BBA" at bounding box center [920, 159] width 106 height 14
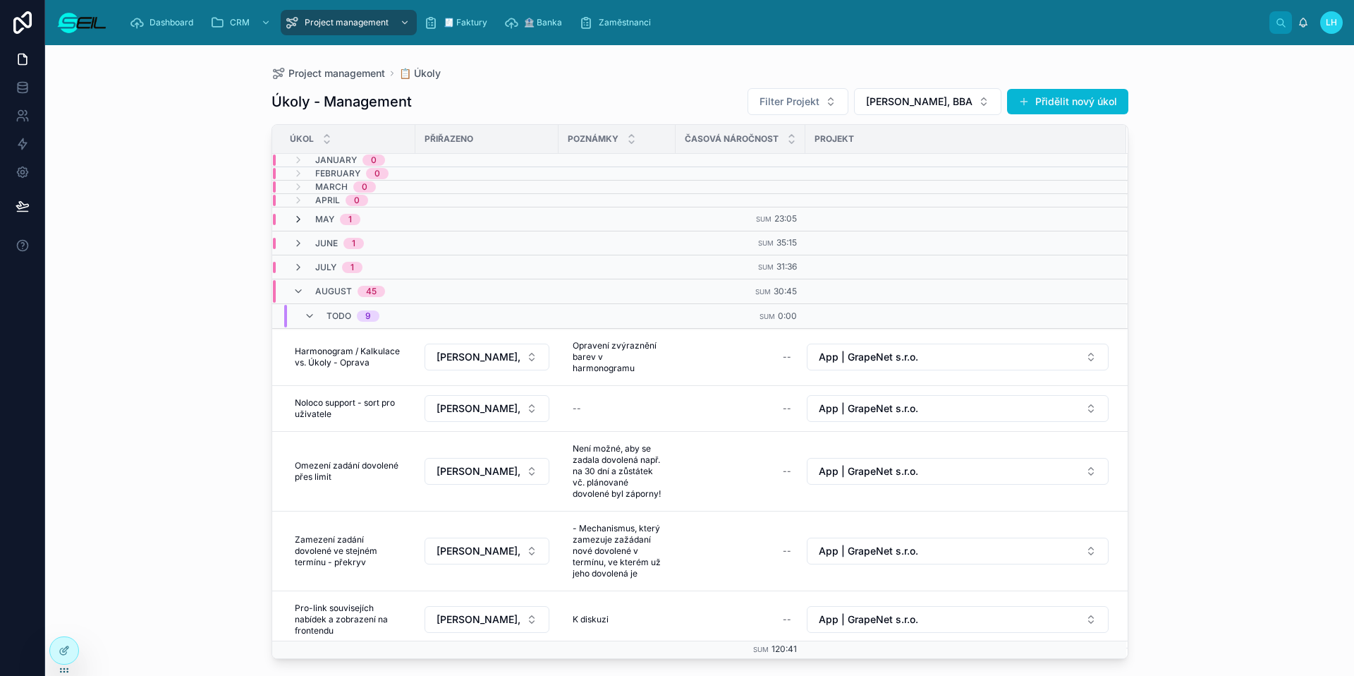
click at [298, 219] on icon at bounding box center [298, 219] width 11 height 11
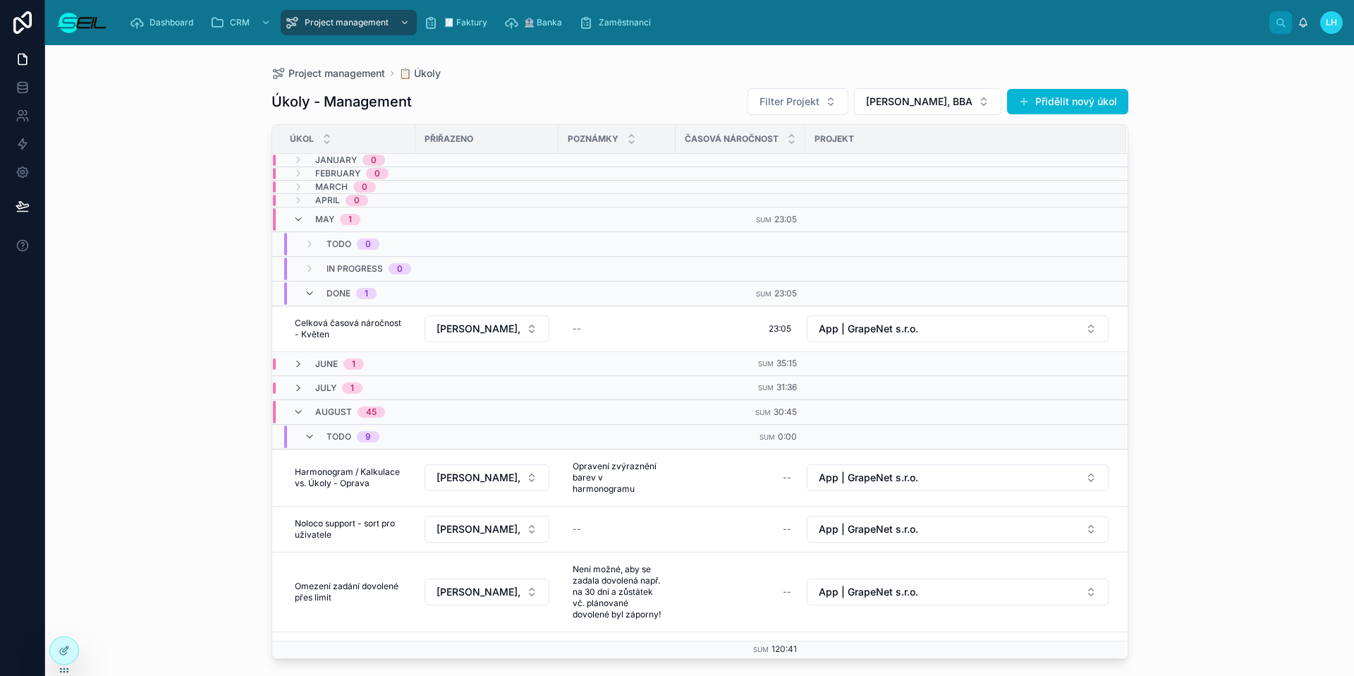
click at [298, 219] on icon at bounding box center [298, 219] width 11 height 11
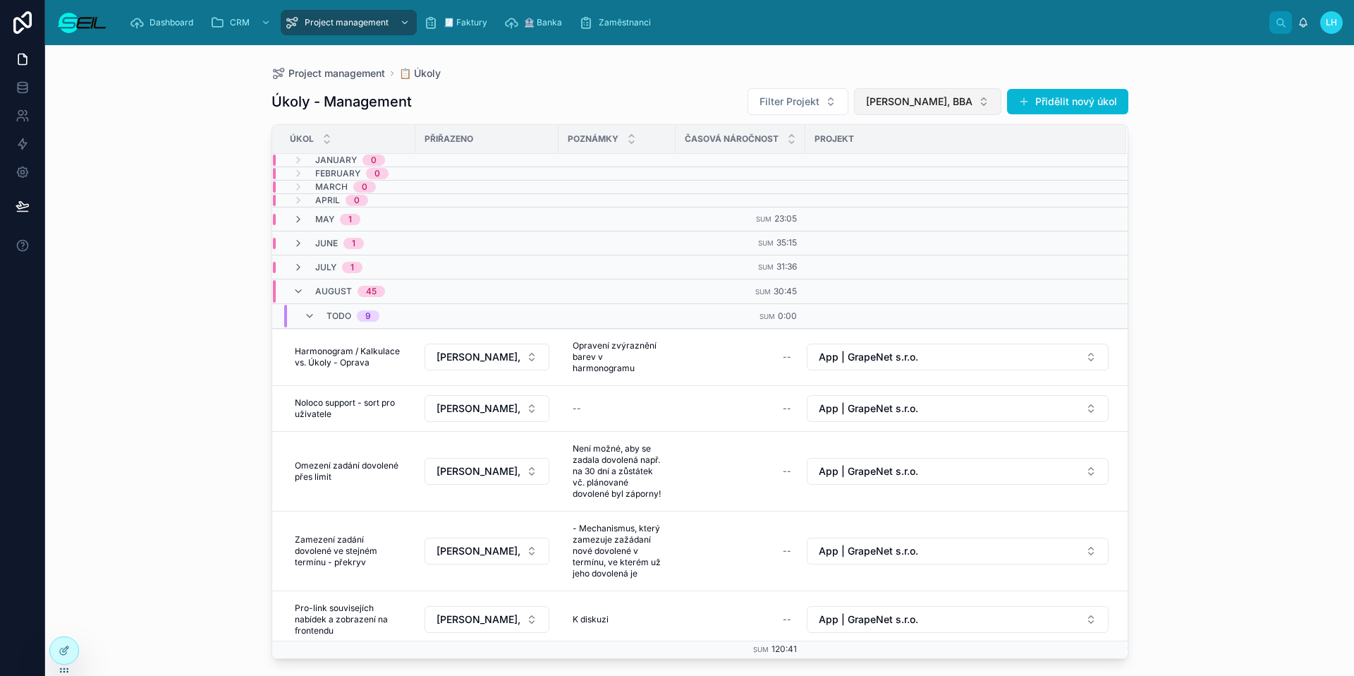
click at [906, 106] on span "[PERSON_NAME], BBA" at bounding box center [919, 101] width 106 height 14
click at [912, 207] on span "[PERSON_NAME], MBA" at bounding box center [916, 204] width 109 height 14
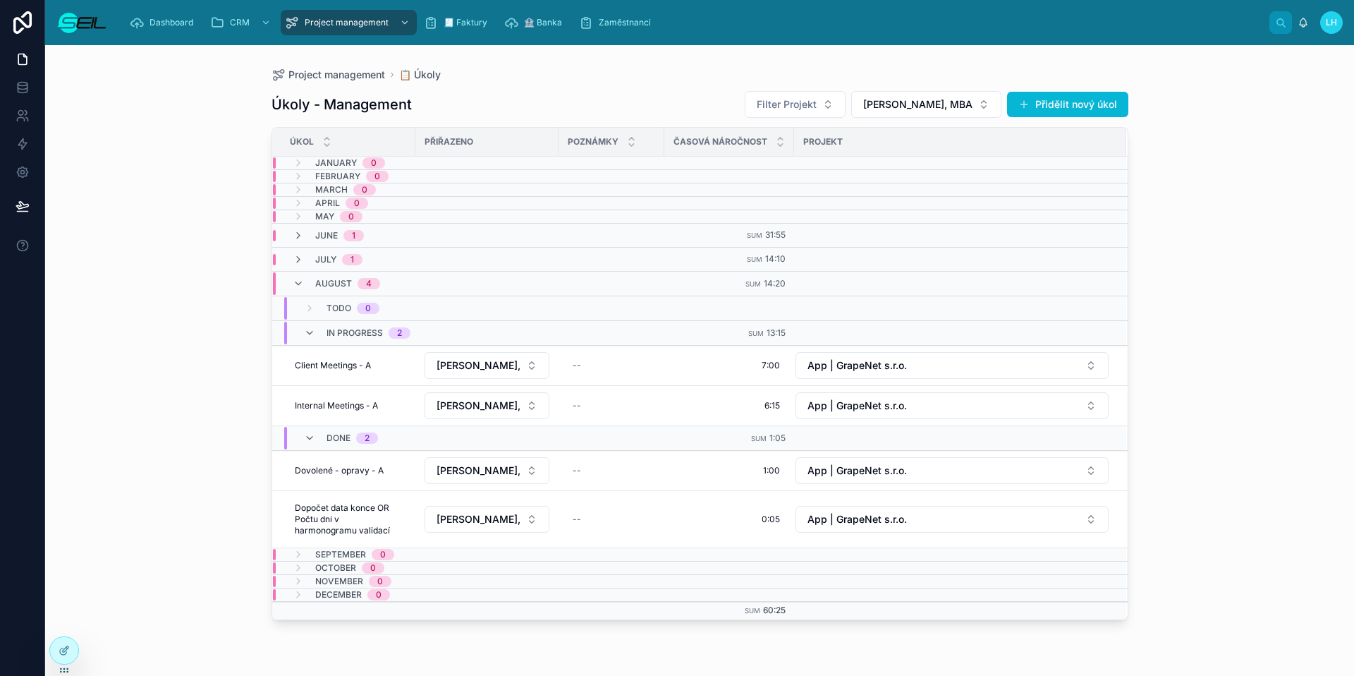
click at [651, 99] on div "Úkoly - Management Filter Projekt Aleš Melechovský, MBA Přidělit nový úkol" at bounding box center [699, 104] width 857 height 28
click at [935, 104] on span "[PERSON_NAME], MBA" at bounding box center [917, 104] width 109 height 14
click at [917, 203] on span "[PERSON_NAME], MBA" at bounding box center [899, 207] width 109 height 14
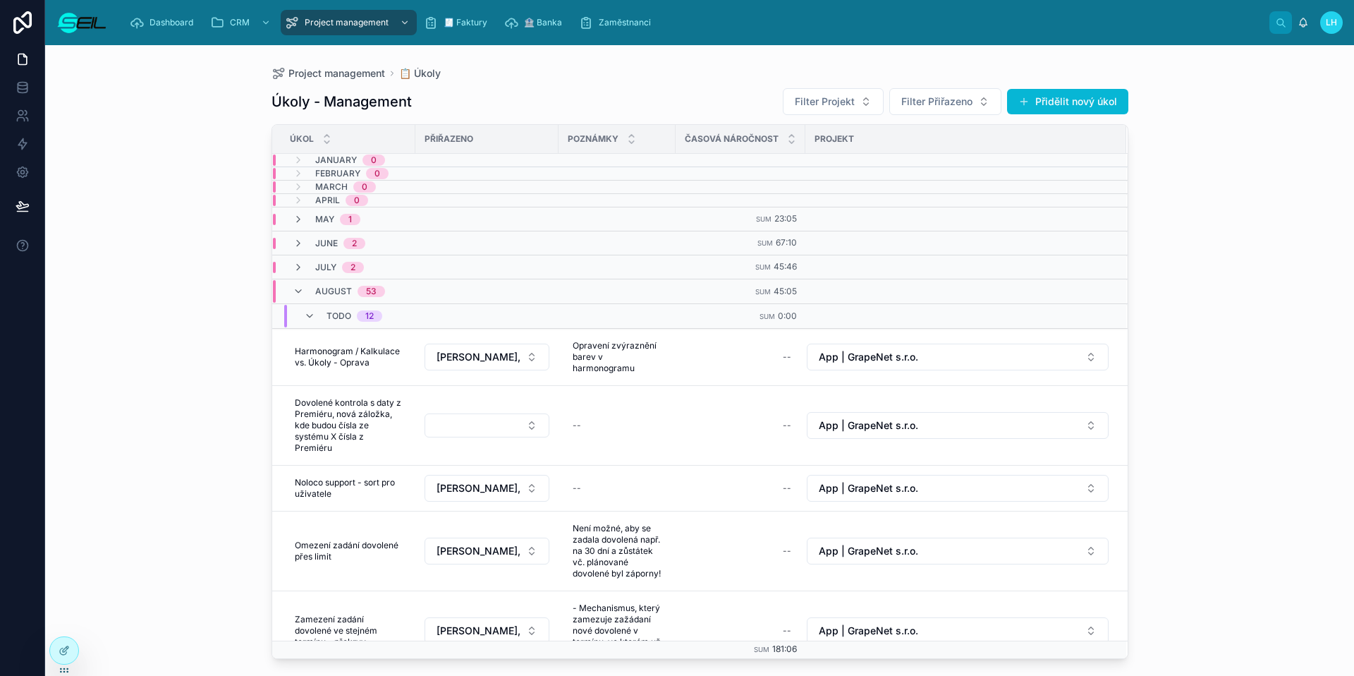
click at [611, 87] on div "Úkoly - Management Filter Projekt Filter Přiřazeno Přidělit nový úkol" at bounding box center [699, 101] width 857 height 28
click at [946, 103] on span "Filter Přiřazeno" at bounding box center [936, 101] width 71 height 14
click at [895, 166] on div "[PERSON_NAME], BBA" at bounding box center [945, 158] width 169 height 23
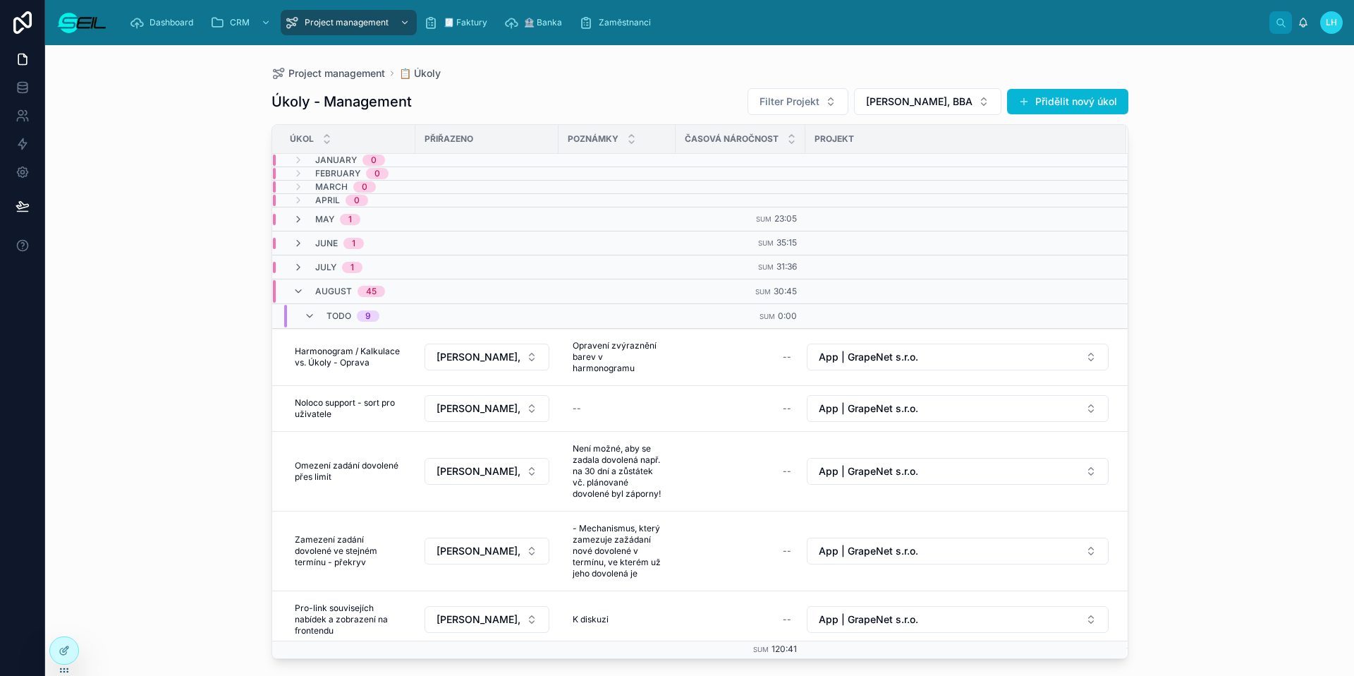
click at [683, 97] on div "Úkoly - Management Filter Projekt Lukáš Heřík, BBA Přidělit nový úkol" at bounding box center [699, 101] width 857 height 28
click at [937, 96] on span "[PERSON_NAME], BBA" at bounding box center [919, 101] width 106 height 14
click at [934, 183] on span "[PERSON_NAME], BBA" at bounding box center [915, 181] width 106 height 14
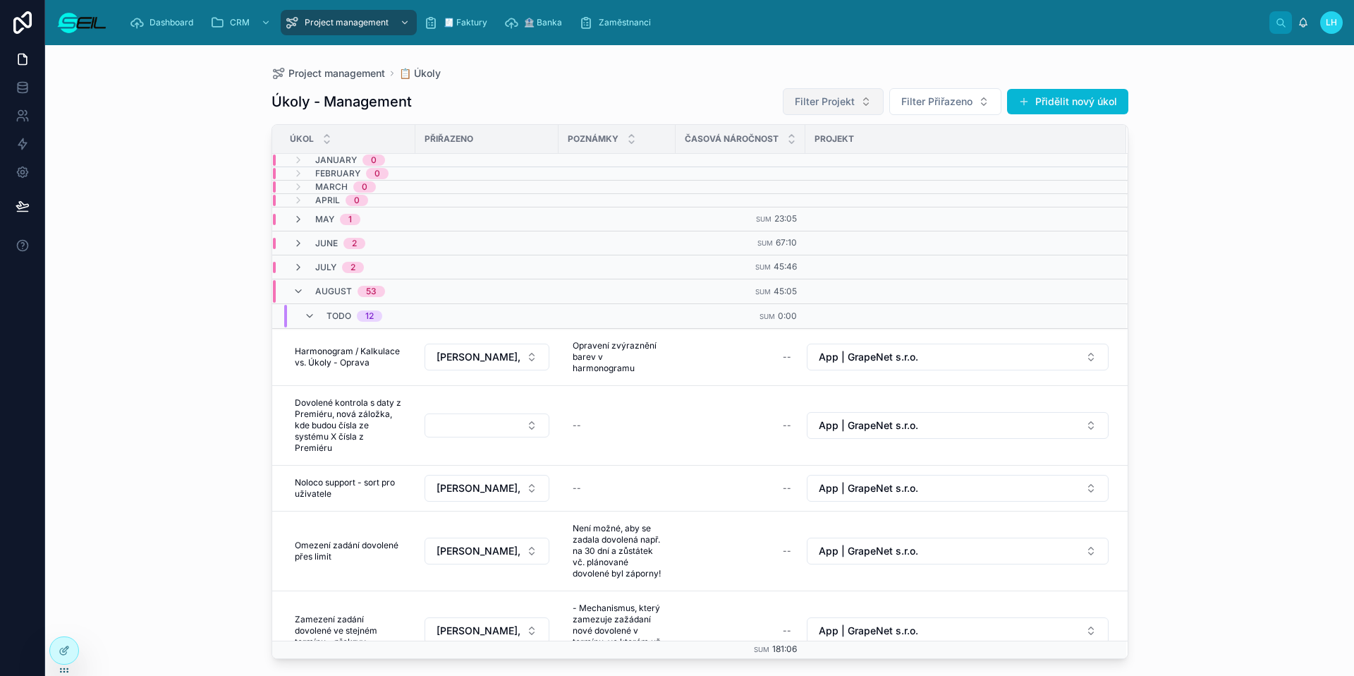
click at [829, 92] on button "Filter Projekt" at bounding box center [833, 101] width 101 height 27
click at [664, 64] on div "Project management 📋 Úkoly Úkoly - Management Filter Projekt Filter Přiřazeno P…" at bounding box center [700, 351] width 902 height 613
click at [615, 28] on div "Zaměstnanci" at bounding box center [618, 22] width 78 height 23
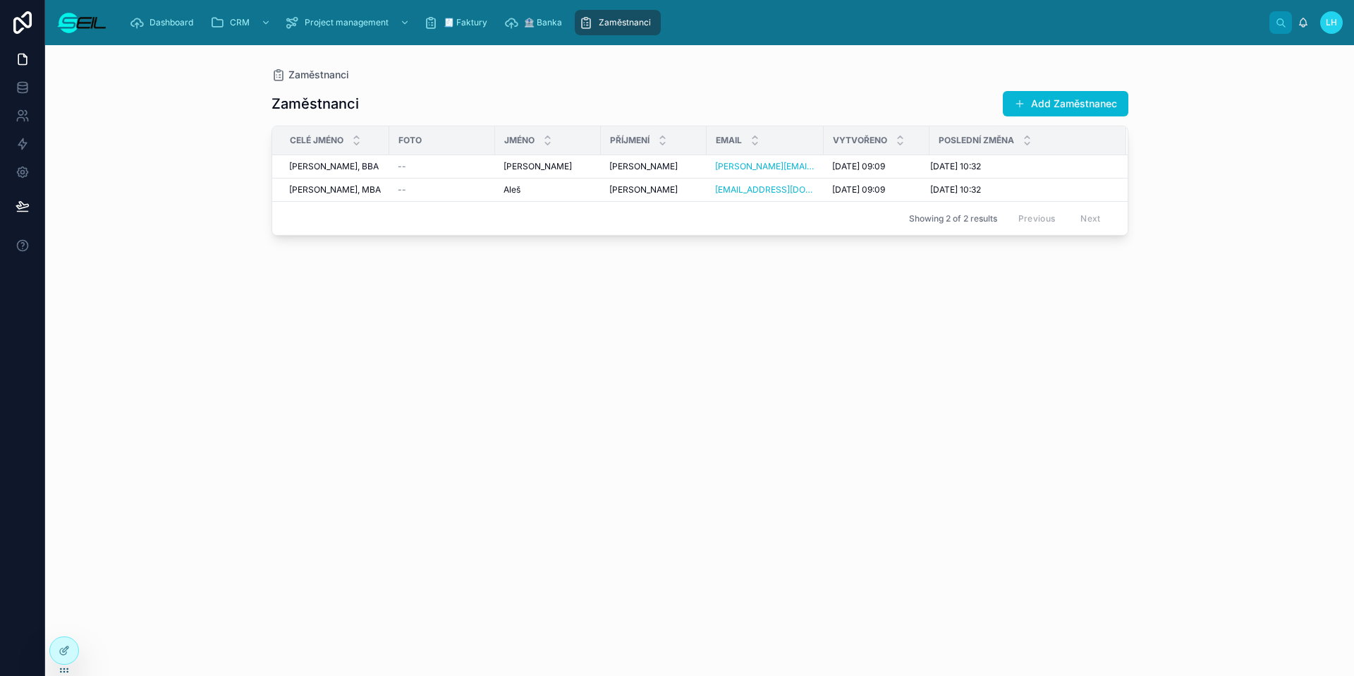
click at [600, 107] on div "Zaměstnanci Add Zaměstnanec" at bounding box center [699, 103] width 857 height 27
click at [336, 167] on span "[PERSON_NAME], BBA" at bounding box center [334, 166] width 90 height 11
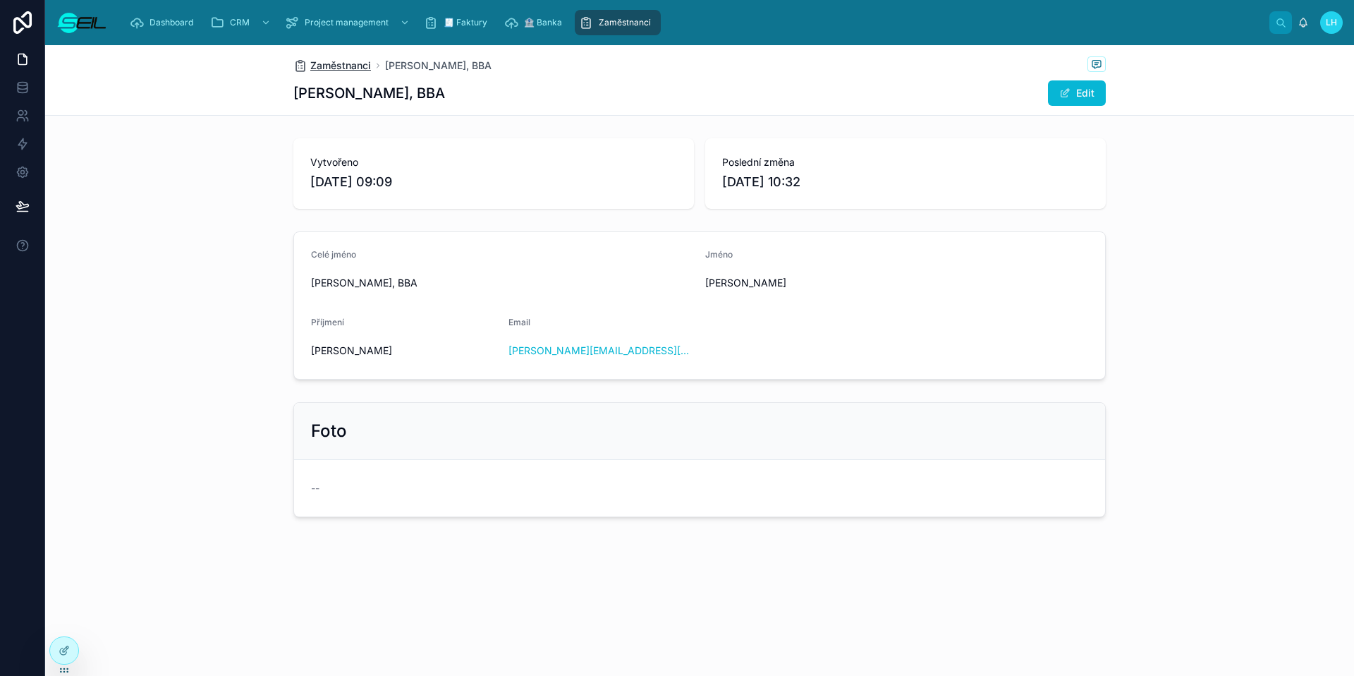
click at [350, 63] on span "Zaměstnanci" at bounding box center [340, 66] width 61 height 14
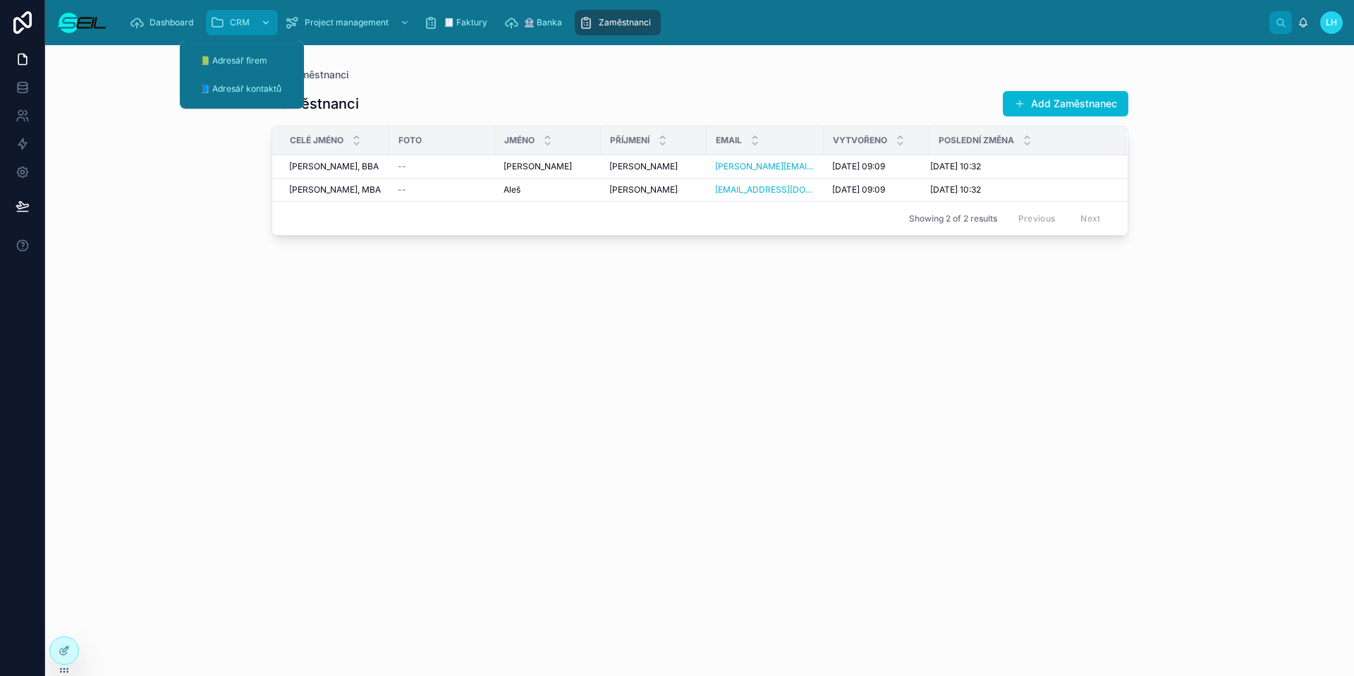
click at [215, 19] on icon "scrollable content" at bounding box center [217, 23] width 14 height 14
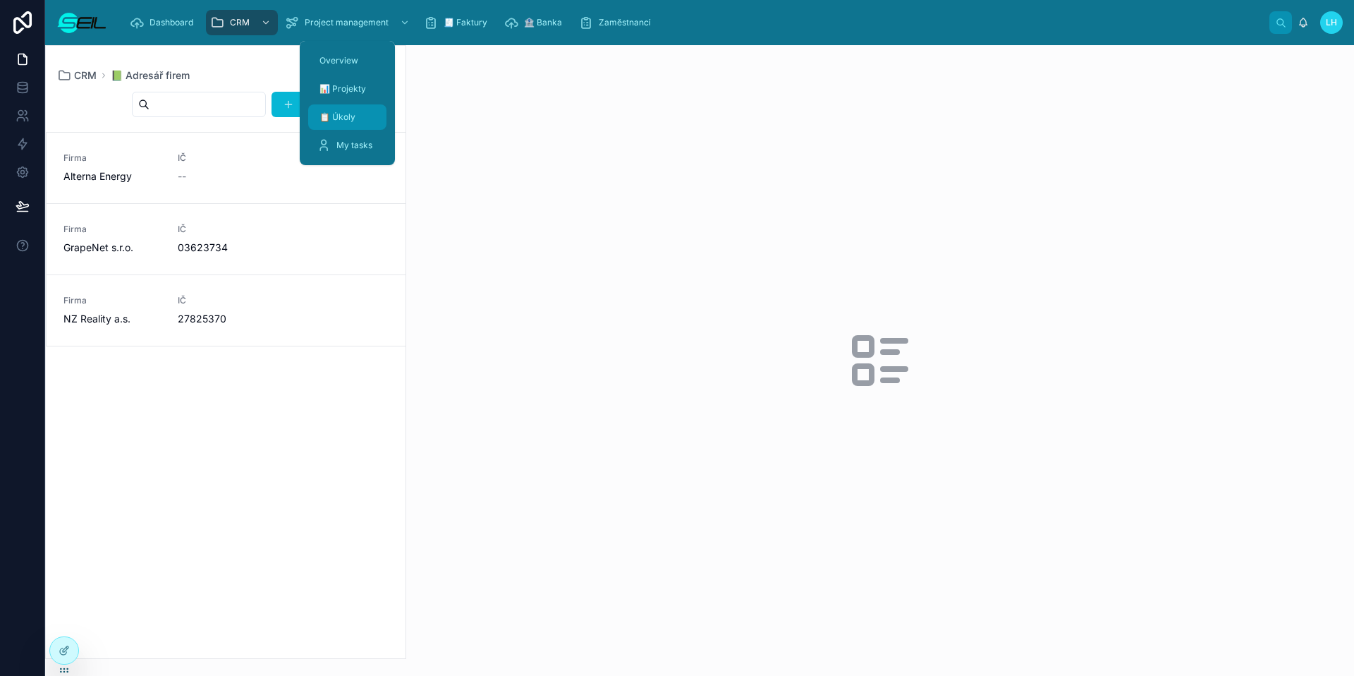
drag, startPoint x: 340, startPoint y: 118, endPoint x: 393, endPoint y: 147, distance: 60.3
click at [340, 118] on span "📋 Úkoly" at bounding box center [337, 116] width 36 height 11
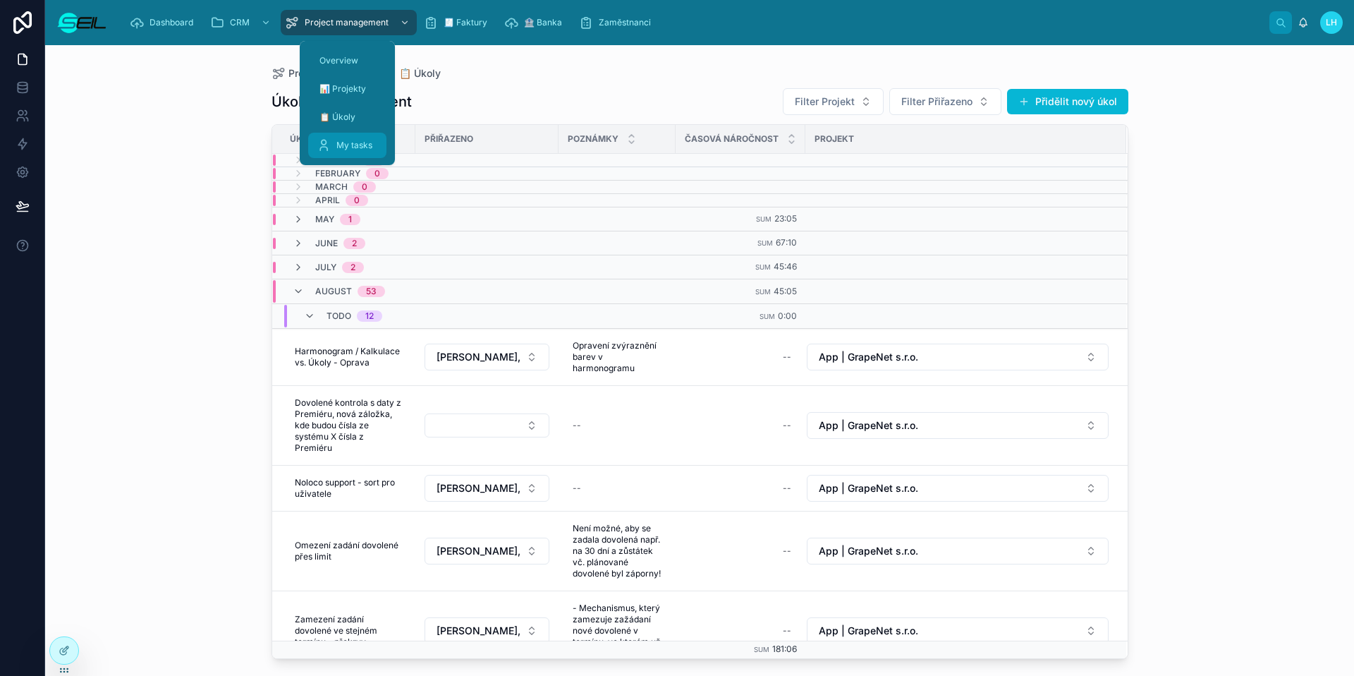
click at [360, 153] on div "My tasks" at bounding box center [347, 145] width 61 height 23
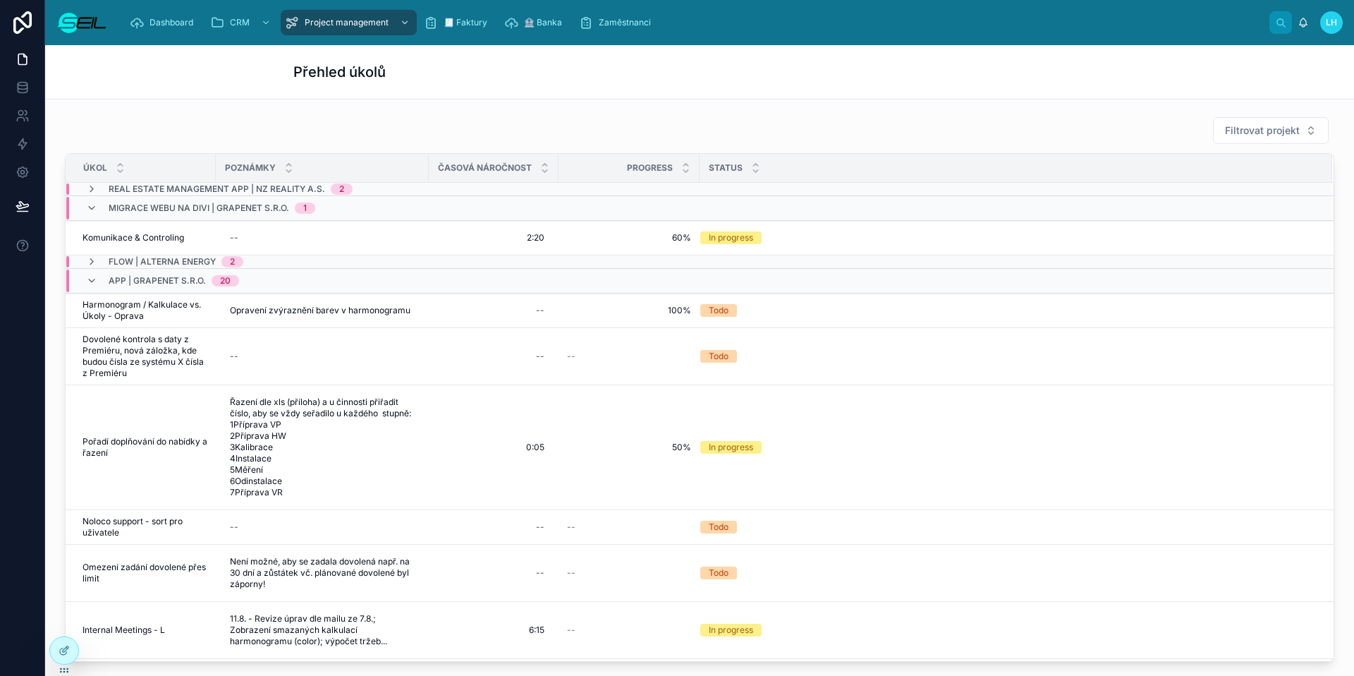
click at [522, 123] on div "Filtrovat projekt" at bounding box center [699, 130] width 1269 height 28
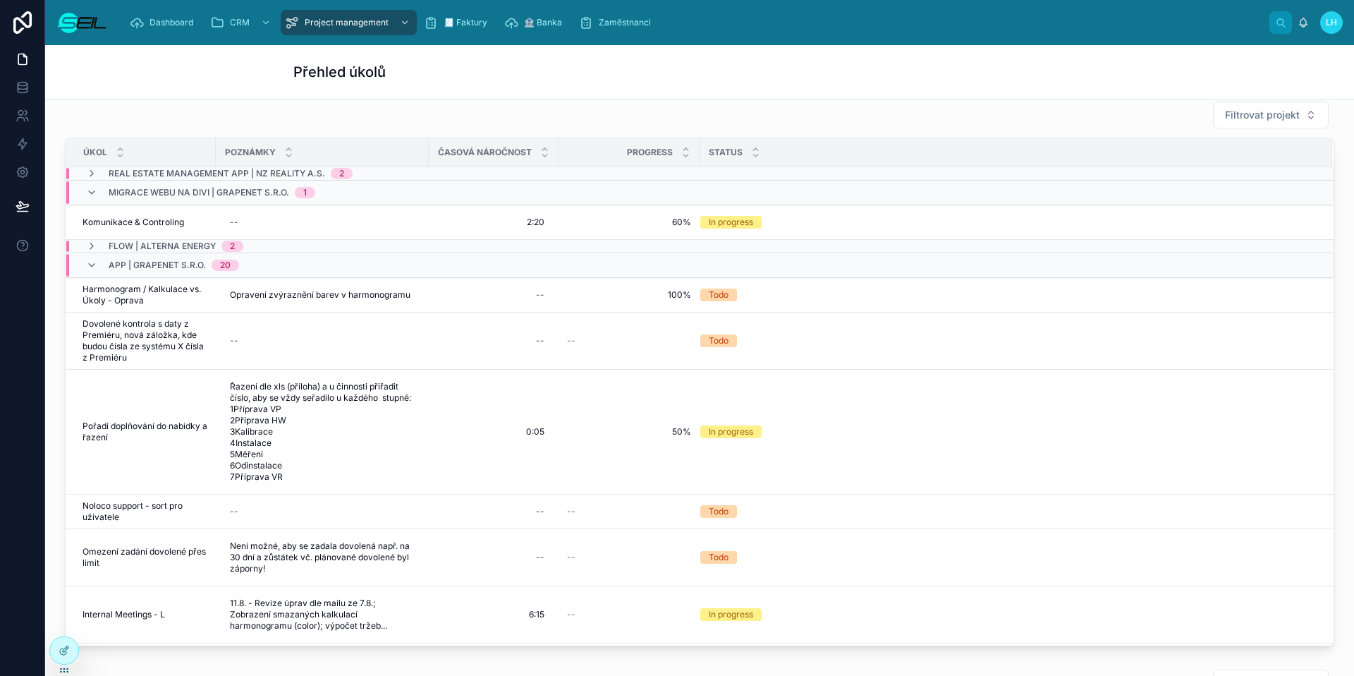
scroll to position [25, 0]
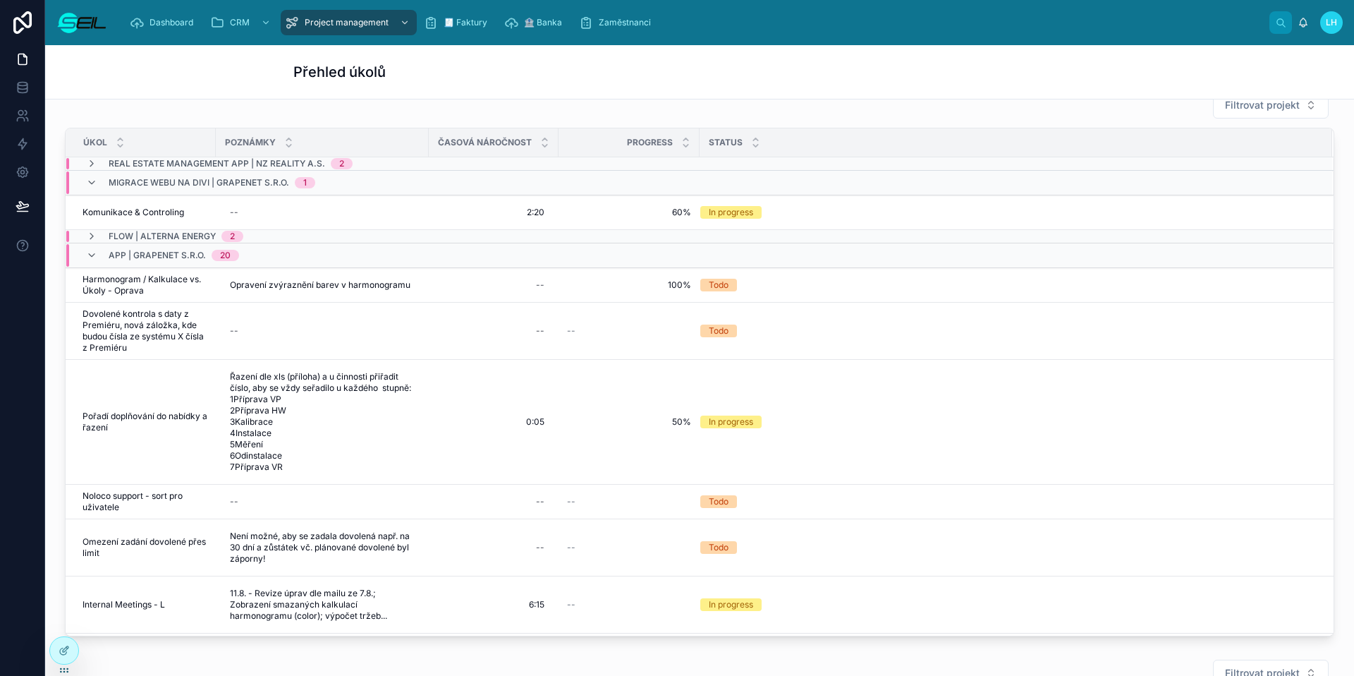
click at [99, 159] on div "Real estate Management app | NZ Reality a.s. 2" at bounding box center [219, 163] width 267 height 11
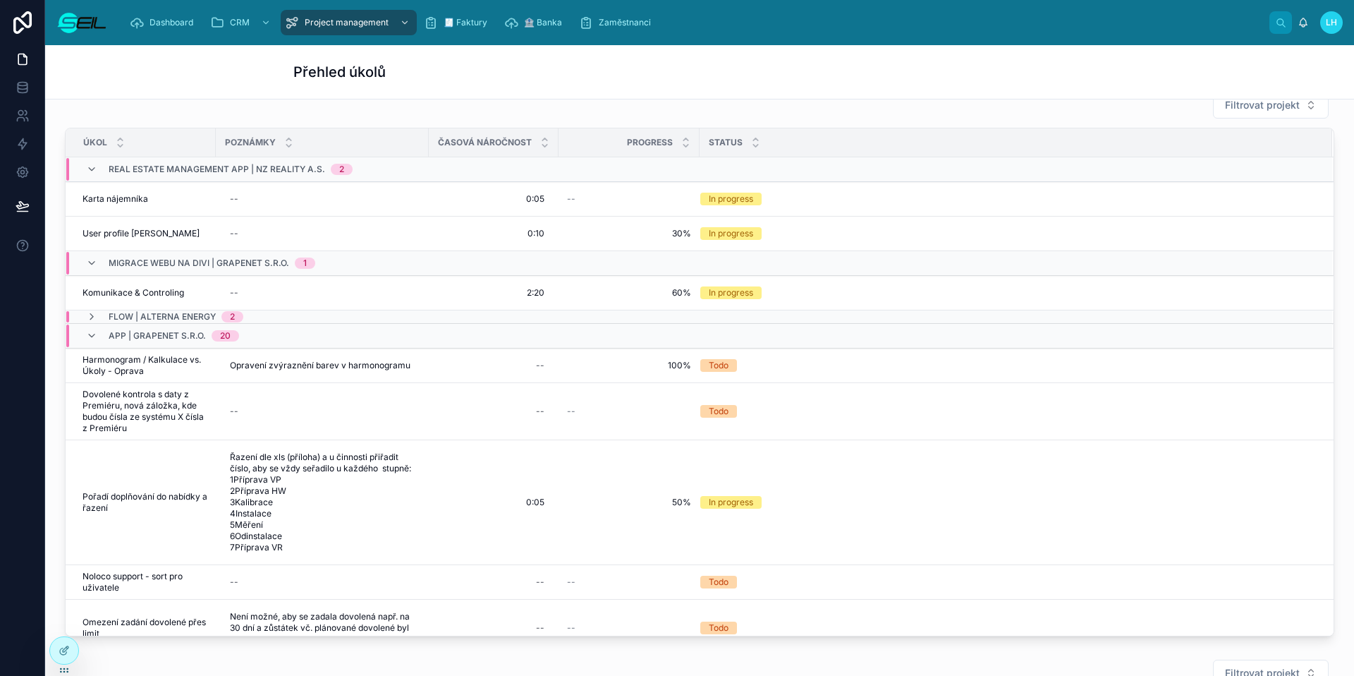
click at [99, 171] on div "Real estate Management app | NZ Reality a.s. 2" at bounding box center [219, 169] width 267 height 23
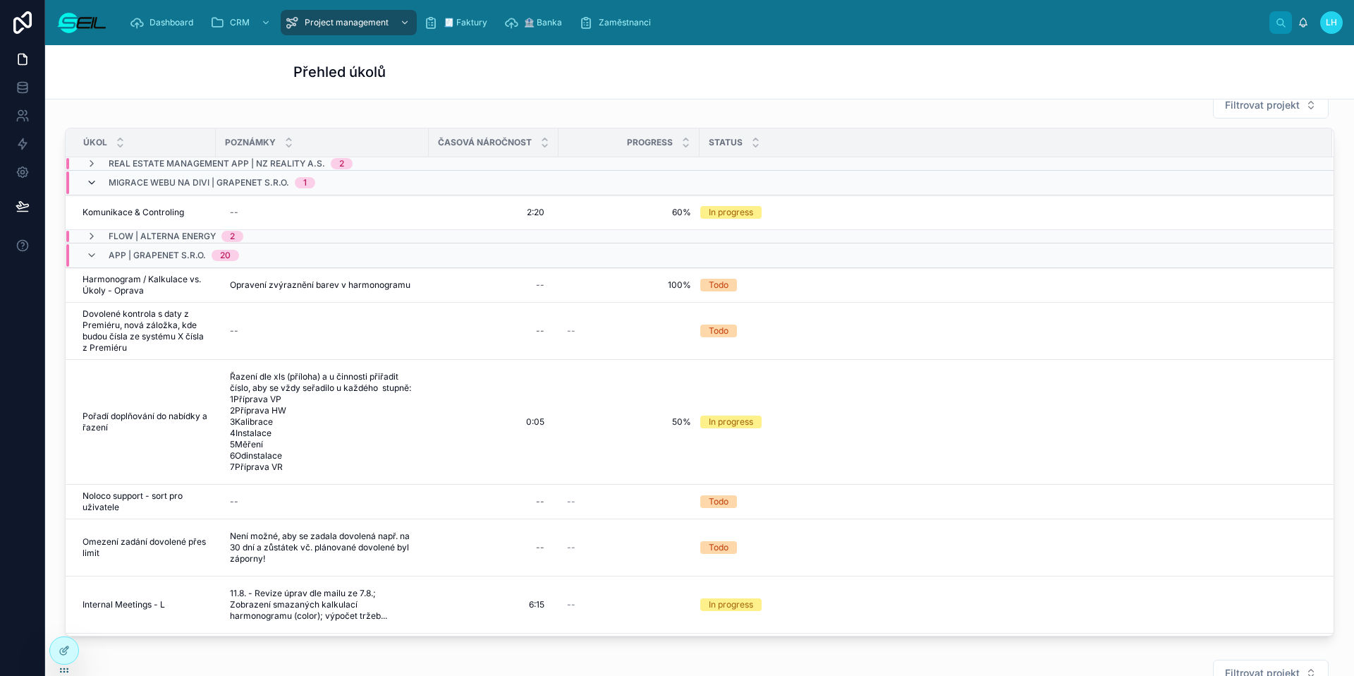
click at [86, 183] on icon at bounding box center [91, 182] width 11 height 11
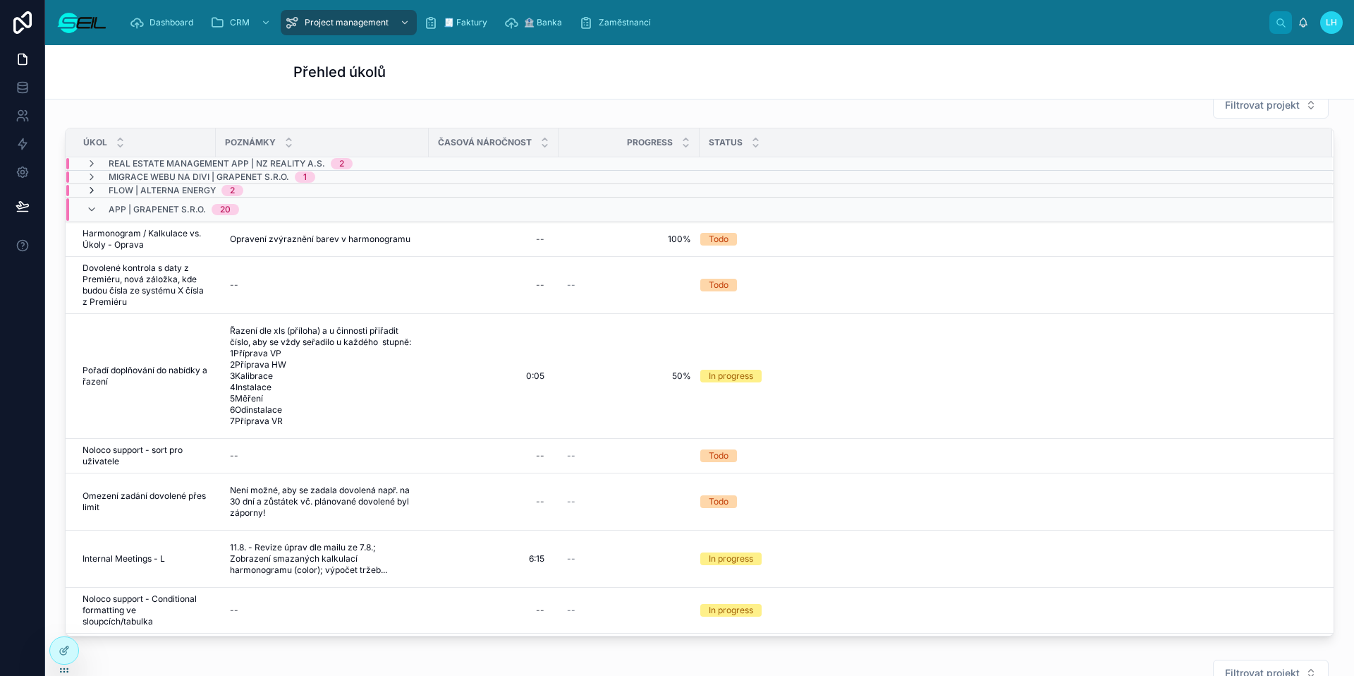
click at [90, 191] on icon at bounding box center [91, 190] width 11 height 11
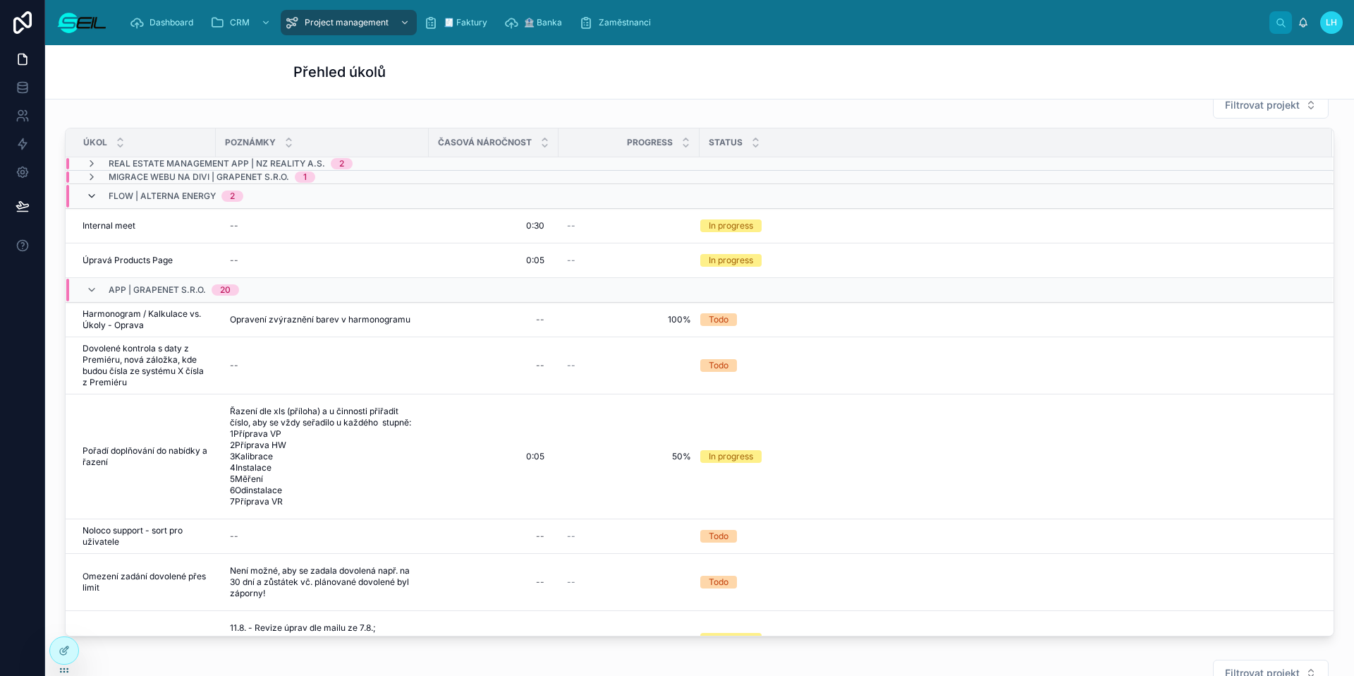
click at [87, 194] on icon at bounding box center [91, 195] width 11 height 11
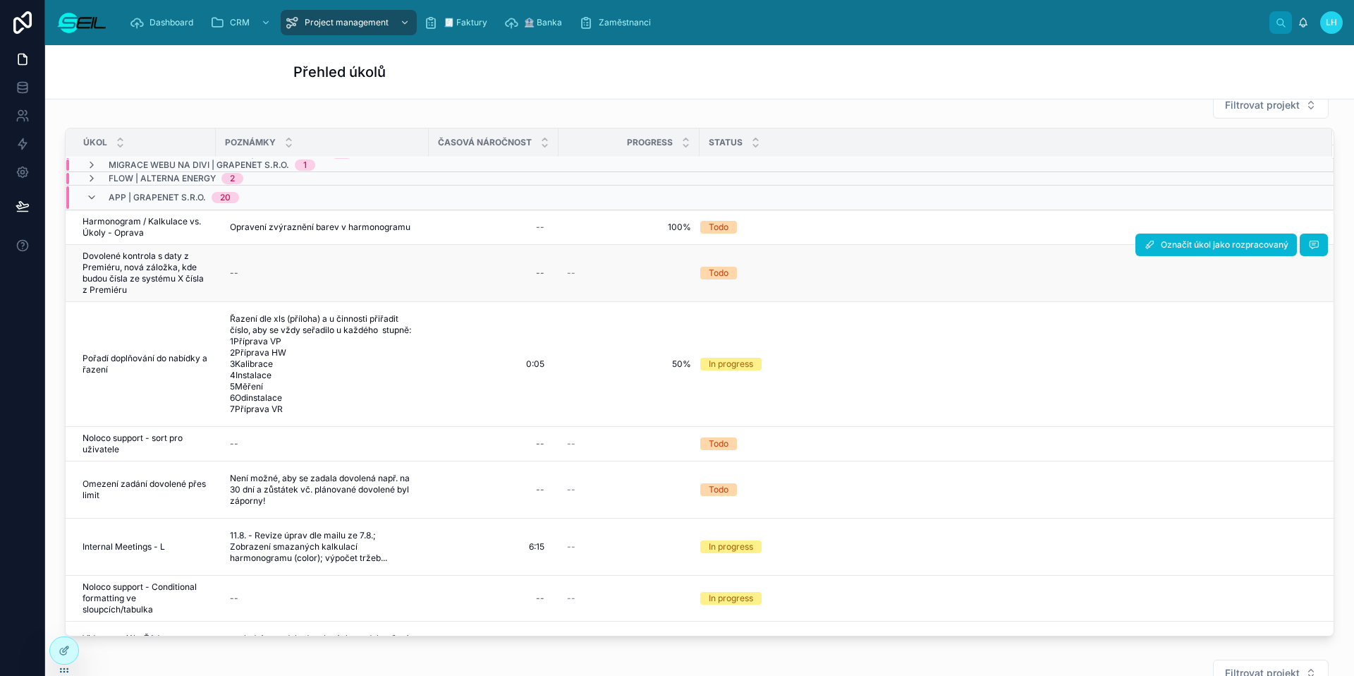
scroll to position [18, 0]
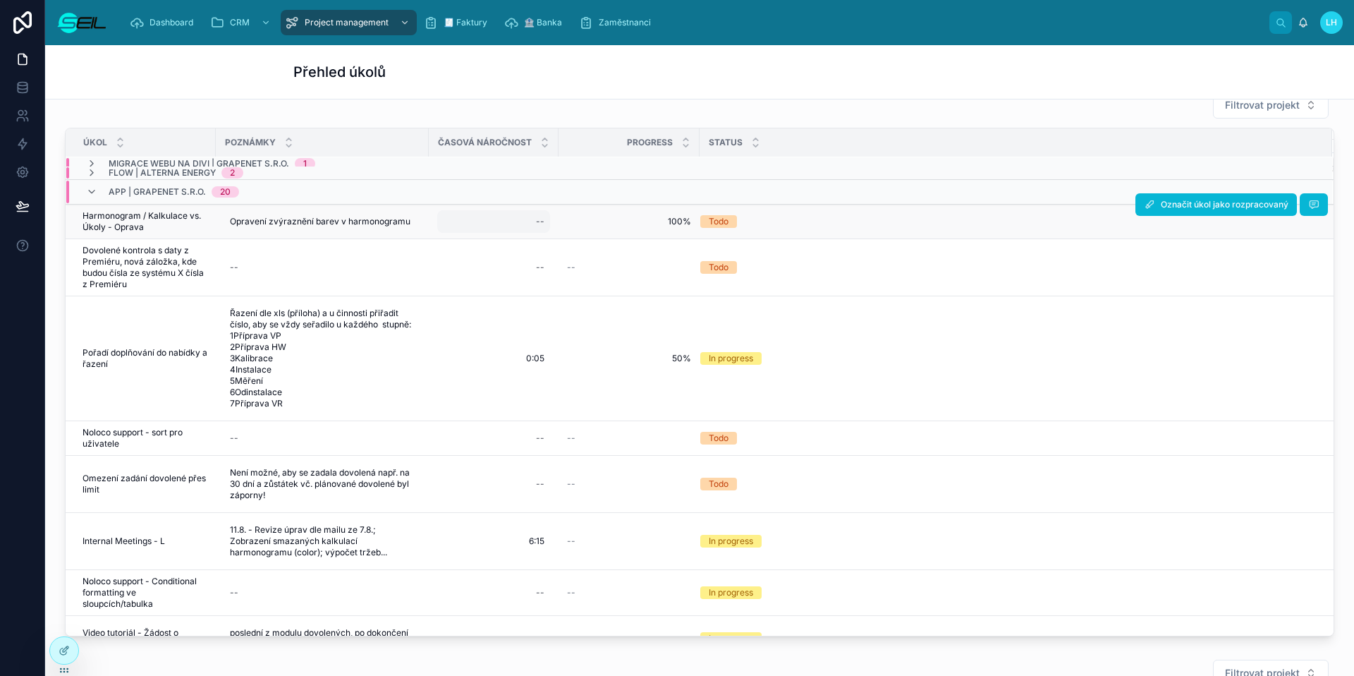
click at [509, 221] on div "--" at bounding box center [493, 221] width 113 height 23
type input "****"
click button "submit" at bounding box center [708, 240] width 17 height 17
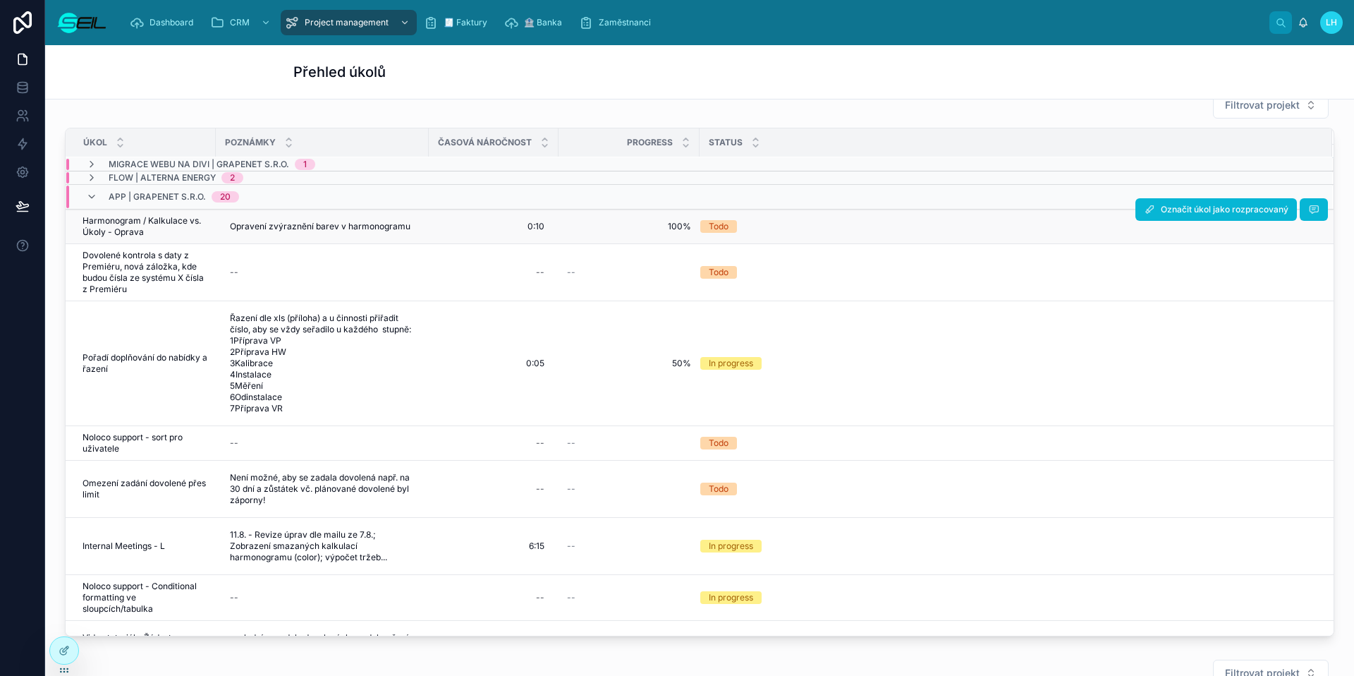
scroll to position [0, 0]
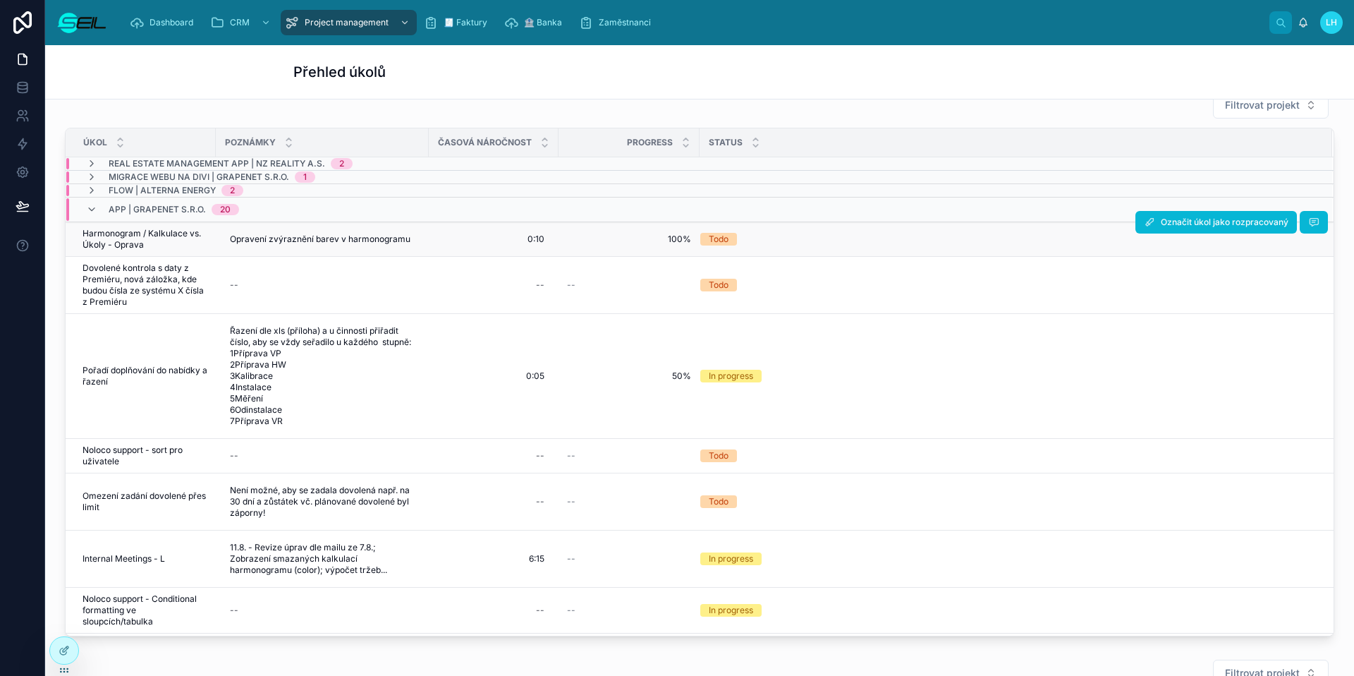
drag, startPoint x: 1165, startPoint y: 227, endPoint x: 1149, endPoint y: 238, distance: 19.4
click at [1165, 227] on span "Označit úkol jako rozpracovaný" at bounding box center [1225, 221] width 128 height 11
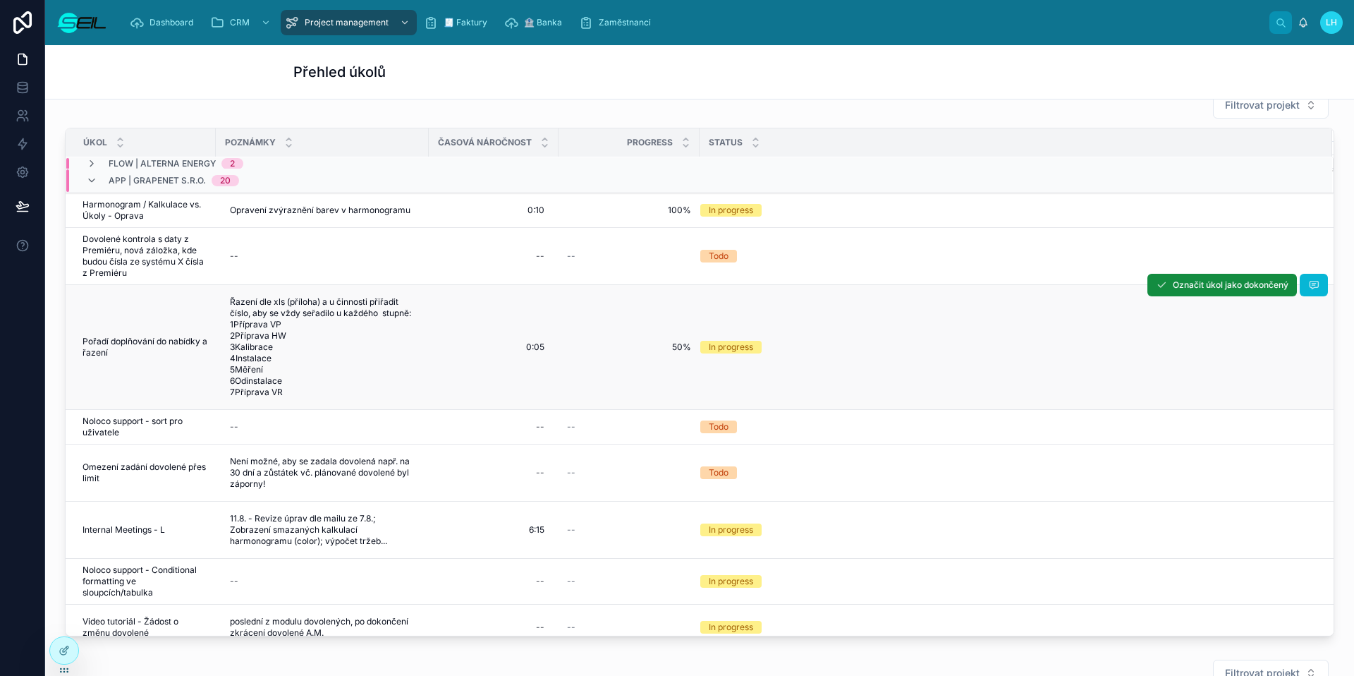
scroll to position [32, 0]
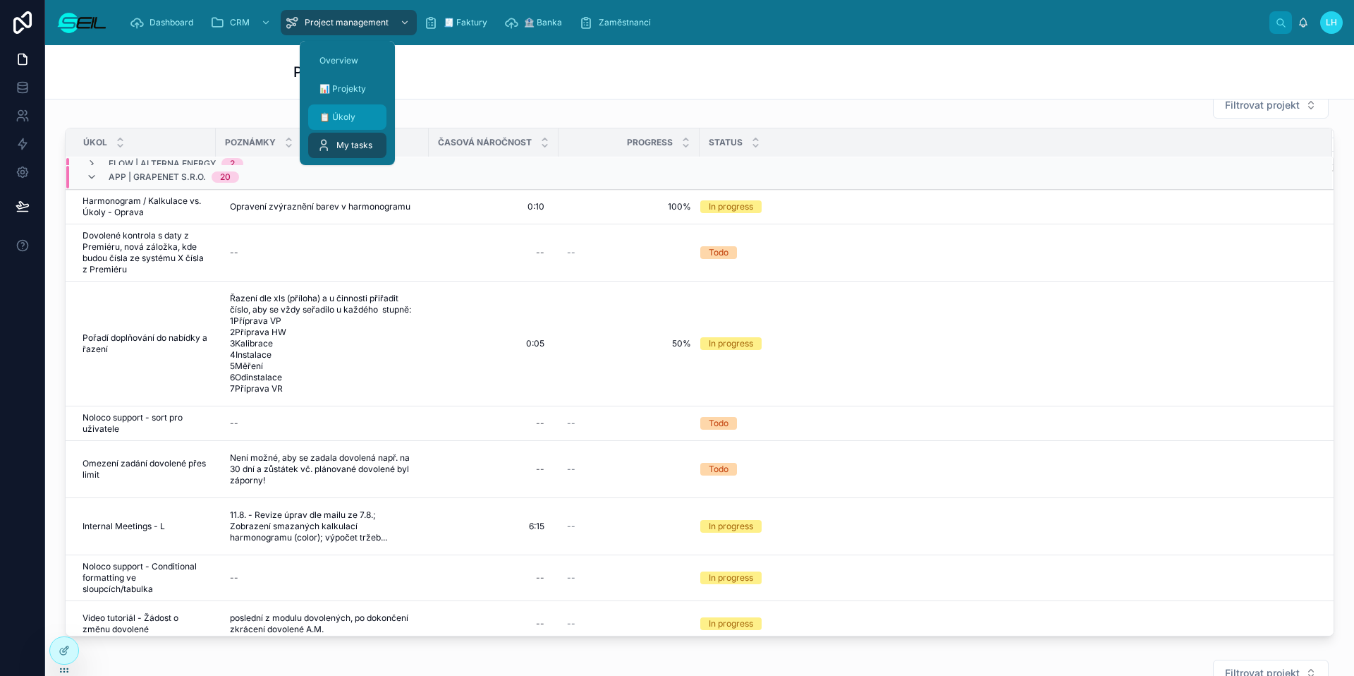
click at [374, 116] on div "📋 Úkoly" at bounding box center [347, 117] width 61 height 23
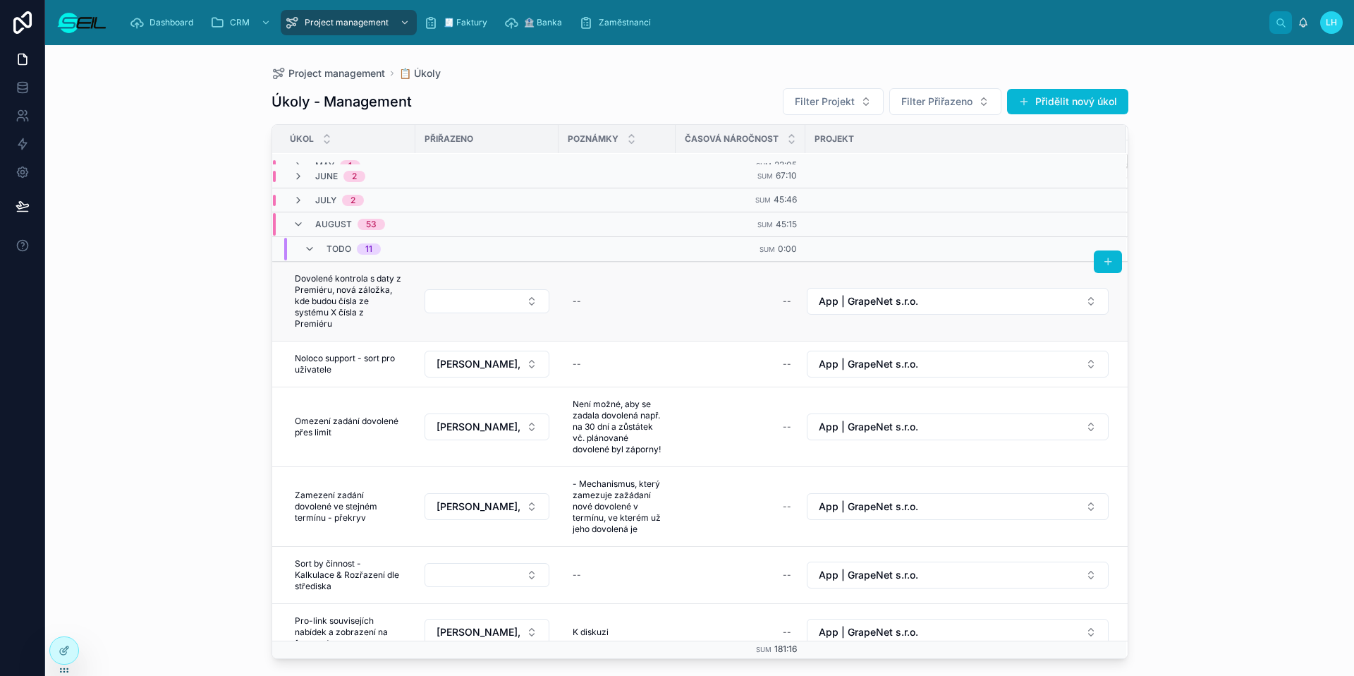
scroll to position [75, 0]
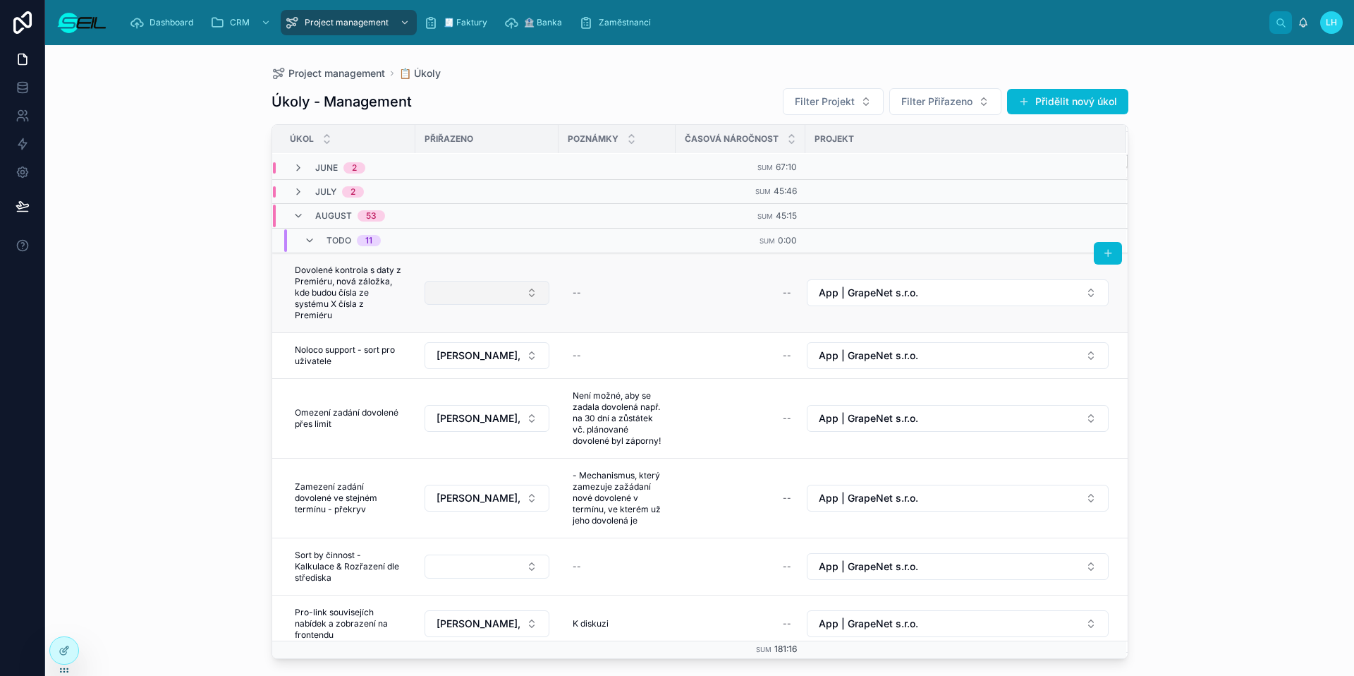
click at [497, 293] on button "Select Button" at bounding box center [486, 293] width 125 height 24
click at [511, 371] on span "[PERSON_NAME], MBA" at bounding box center [462, 371] width 109 height 14
click at [178, 329] on div "Project management 📋 Úkoly Úkoly - Management Filter Projekt Filter Přiřazeno P…" at bounding box center [699, 360] width 1309 height 630
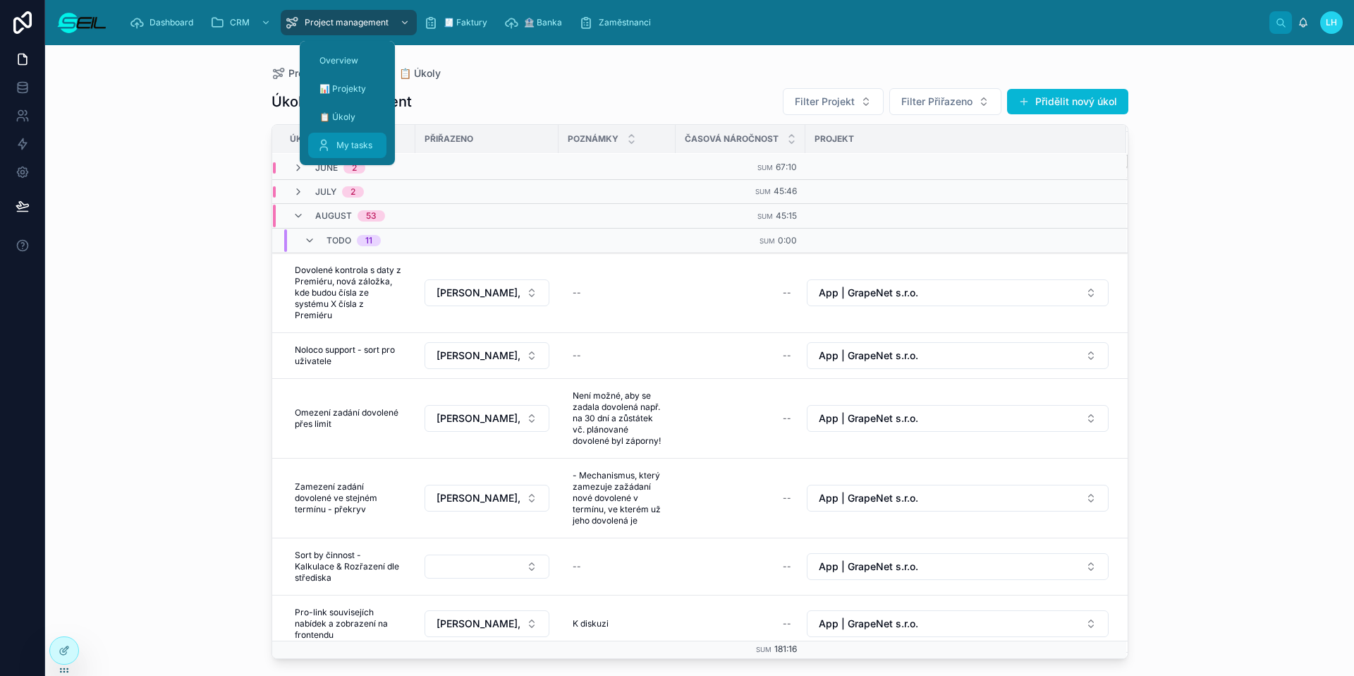
click at [347, 136] on div "My tasks" at bounding box center [347, 145] width 61 height 23
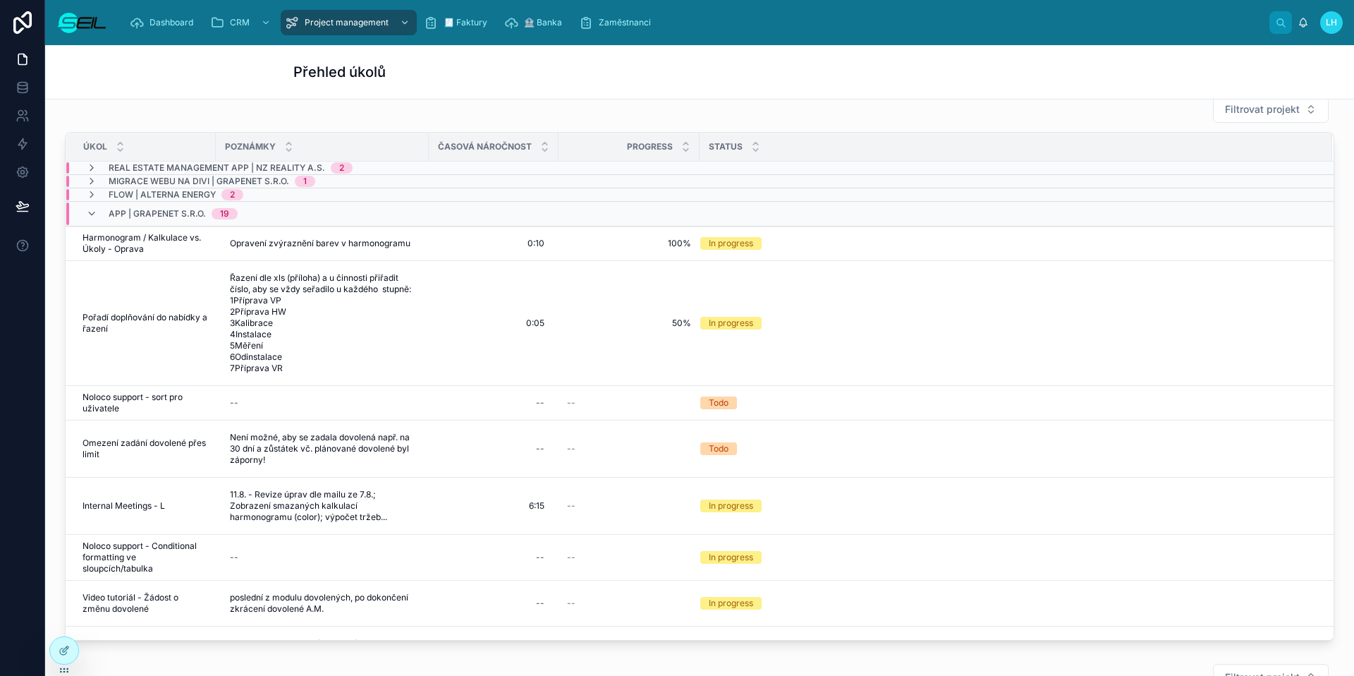
click at [192, 60] on div "Přehled úkolů" at bounding box center [699, 72] width 1309 height 54
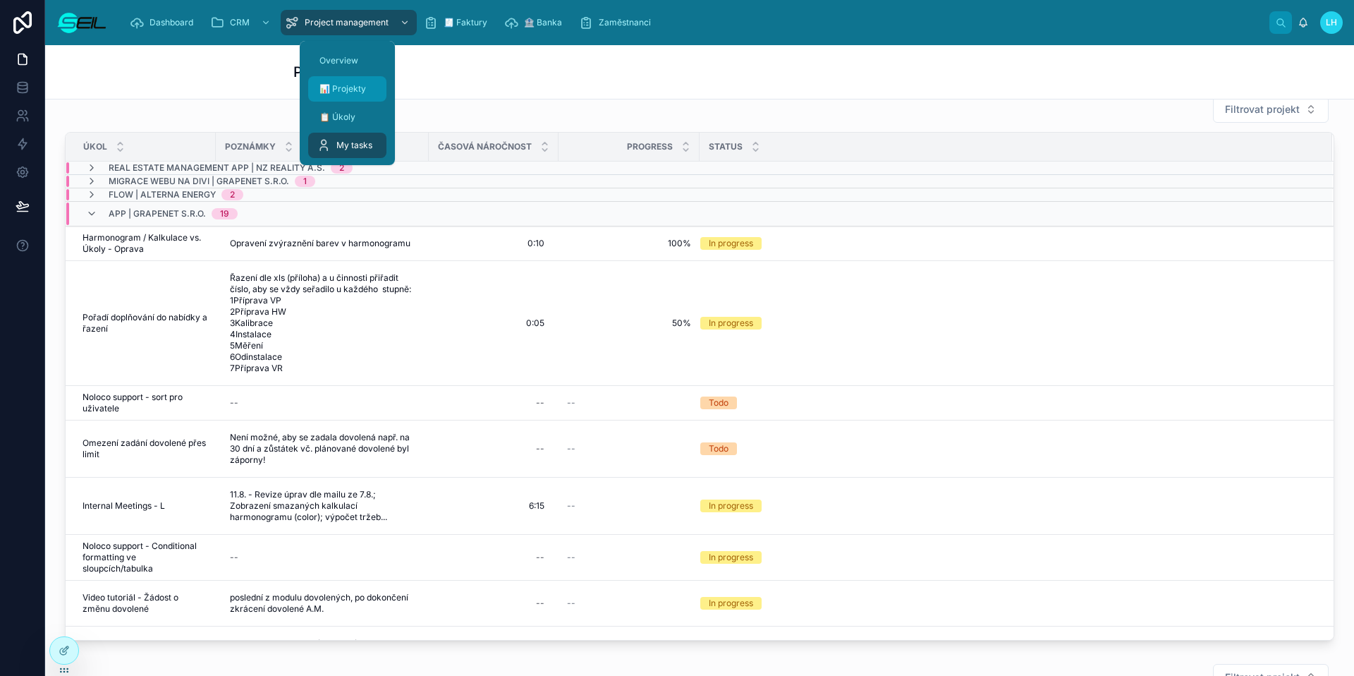
click at [345, 87] on span "📊 Projekty" at bounding box center [342, 88] width 47 height 11
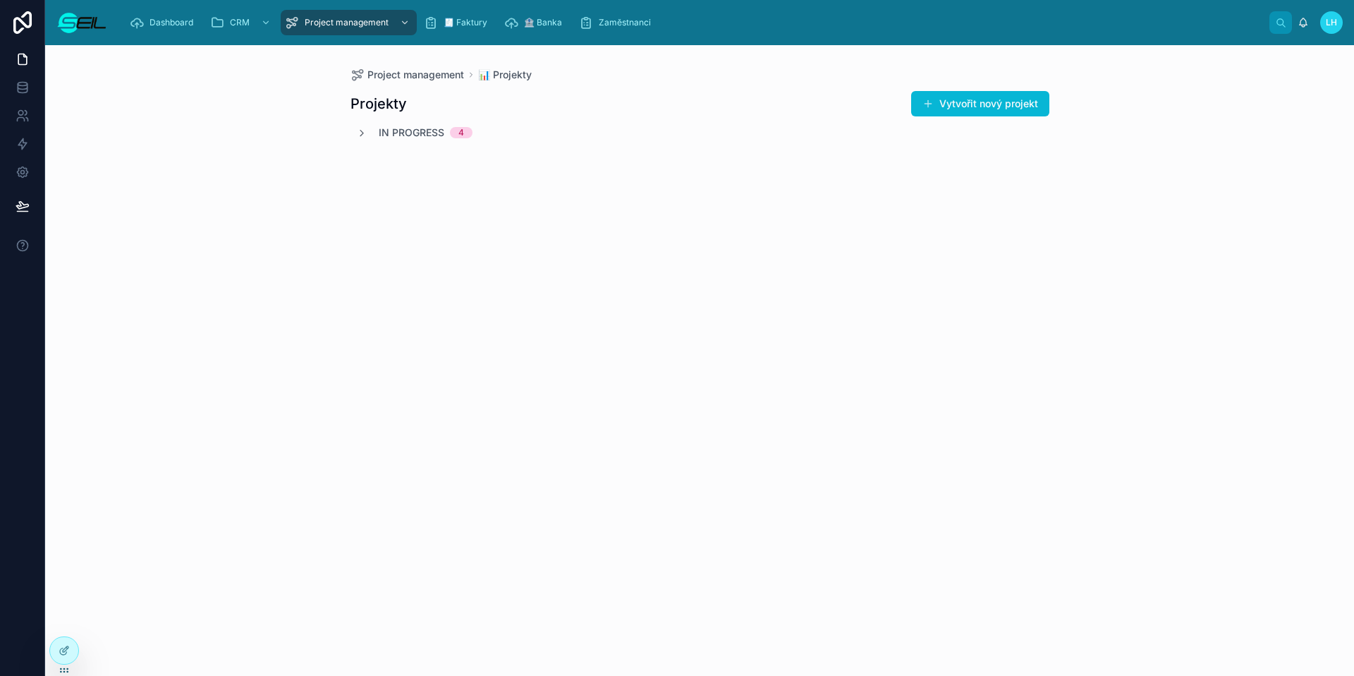
click at [400, 133] on span "In progress" at bounding box center [412, 133] width 66 height 14
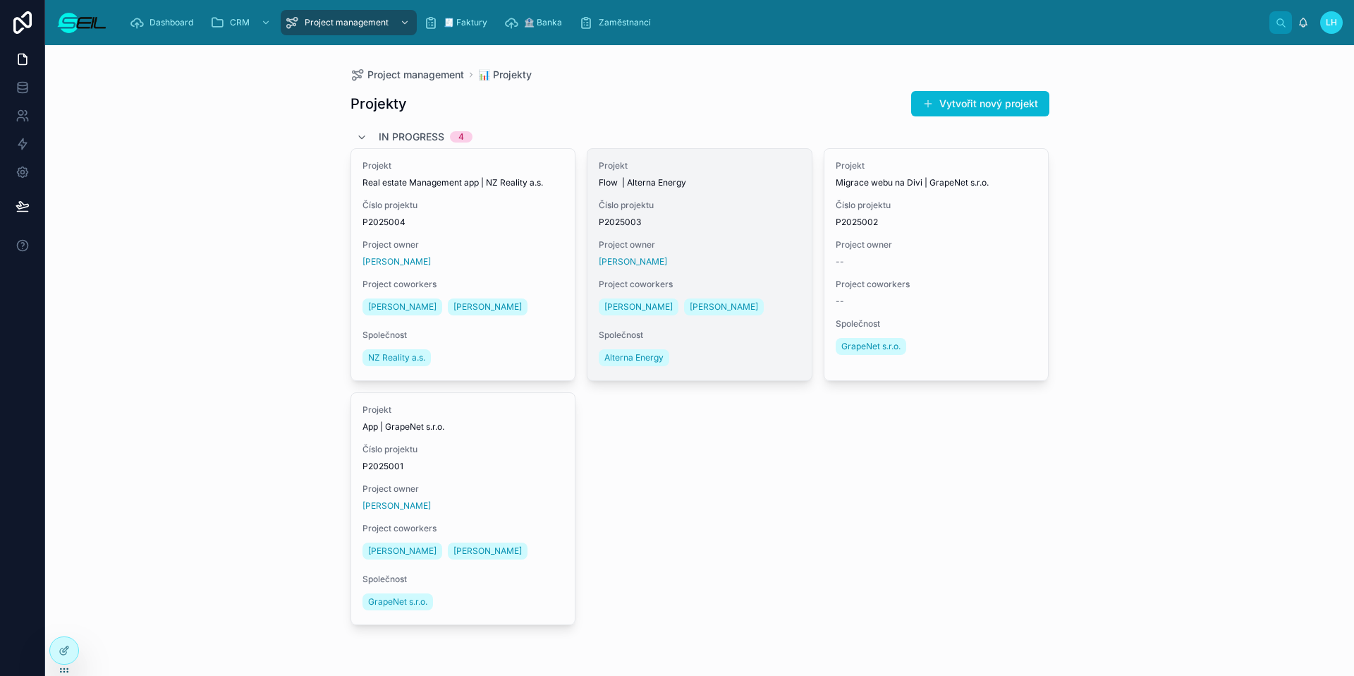
click at [747, 247] on span "Project owner" at bounding box center [700, 244] width 202 height 11
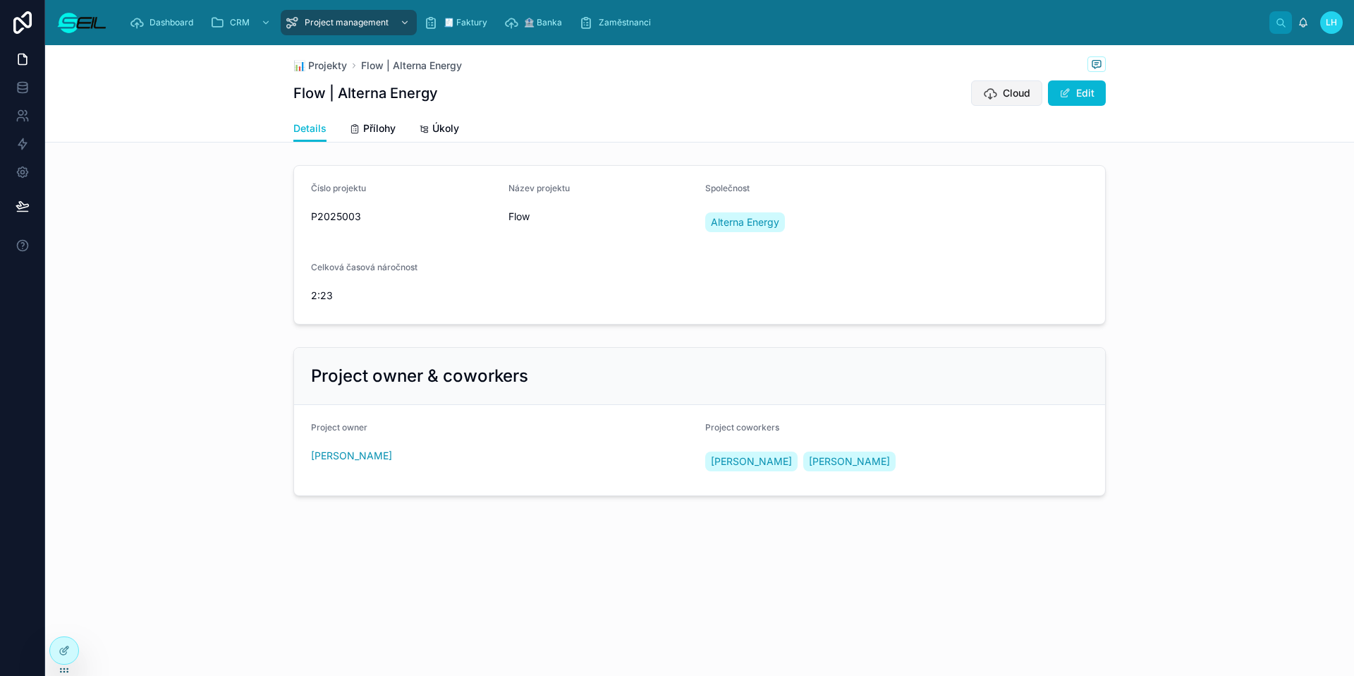
click at [998, 93] on button "Cloud" at bounding box center [1006, 92] width 71 height 25
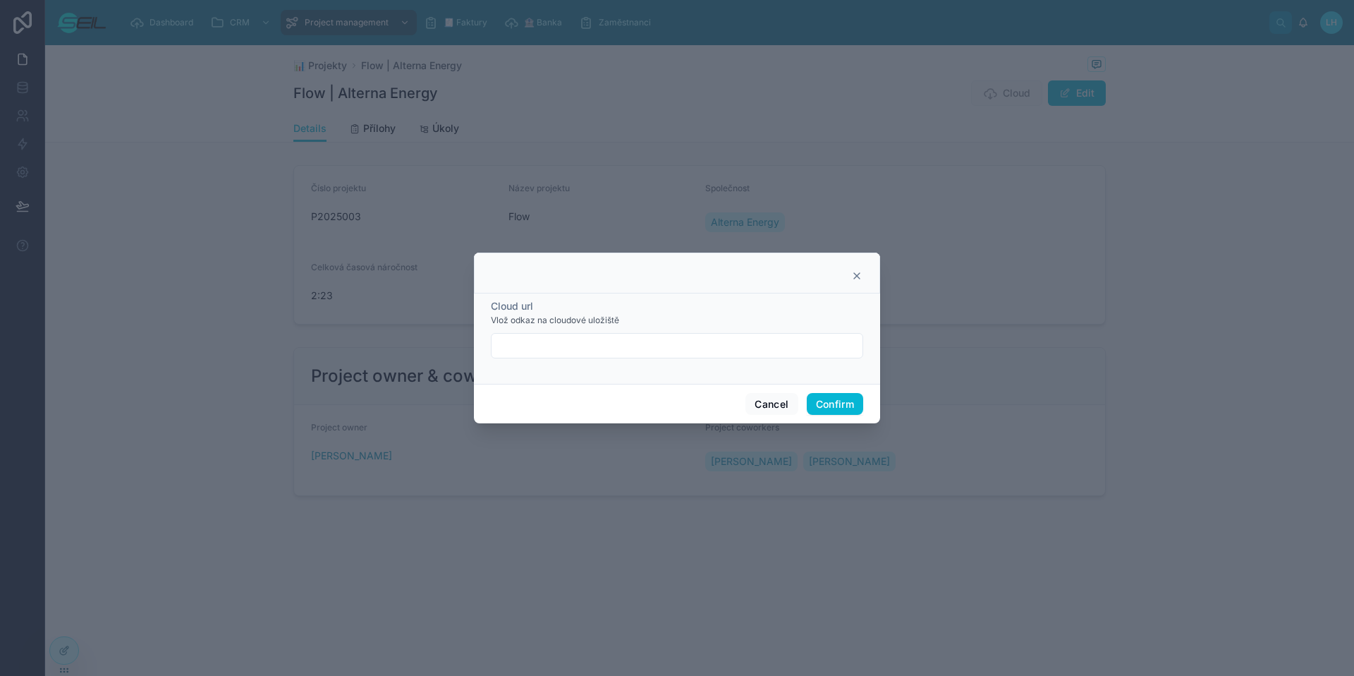
click at [566, 348] on input "text" at bounding box center [676, 346] width 371 height 20
paste input "********"
type input "********"
click at [867, 279] on div at bounding box center [677, 272] width 406 height 41
click at [860, 276] on icon at bounding box center [856, 275] width 11 height 11
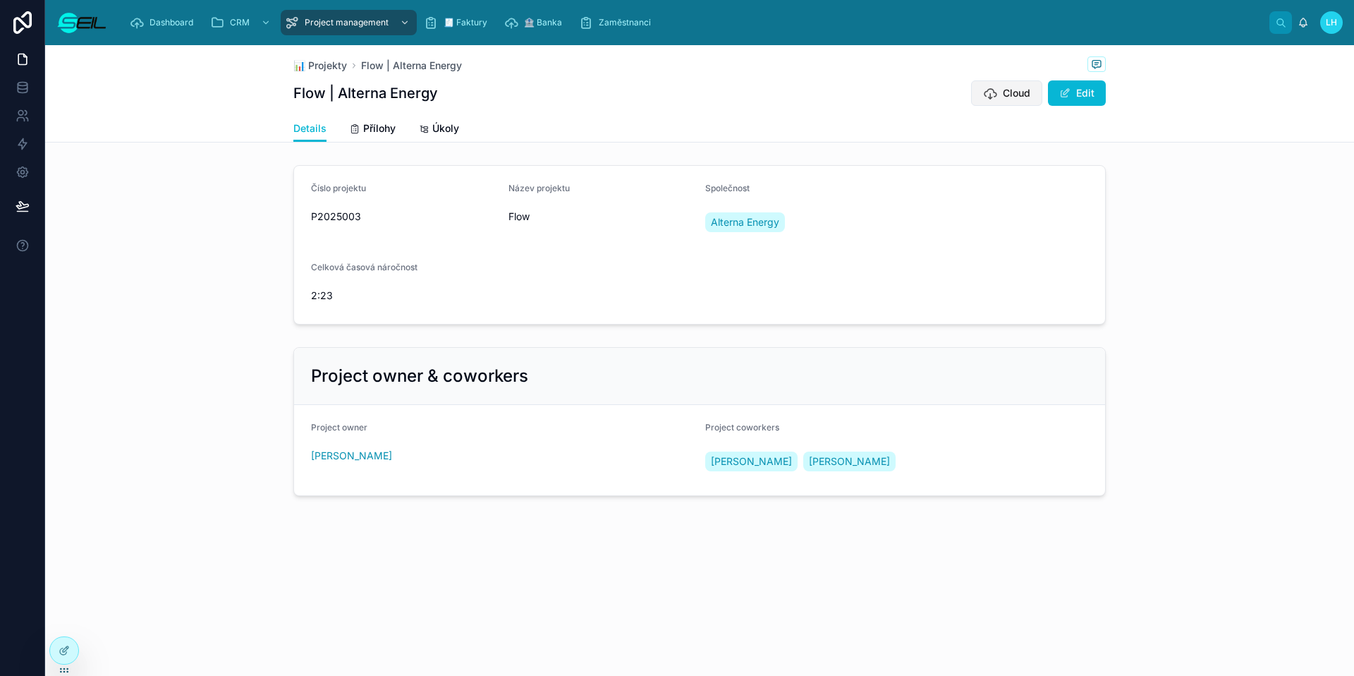
click at [983, 85] on button "Cloud" at bounding box center [1006, 92] width 71 height 25
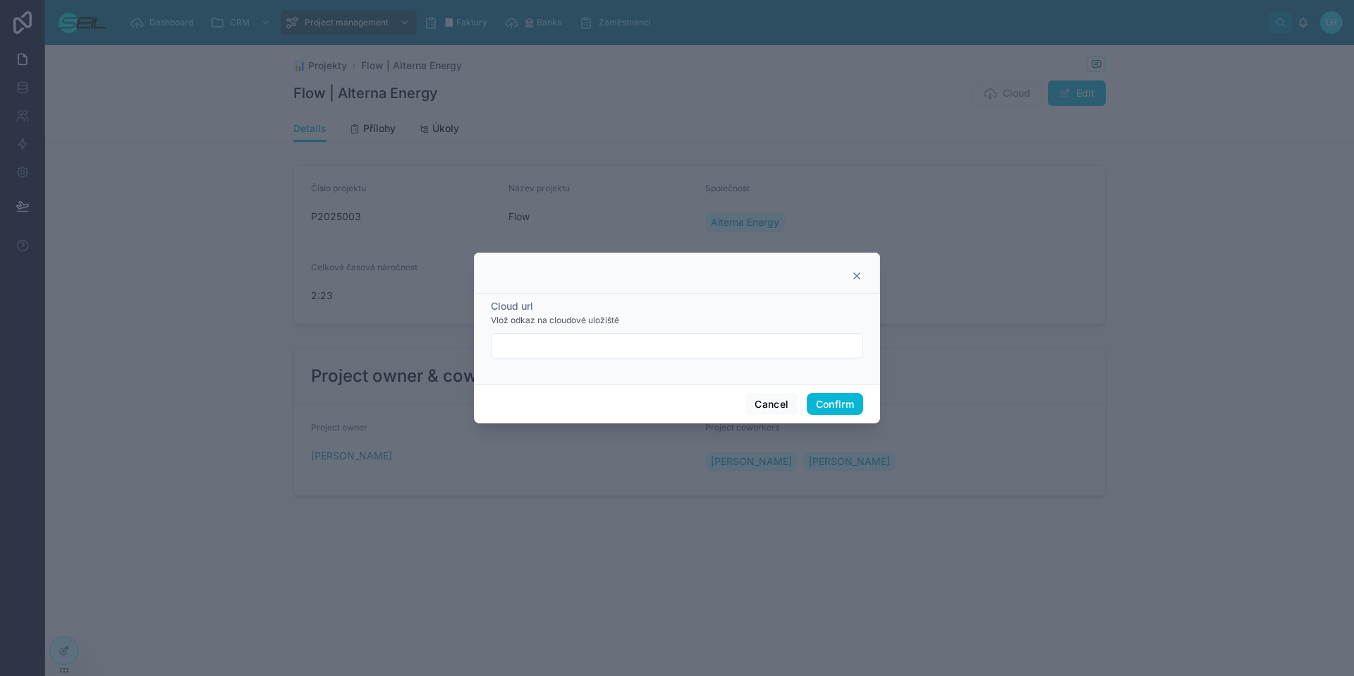
click at [726, 346] on input "text" at bounding box center [676, 346] width 371 height 20
paste input "**********"
type input "**********"
click at [833, 402] on button "Confirm" at bounding box center [835, 404] width 56 height 23
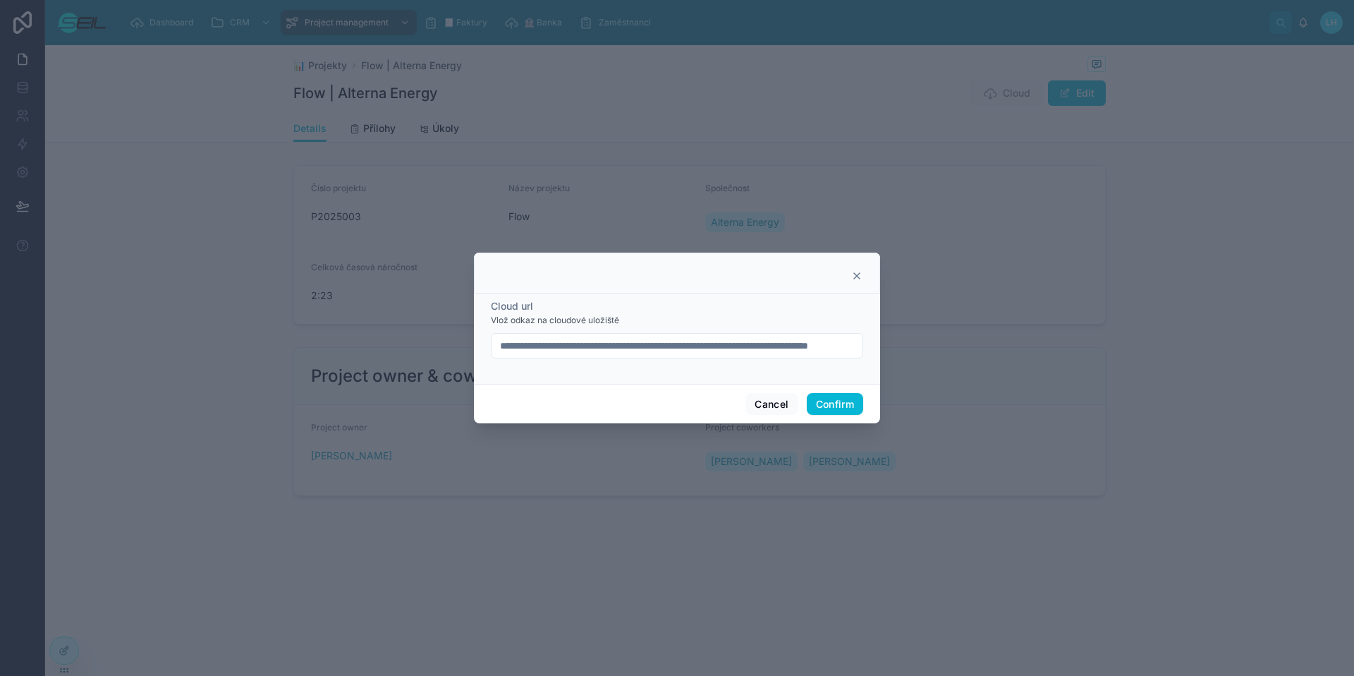
scroll to position [0, 0]
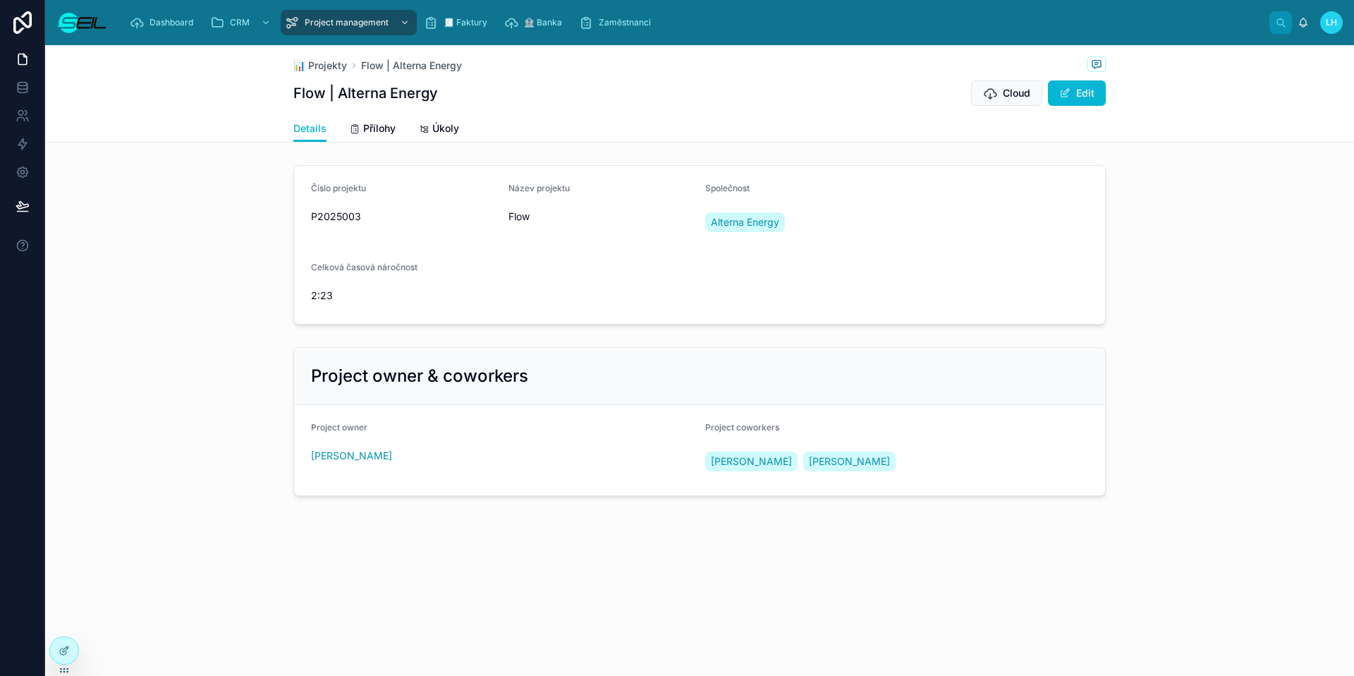
click at [1014, 106] on div "📊 Projekty Flow | Alterna Energy Flow | Alterna Energy Cloud Edit" at bounding box center [699, 80] width 812 height 70
click at [1013, 102] on button "Cloud" at bounding box center [1006, 92] width 71 height 25
drag, startPoint x: 290, startPoint y: 67, endPoint x: 503, endPoint y: 83, distance: 213.6
click at [503, 83] on div "📊 Projekty Flow | Alterna Energy Flow | Alterna Energy Cloud Edit Details Detai…" at bounding box center [699, 93] width 1309 height 97
click at [499, 72] on div "📊 Projekty Flow | Alterna Energy" at bounding box center [699, 65] width 812 height 18
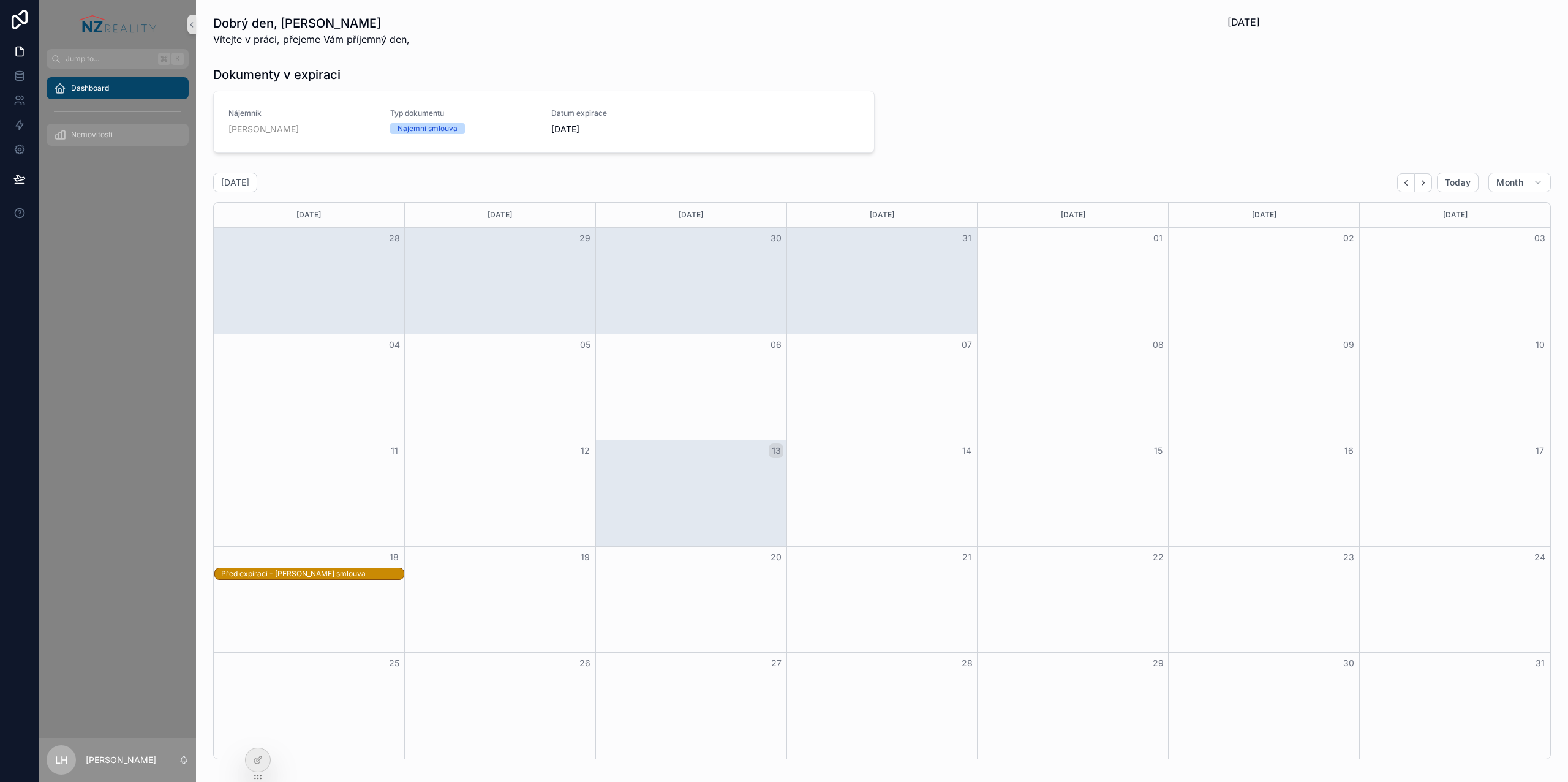
click at [103, 136] on span "Nemovitosti" at bounding box center [92, 134] width 42 height 10
